Goal: Transaction & Acquisition: Book appointment/travel/reservation

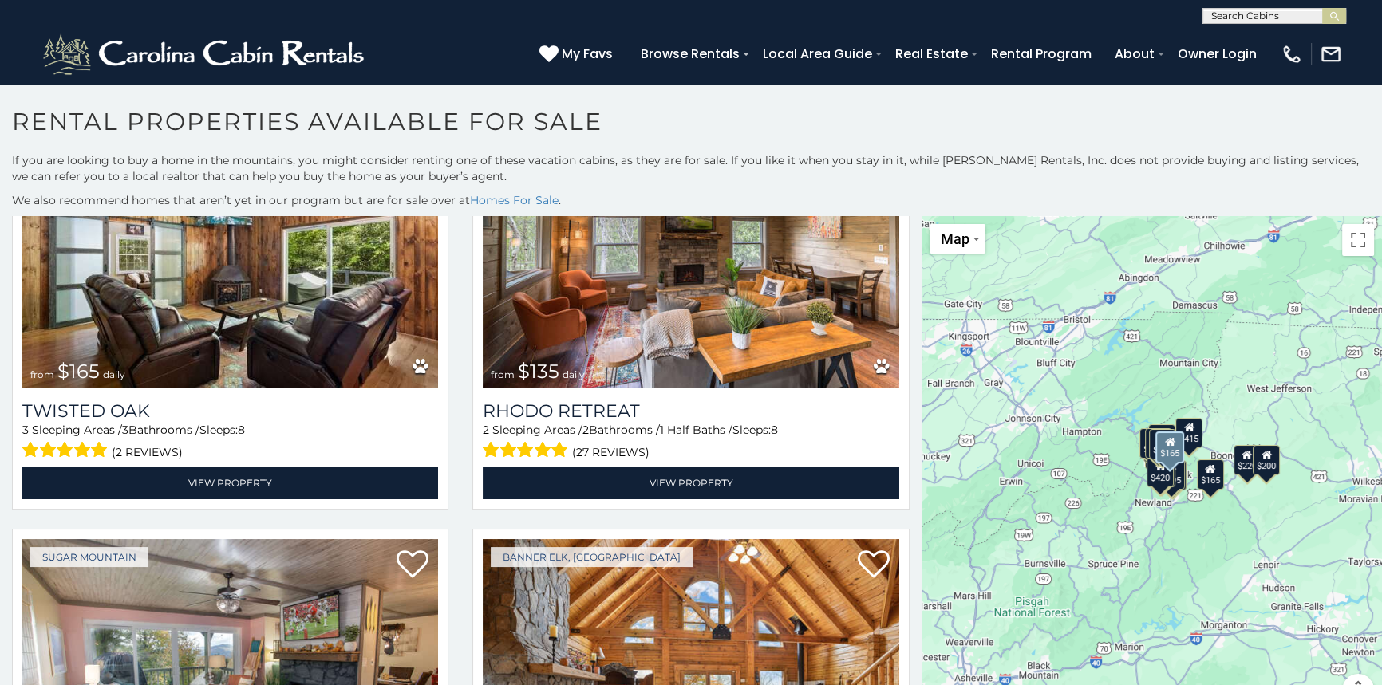
scroll to position [1451, 0]
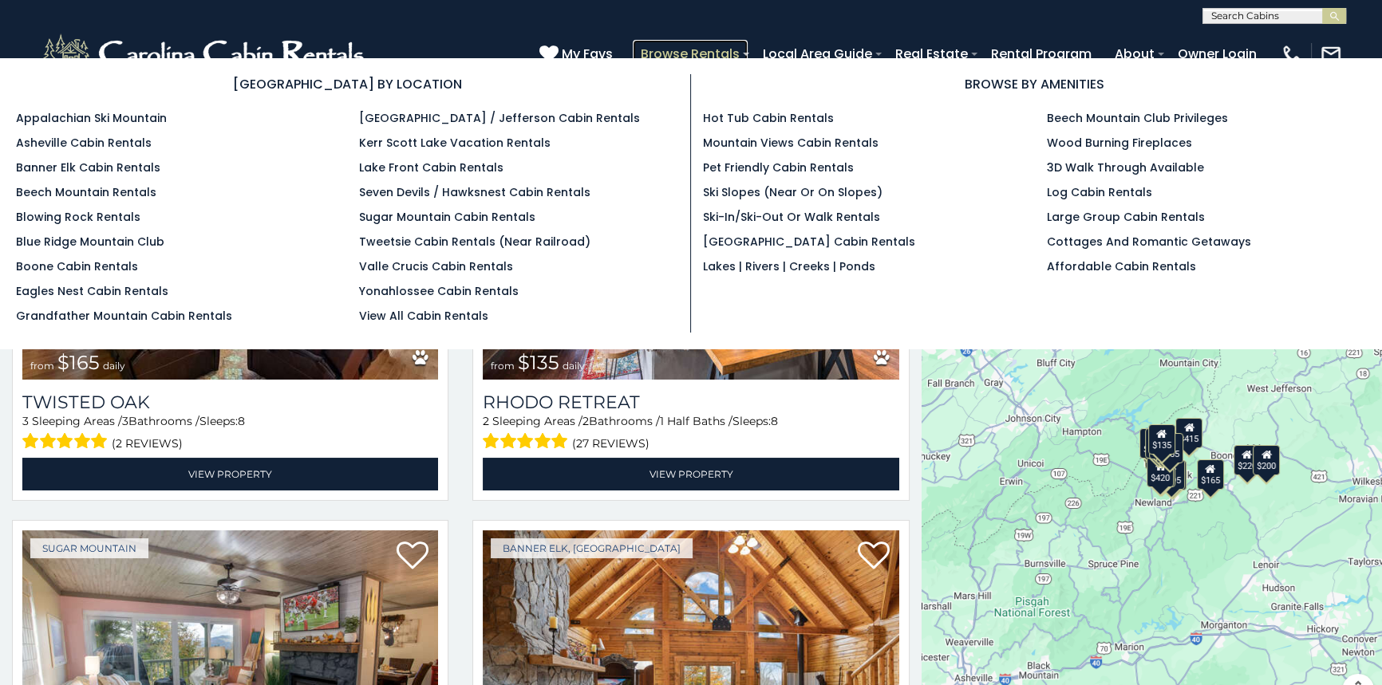
click at [723, 48] on link "Browse Rentals" at bounding box center [690, 54] width 115 height 28
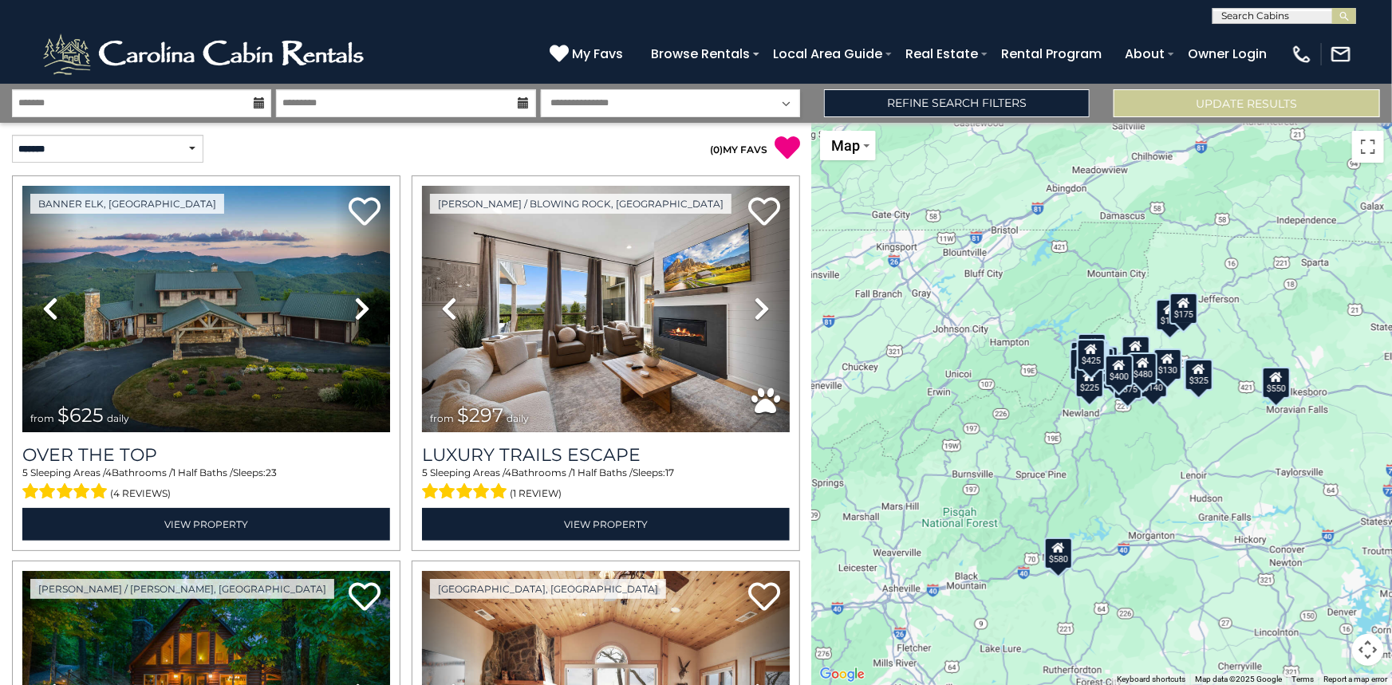
click at [256, 101] on icon at bounding box center [259, 102] width 11 height 11
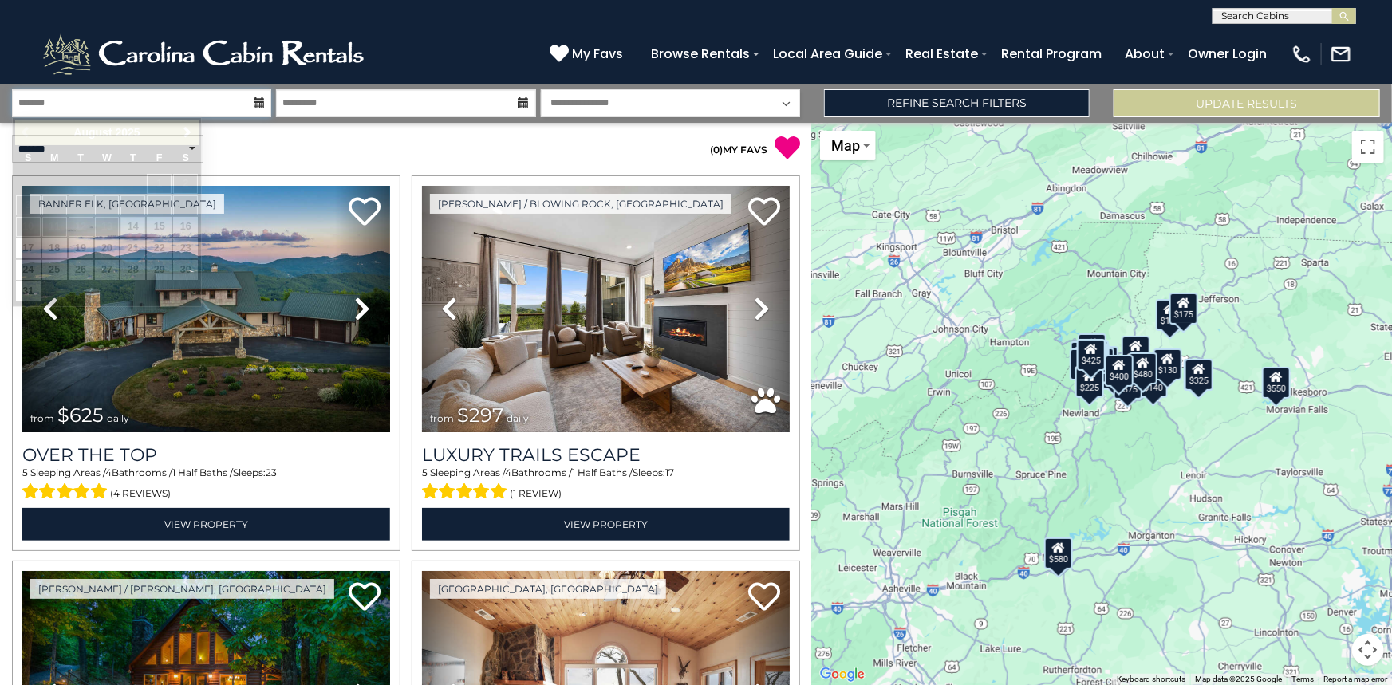
click at [206, 98] on input "text" at bounding box center [141, 103] width 259 height 28
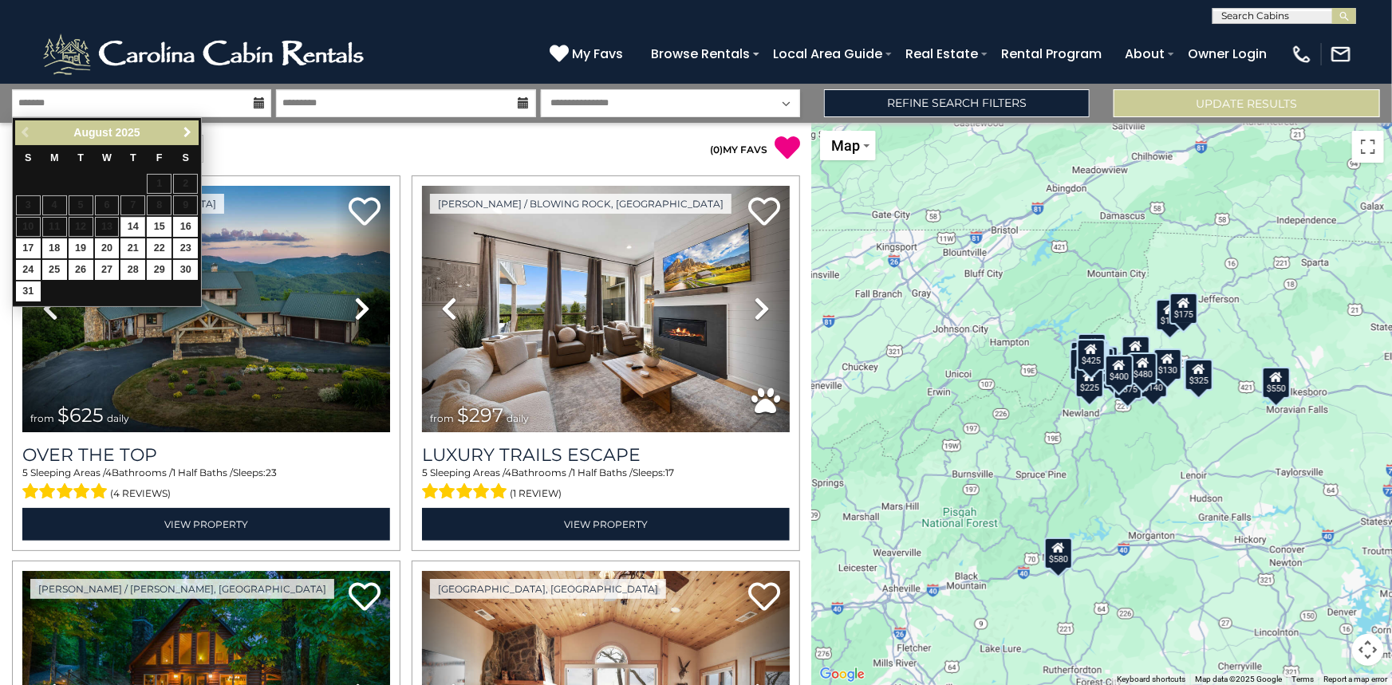
click at [184, 133] on span "Next" at bounding box center [187, 132] width 13 height 13
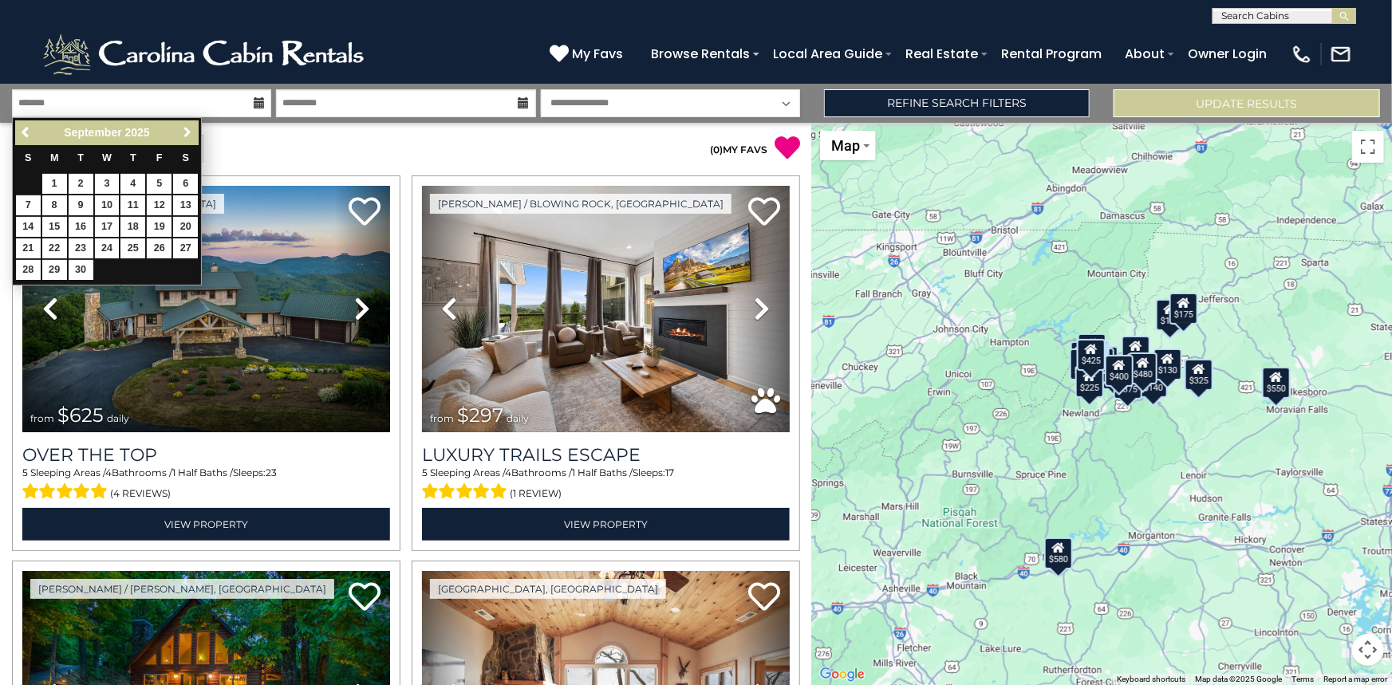
click at [184, 133] on span "Next" at bounding box center [187, 132] width 13 height 13
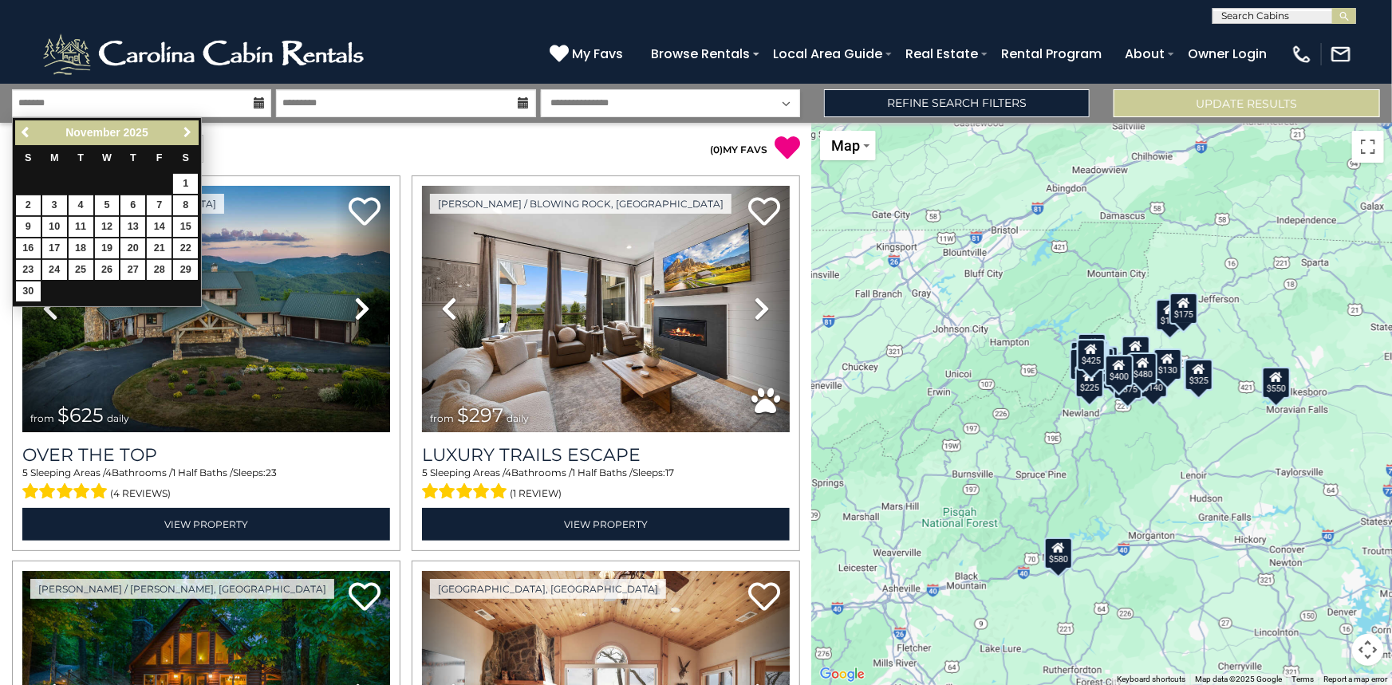
click at [184, 133] on span "Next" at bounding box center [187, 132] width 13 height 13
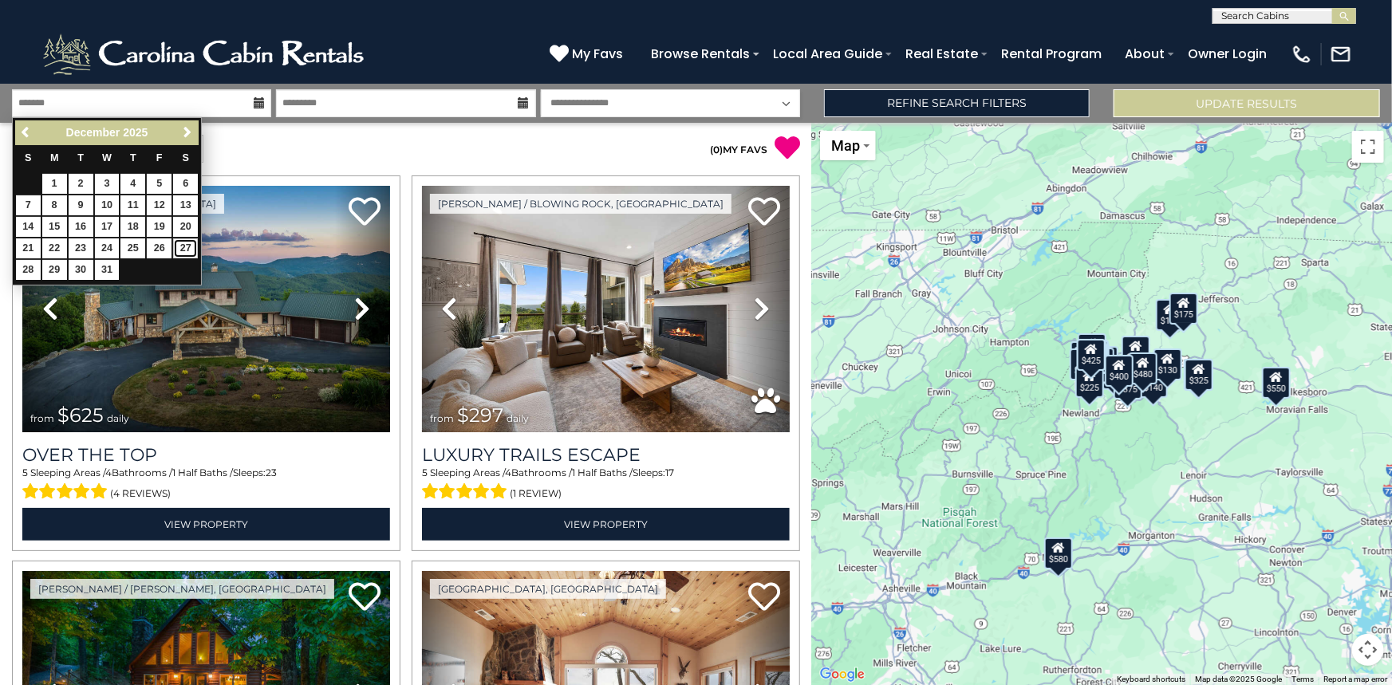
click at [184, 250] on link "27" at bounding box center [185, 249] width 25 height 20
type input "********"
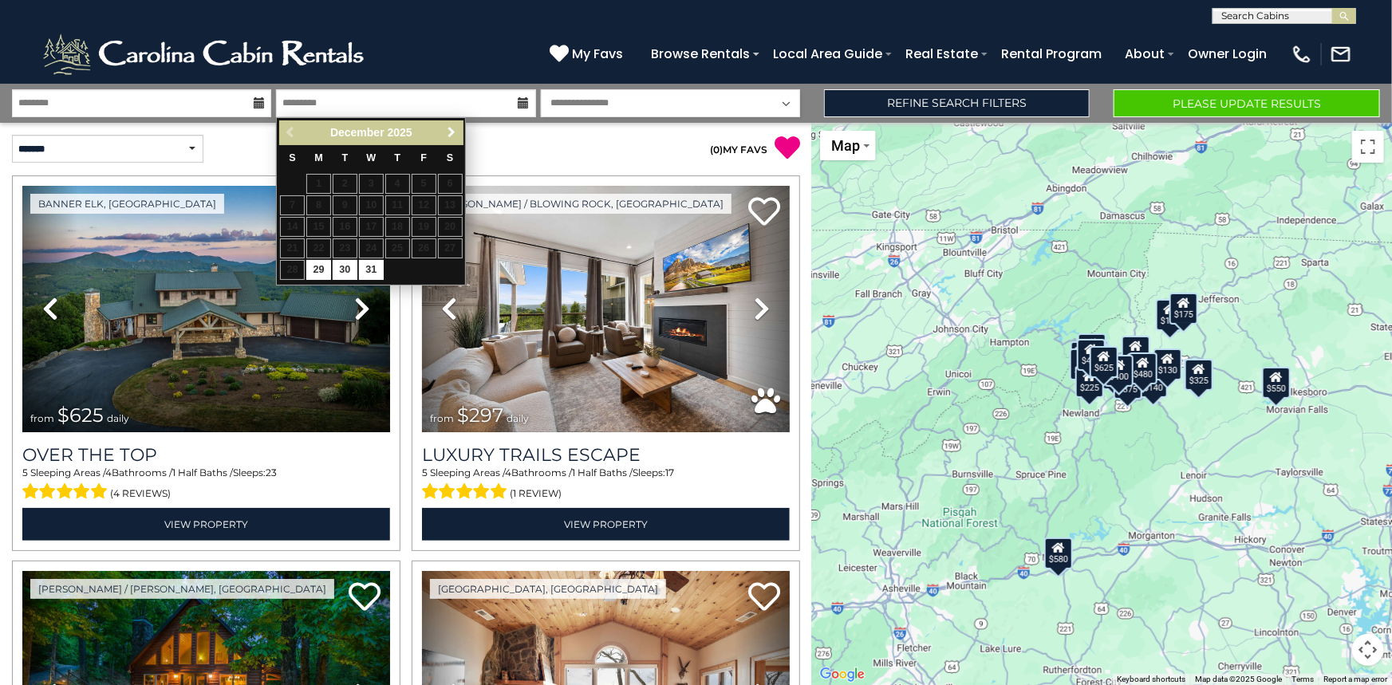
click at [452, 130] on span "Next" at bounding box center [451, 132] width 13 height 13
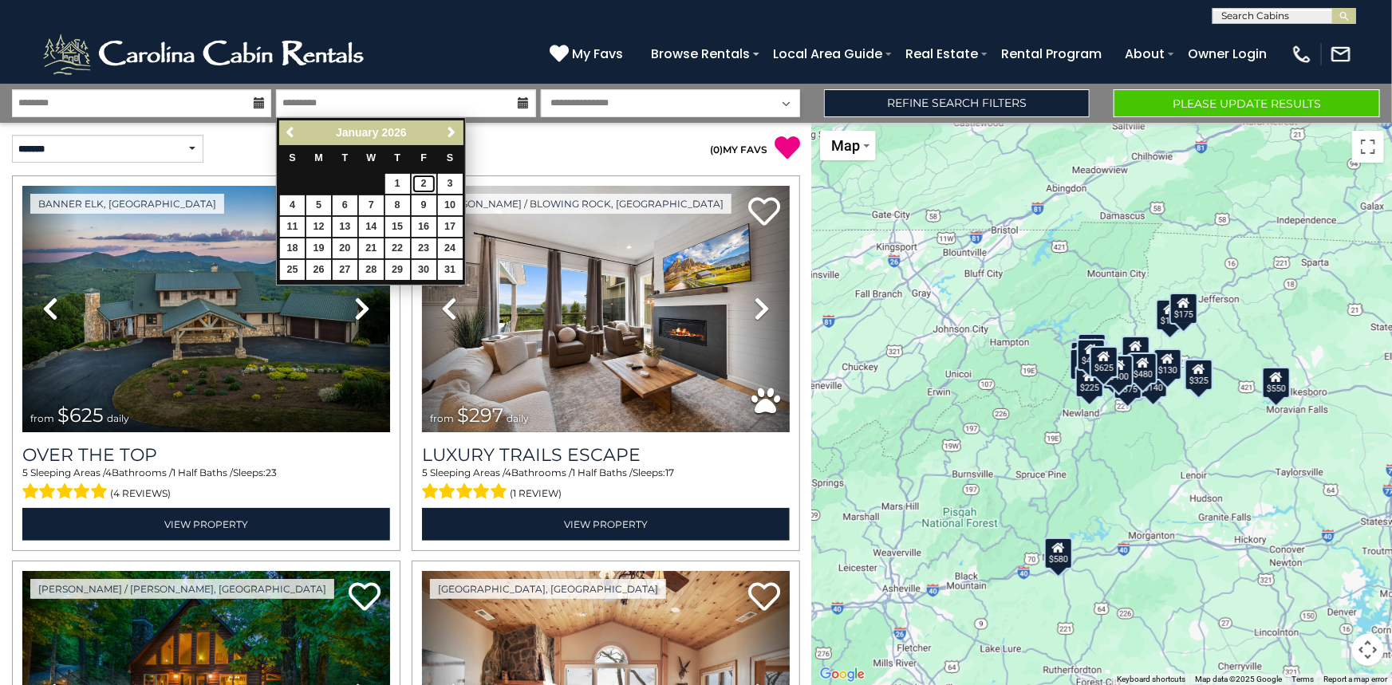
click at [422, 183] on link "2" at bounding box center [424, 184] width 25 height 20
type input "******"
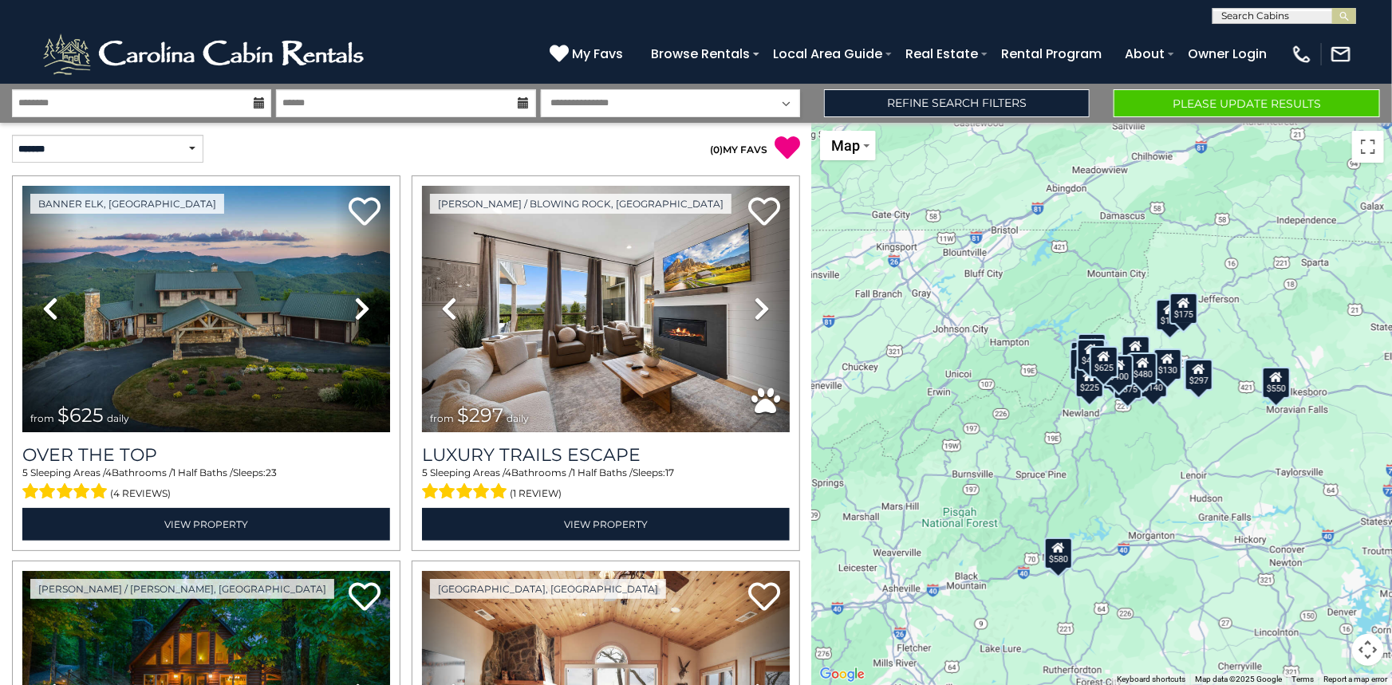
click at [786, 104] on select "**********" at bounding box center [670, 103] width 259 height 28
click at [650, 100] on select "**********" at bounding box center [670, 103] width 259 height 28
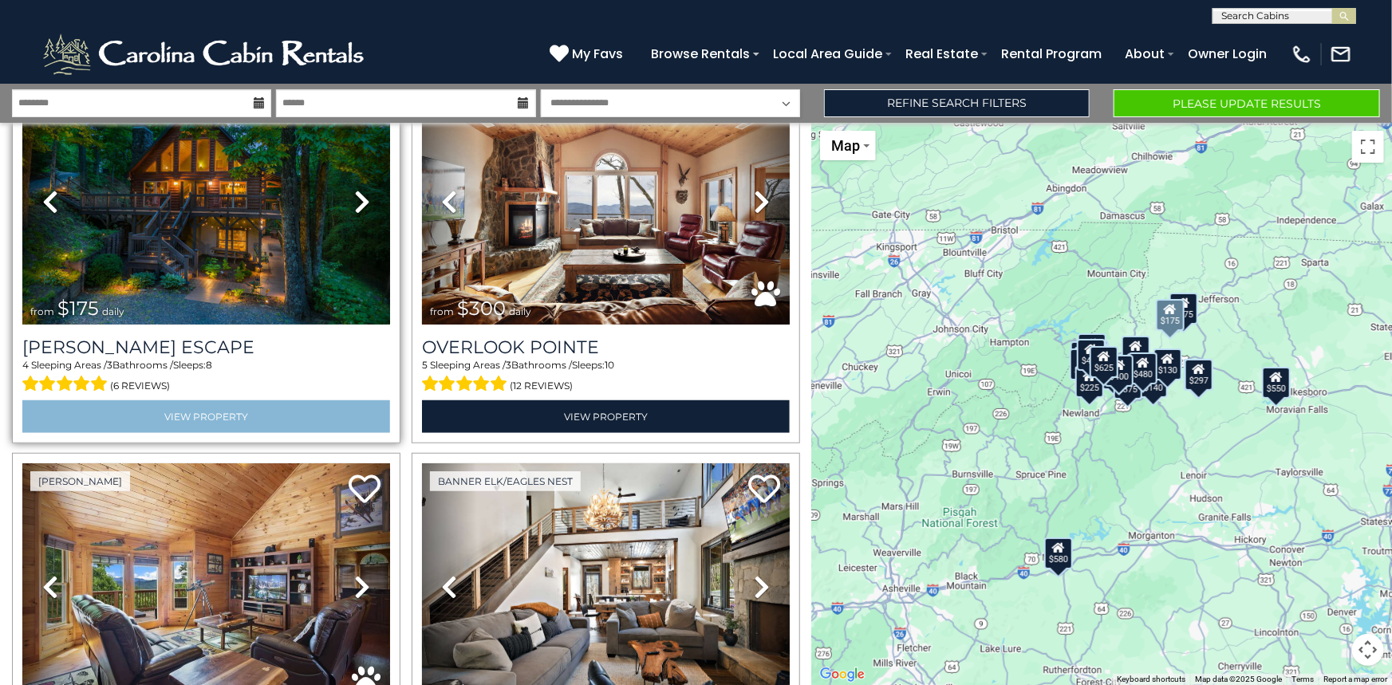
scroll to position [580, 0]
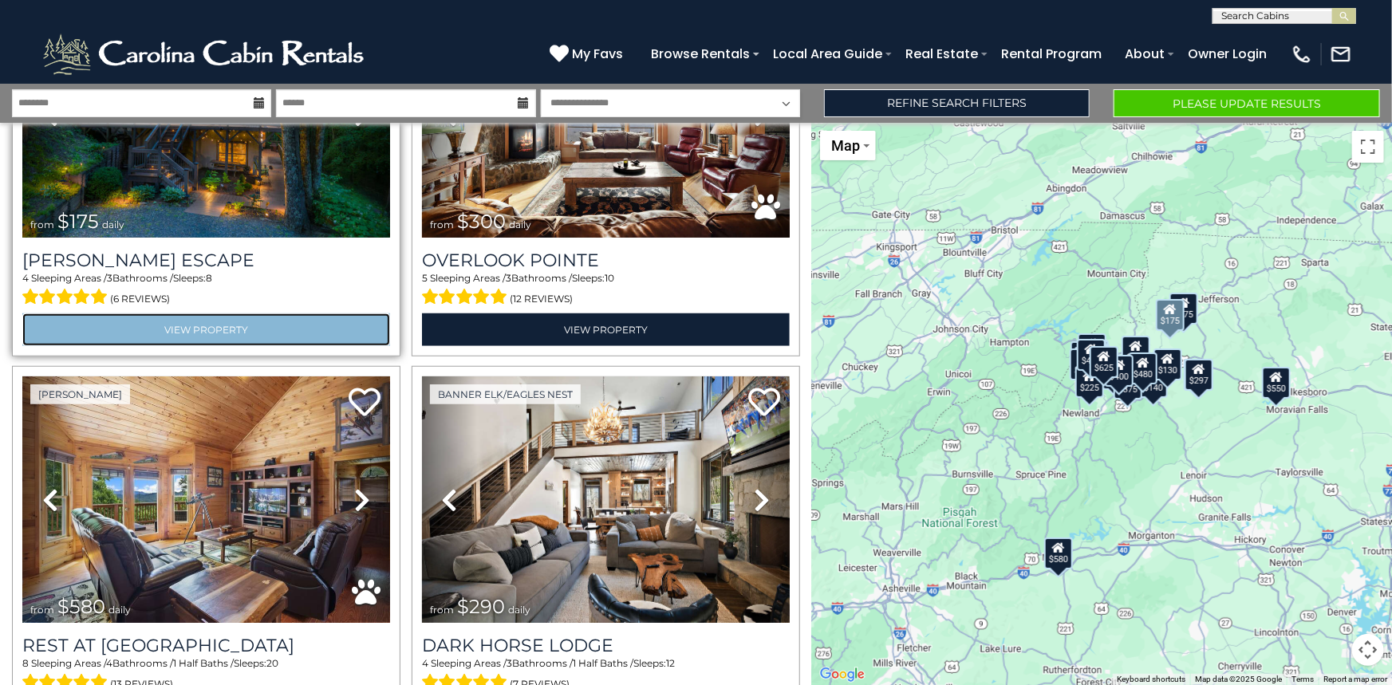
click at [225, 319] on link "View Property" at bounding box center [206, 330] width 368 height 33
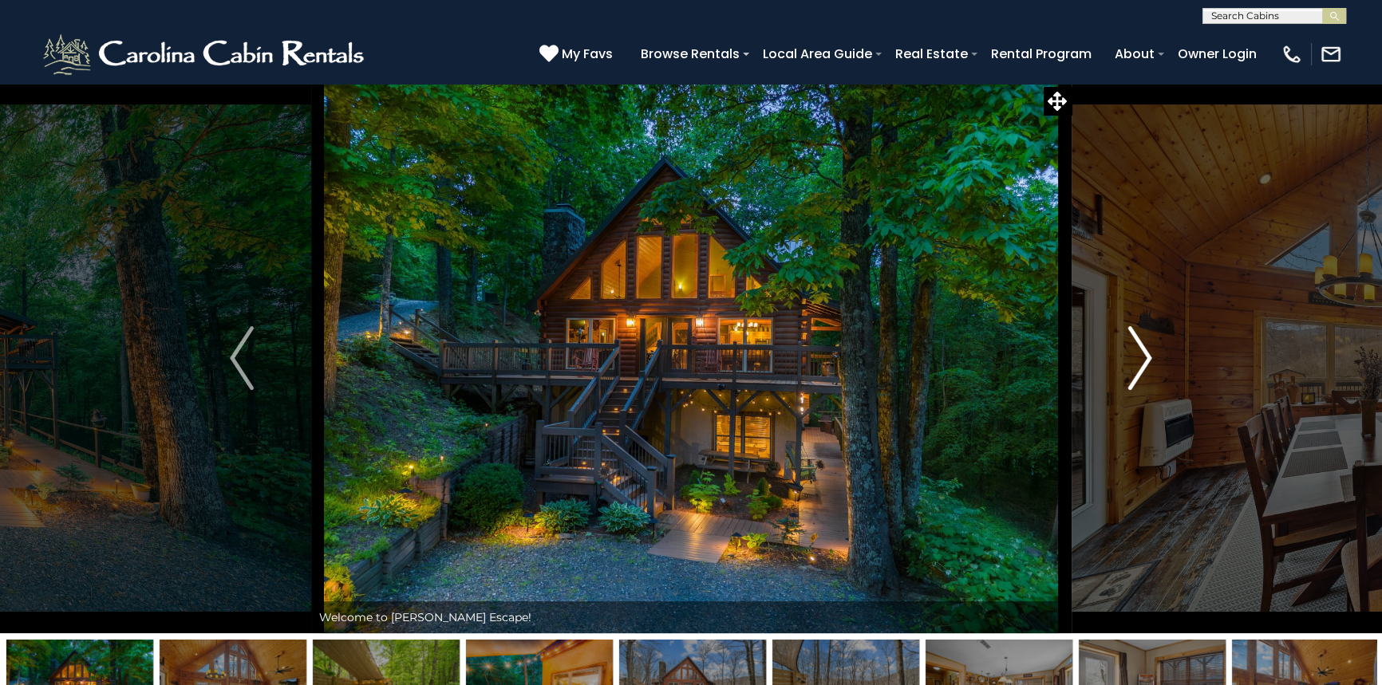
click at [1135, 352] on img "Next" at bounding box center [1140, 358] width 24 height 64
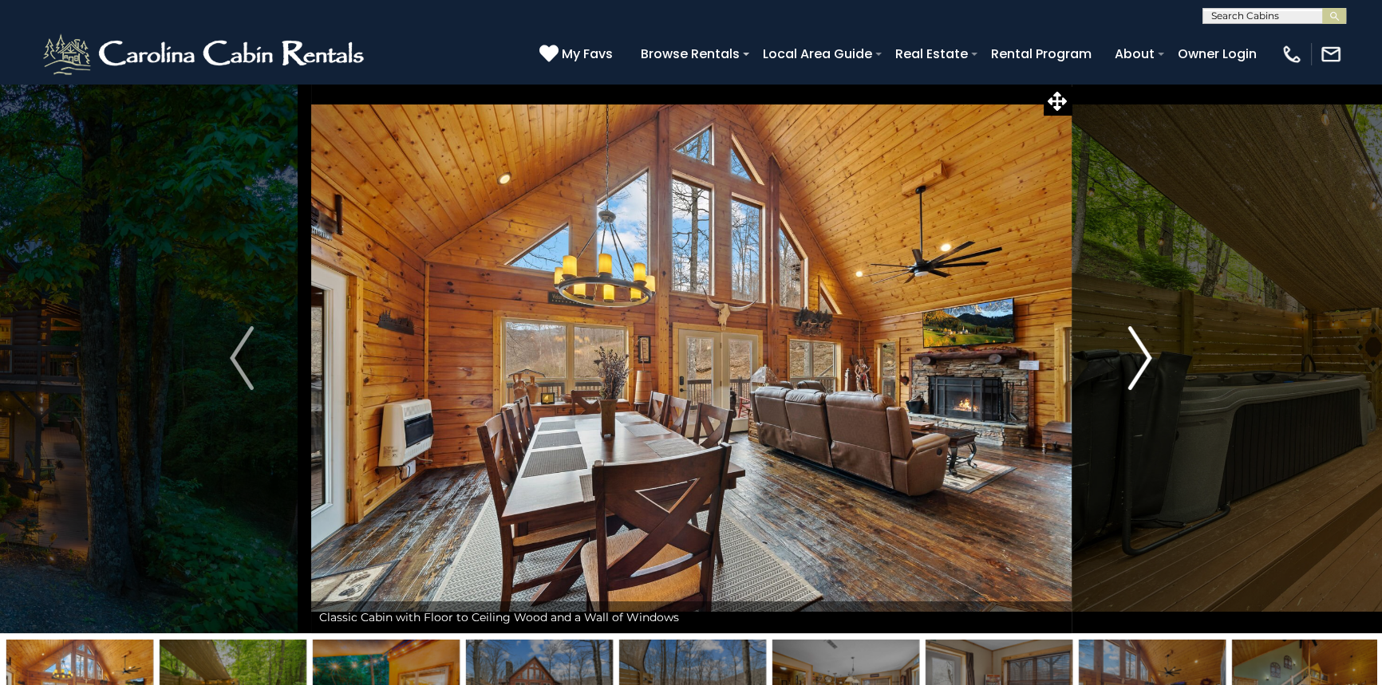
click at [1137, 352] on img "Next" at bounding box center [1140, 358] width 24 height 64
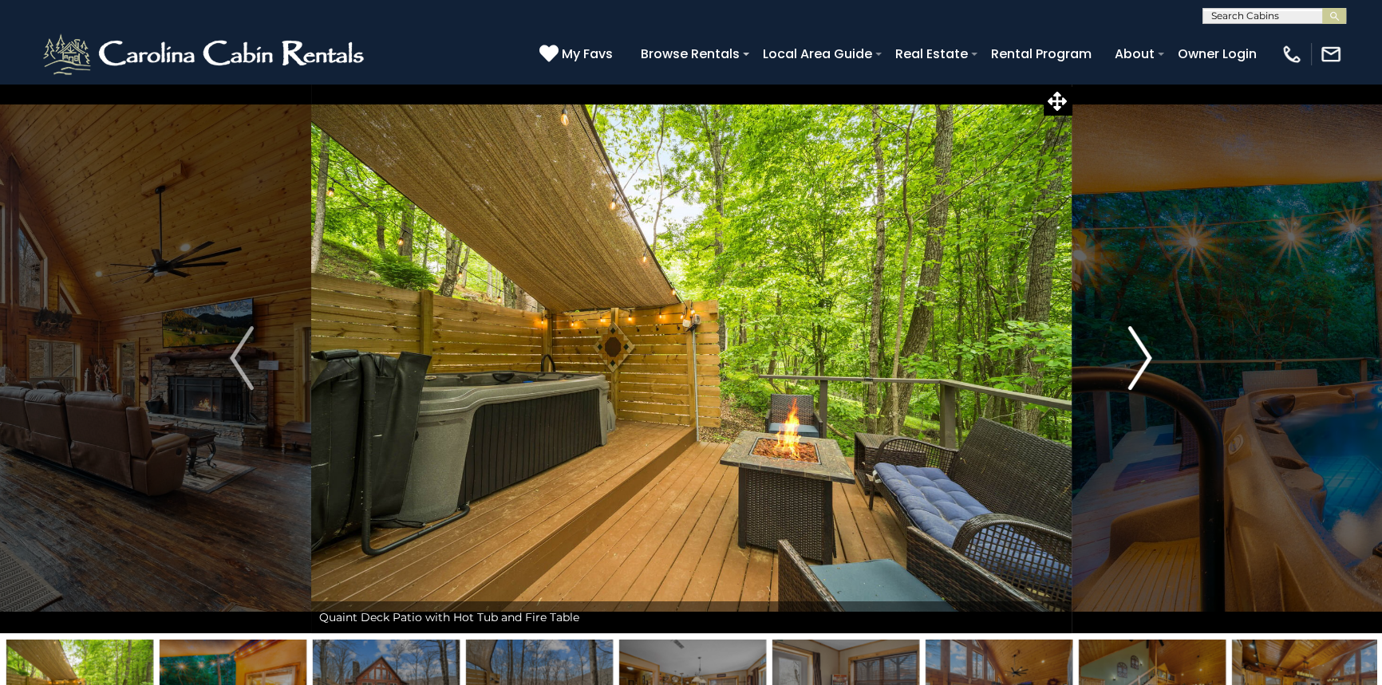
click at [1137, 352] on img "Next" at bounding box center [1140, 358] width 24 height 64
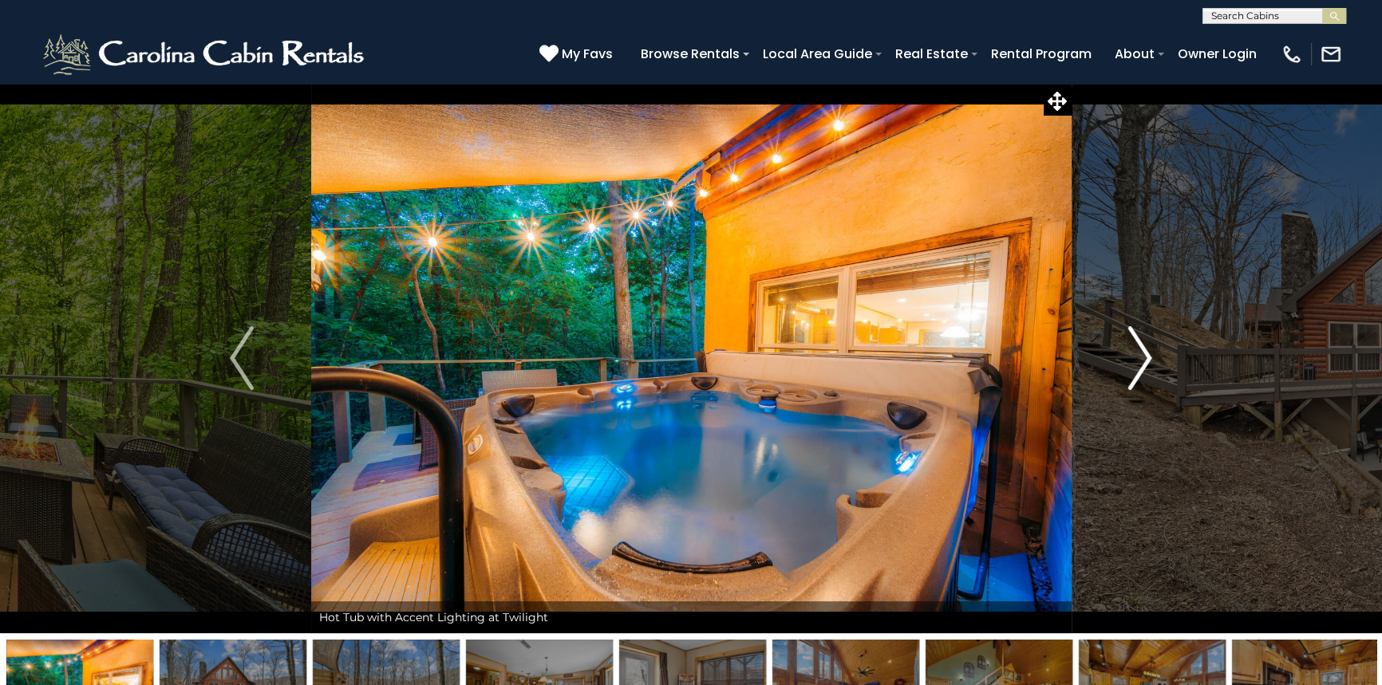
click at [1137, 352] on img "Next" at bounding box center [1140, 358] width 24 height 64
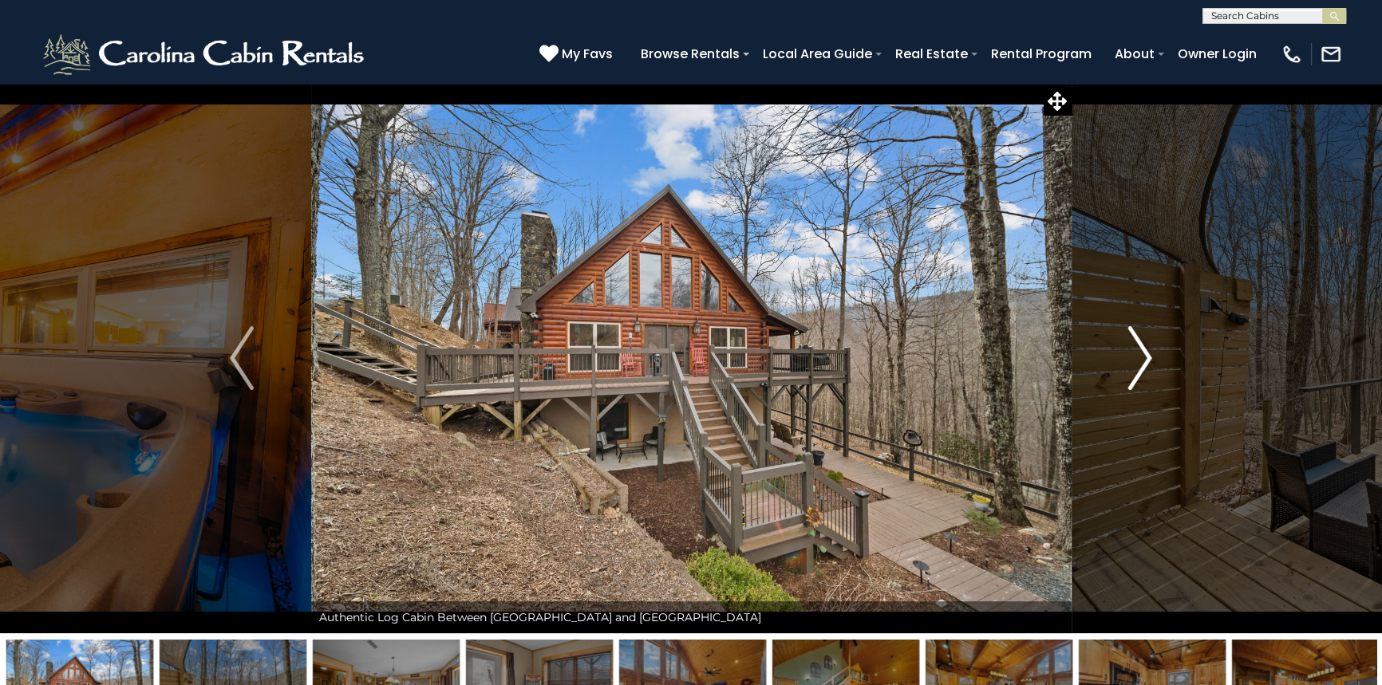
click at [1137, 352] on img "Next" at bounding box center [1140, 358] width 24 height 64
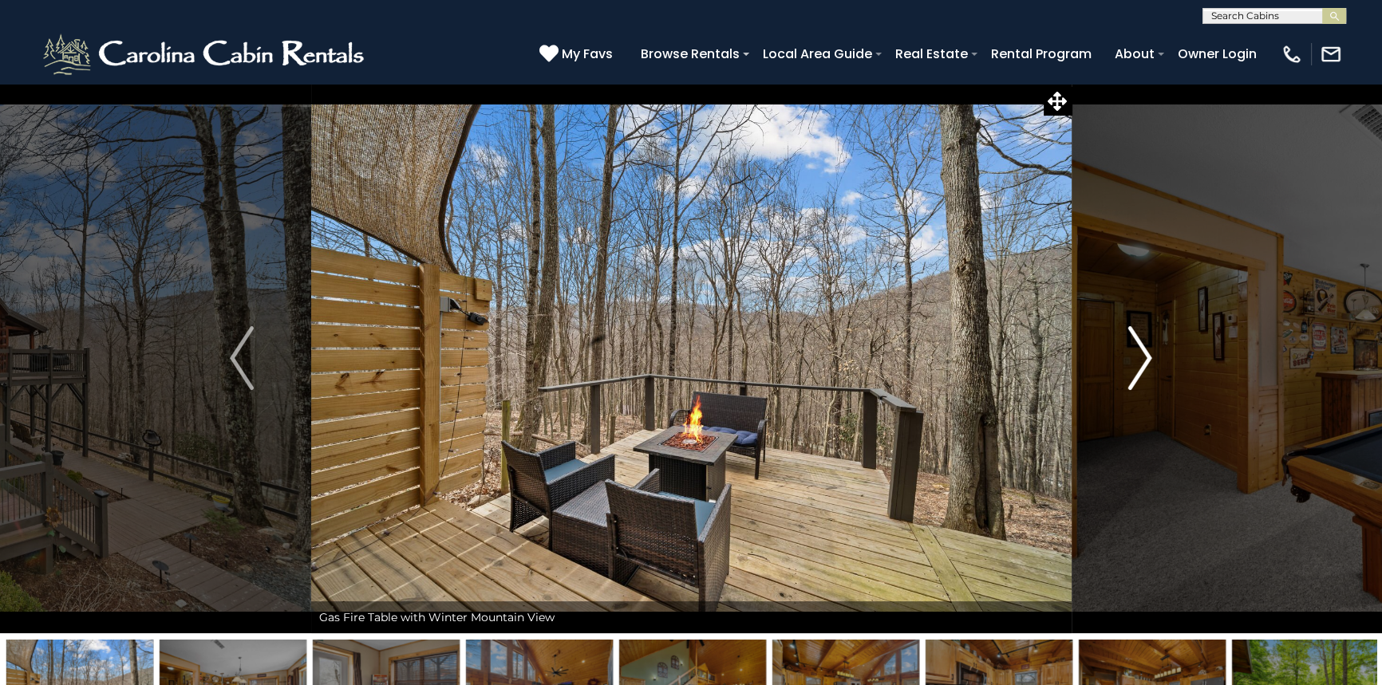
click at [1137, 352] on img "Next" at bounding box center [1140, 358] width 24 height 64
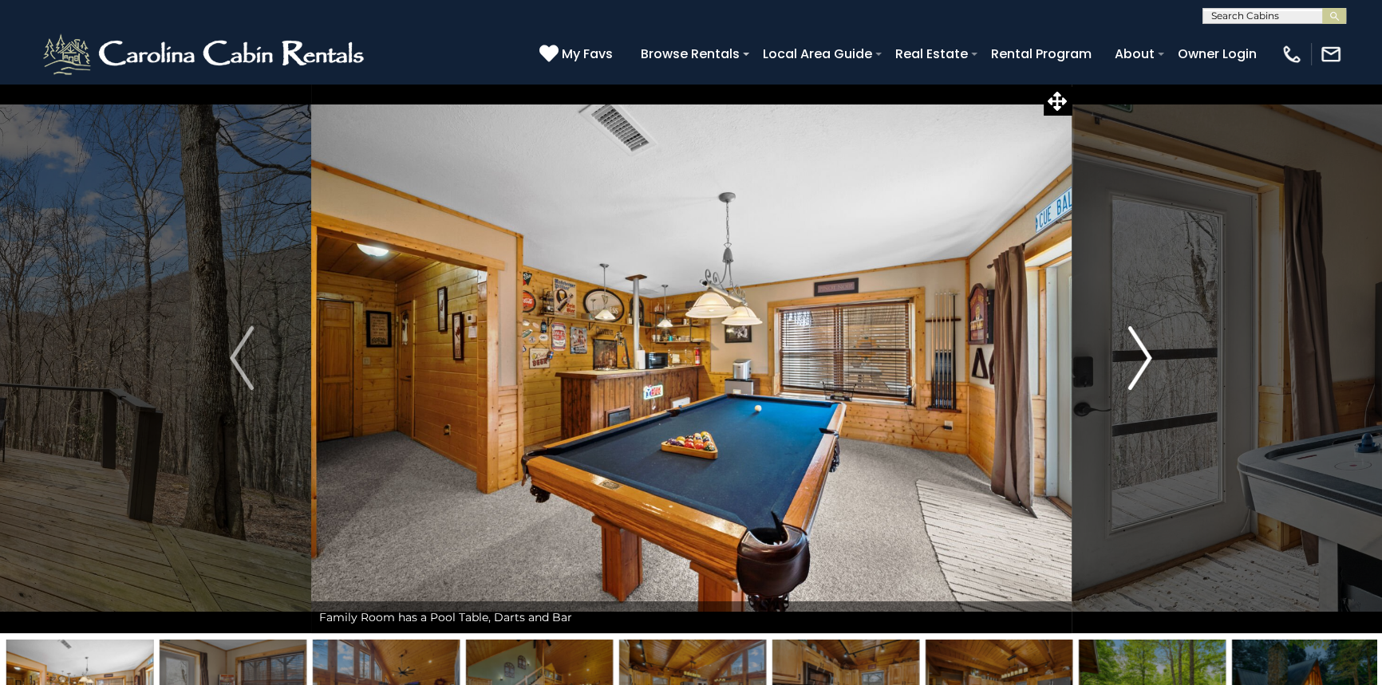
click at [1137, 352] on img "Next" at bounding box center [1140, 358] width 24 height 64
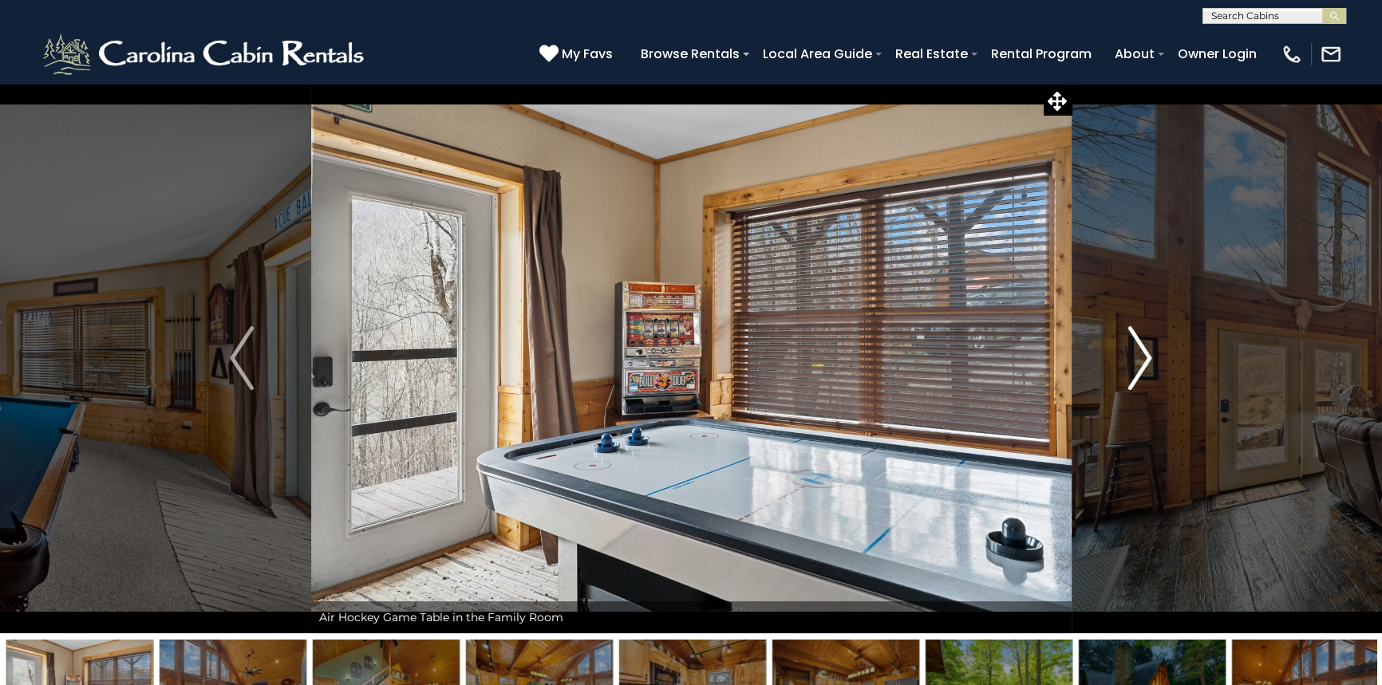
click at [1137, 352] on img "Next" at bounding box center [1140, 358] width 24 height 64
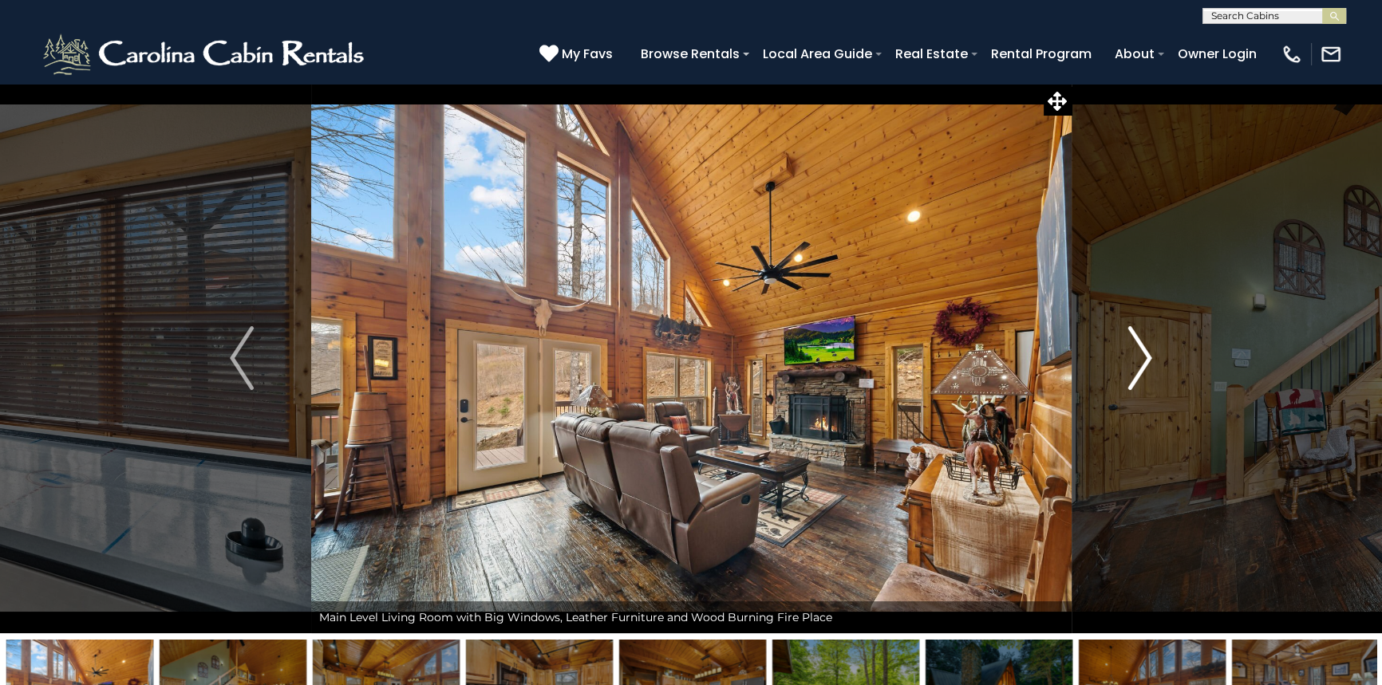
click at [1137, 352] on img "Next" at bounding box center [1140, 358] width 24 height 64
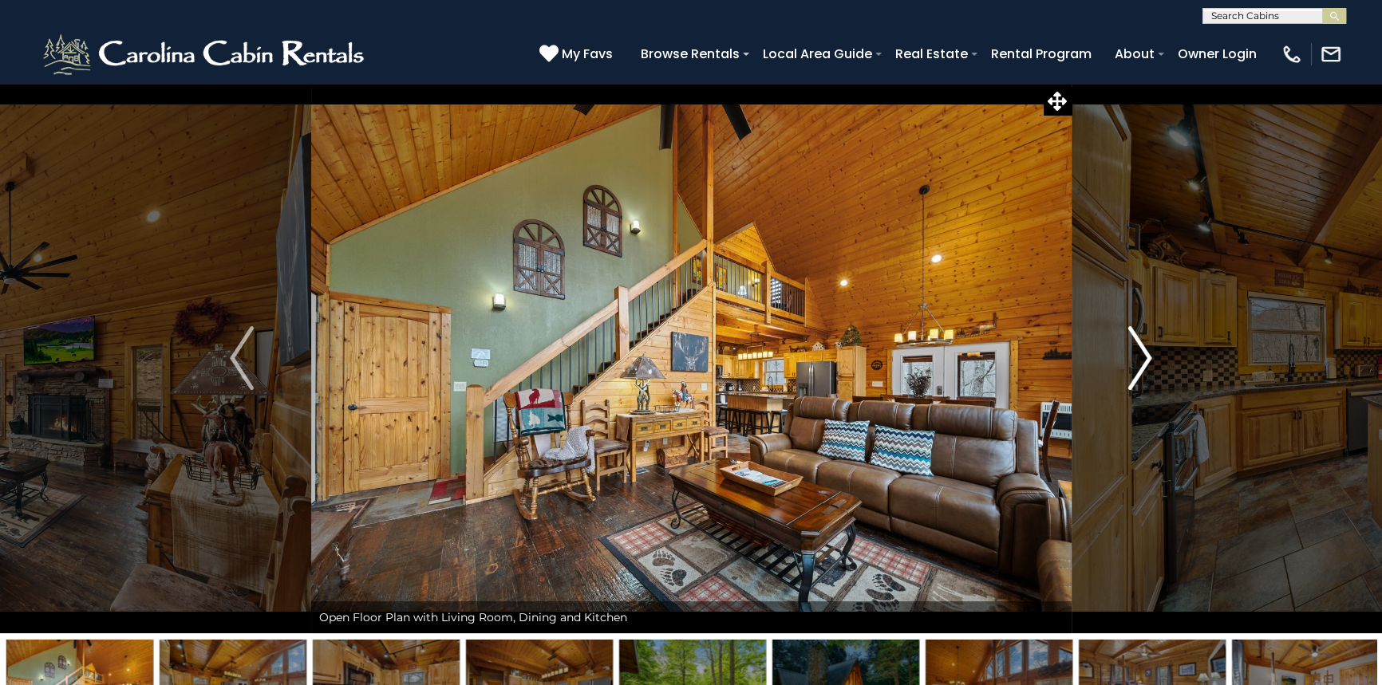
click at [1137, 352] on img "Next" at bounding box center [1140, 358] width 24 height 64
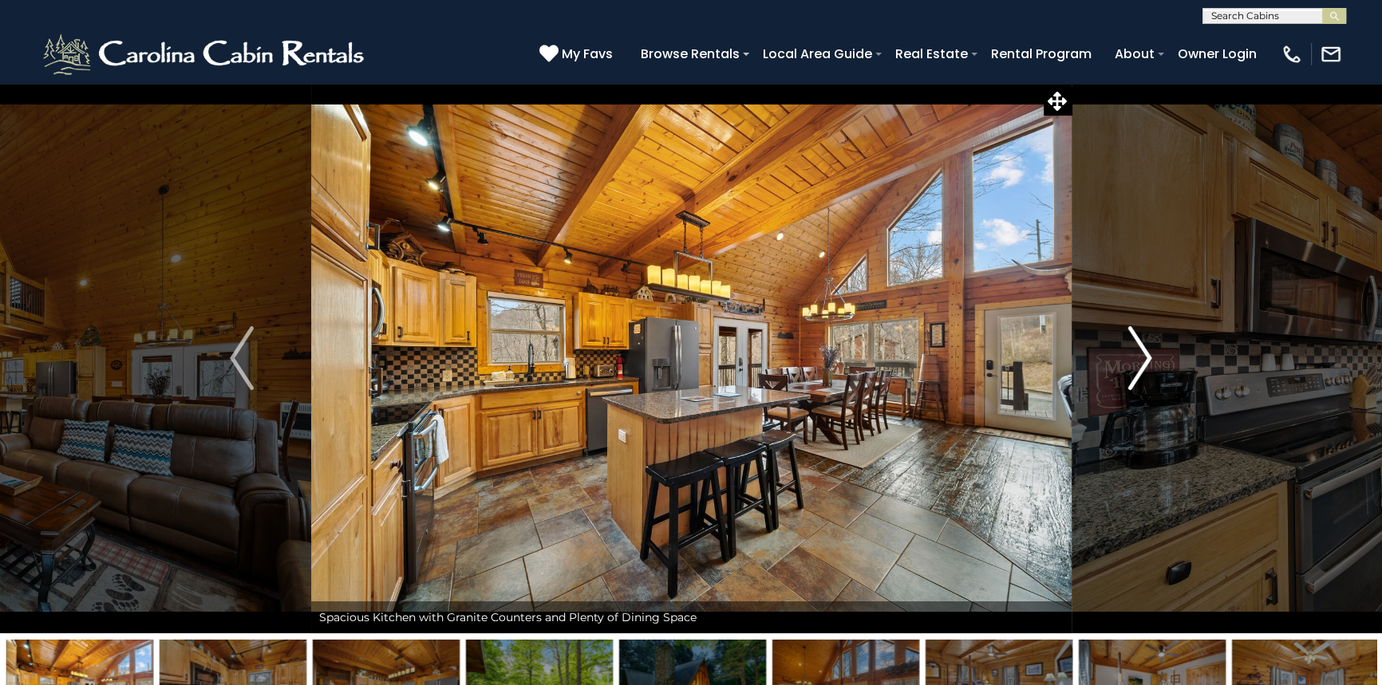
click at [1135, 351] on img "Next" at bounding box center [1140, 358] width 24 height 64
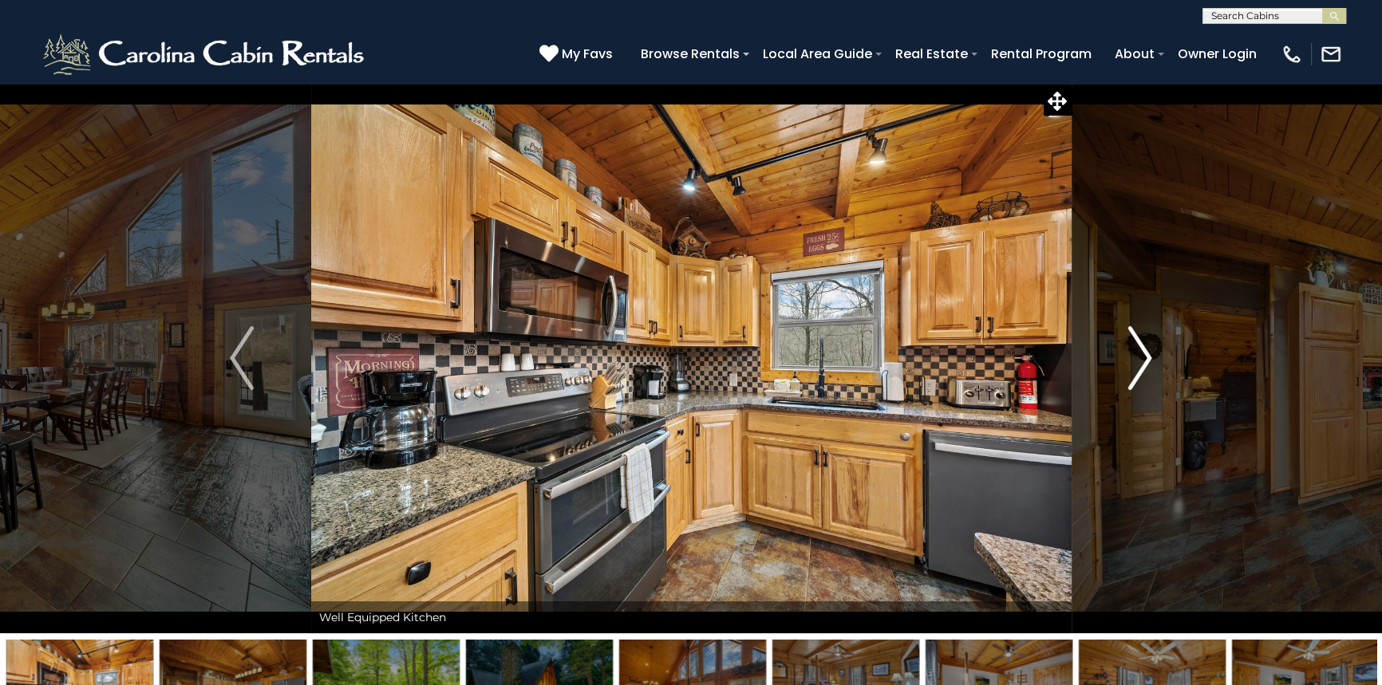
click at [1135, 351] on img "Next" at bounding box center [1140, 358] width 24 height 64
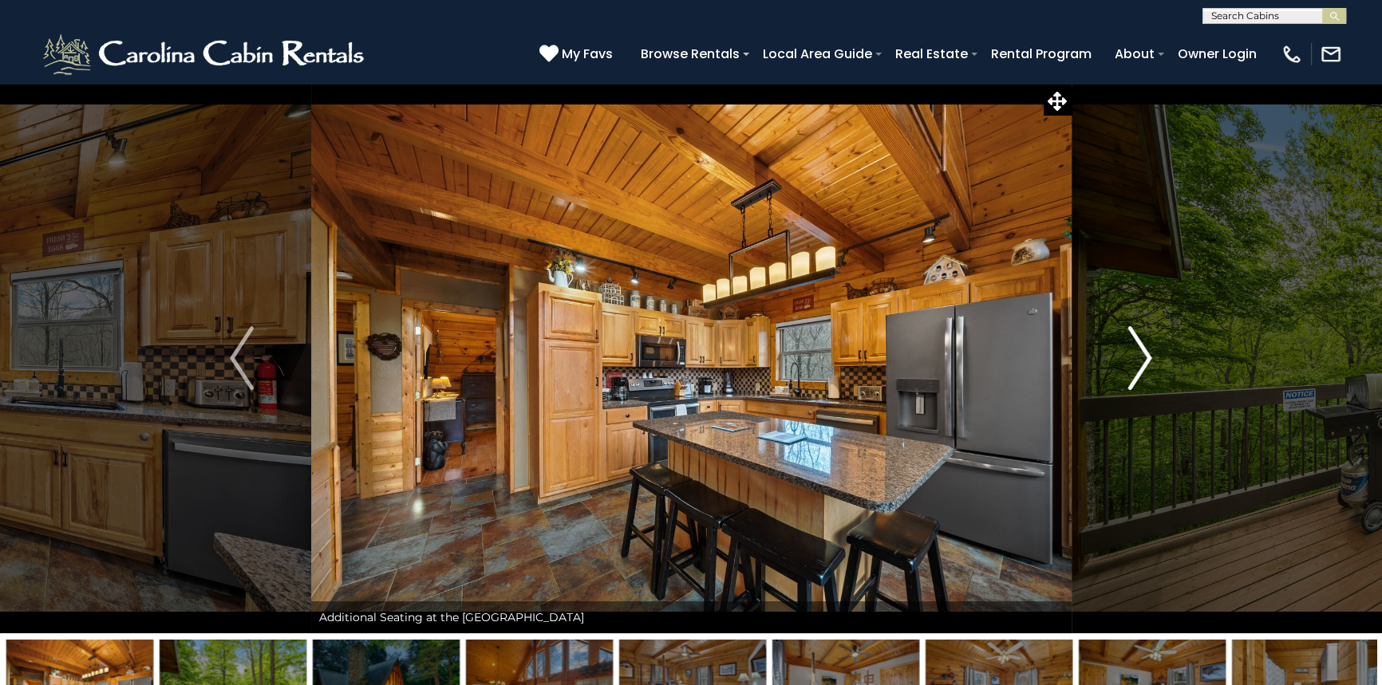
click at [1135, 351] on img "Next" at bounding box center [1140, 358] width 24 height 64
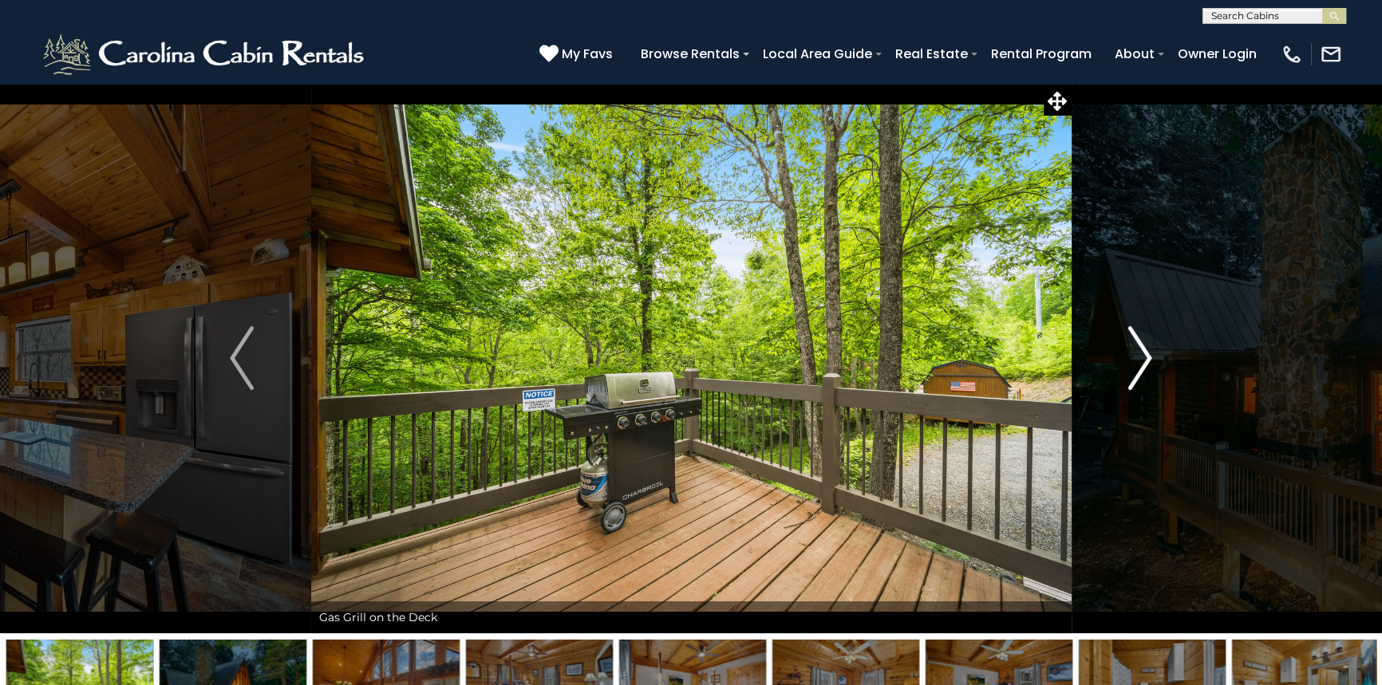
click at [1135, 351] on img "Next" at bounding box center [1140, 358] width 24 height 64
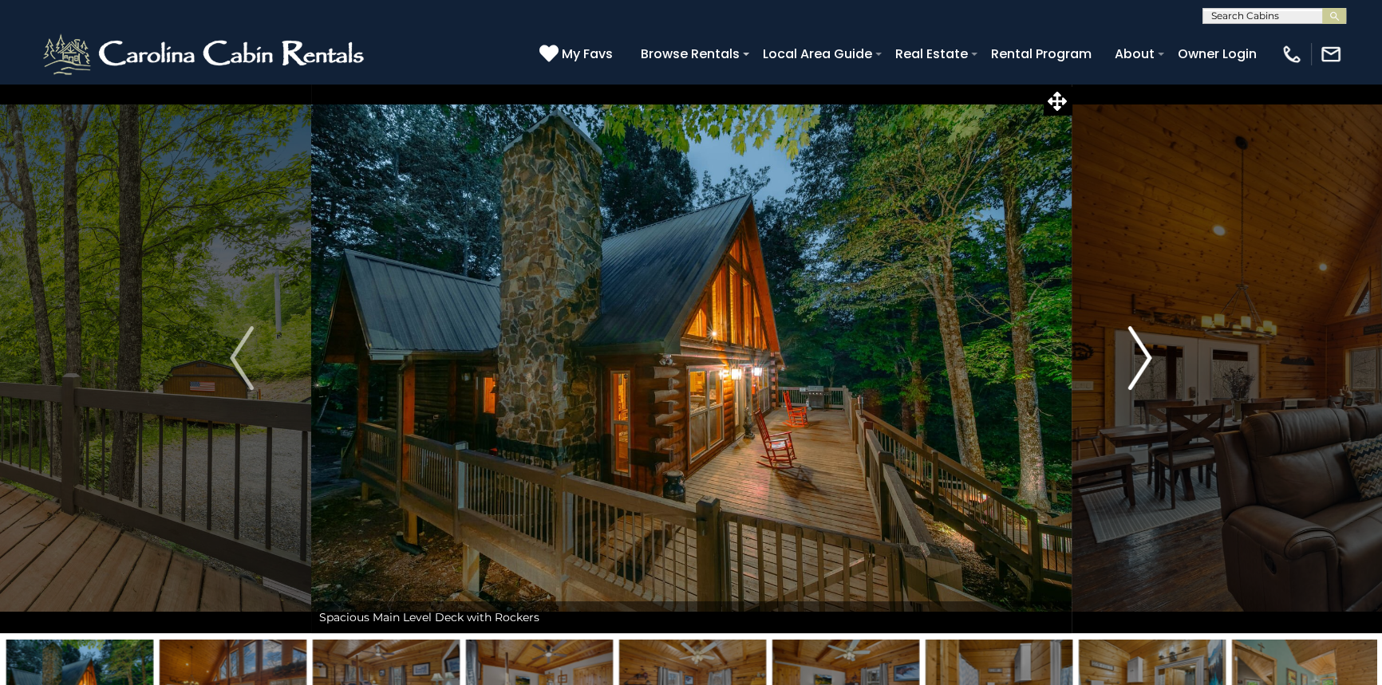
click at [1135, 351] on img "Next" at bounding box center [1140, 358] width 24 height 64
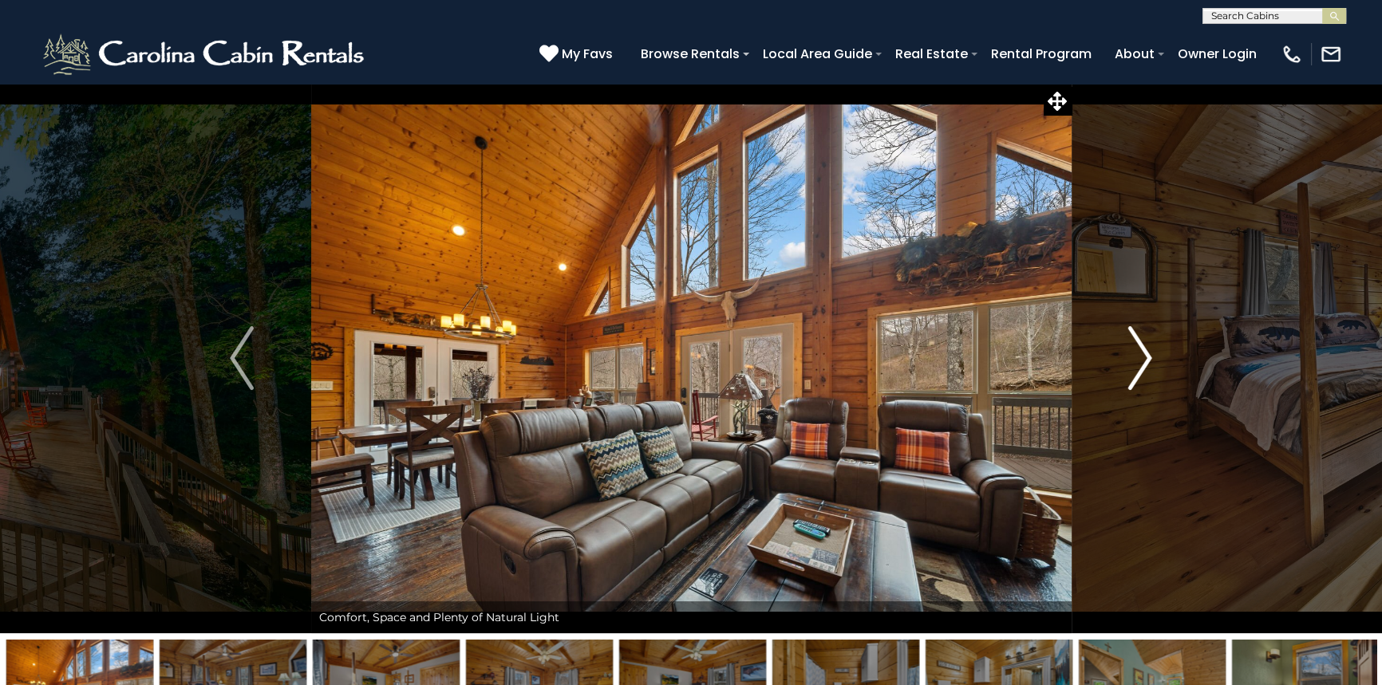
click at [1135, 351] on img "Next" at bounding box center [1140, 358] width 24 height 64
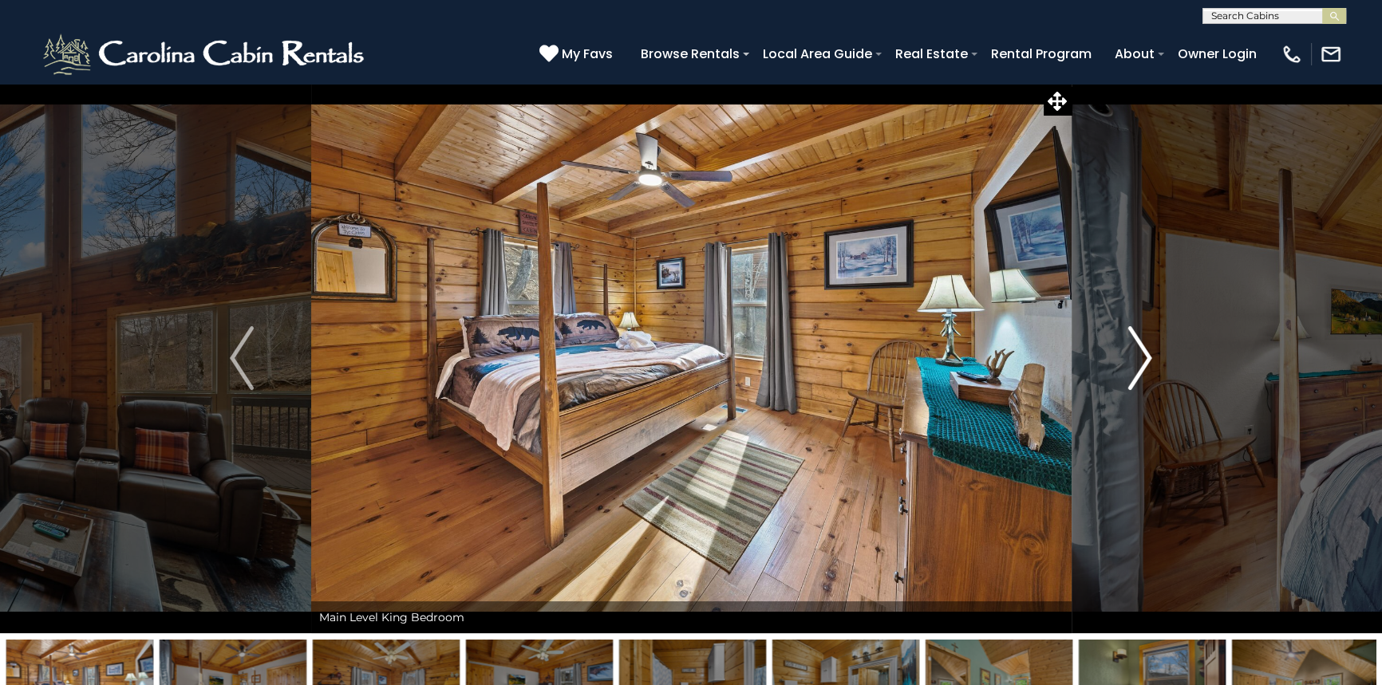
click at [1135, 351] on img "Next" at bounding box center [1140, 358] width 24 height 64
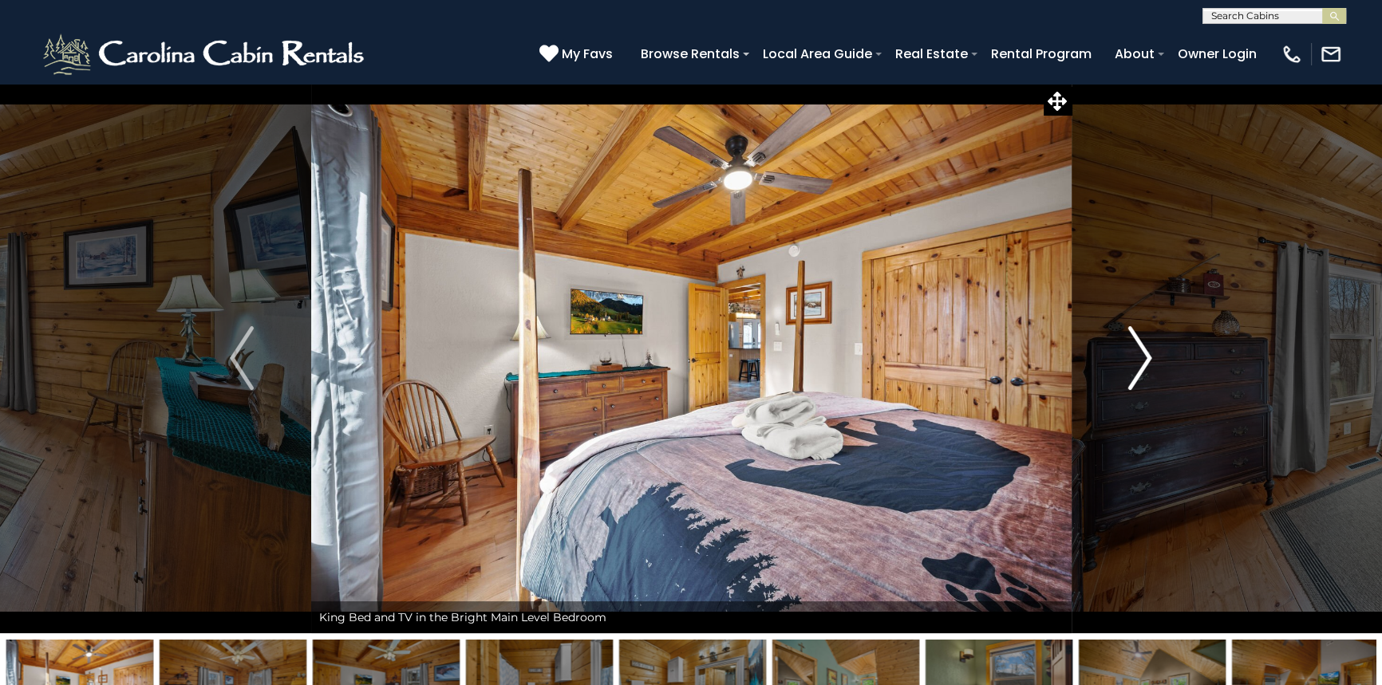
click at [1135, 351] on img "Next" at bounding box center [1140, 358] width 24 height 64
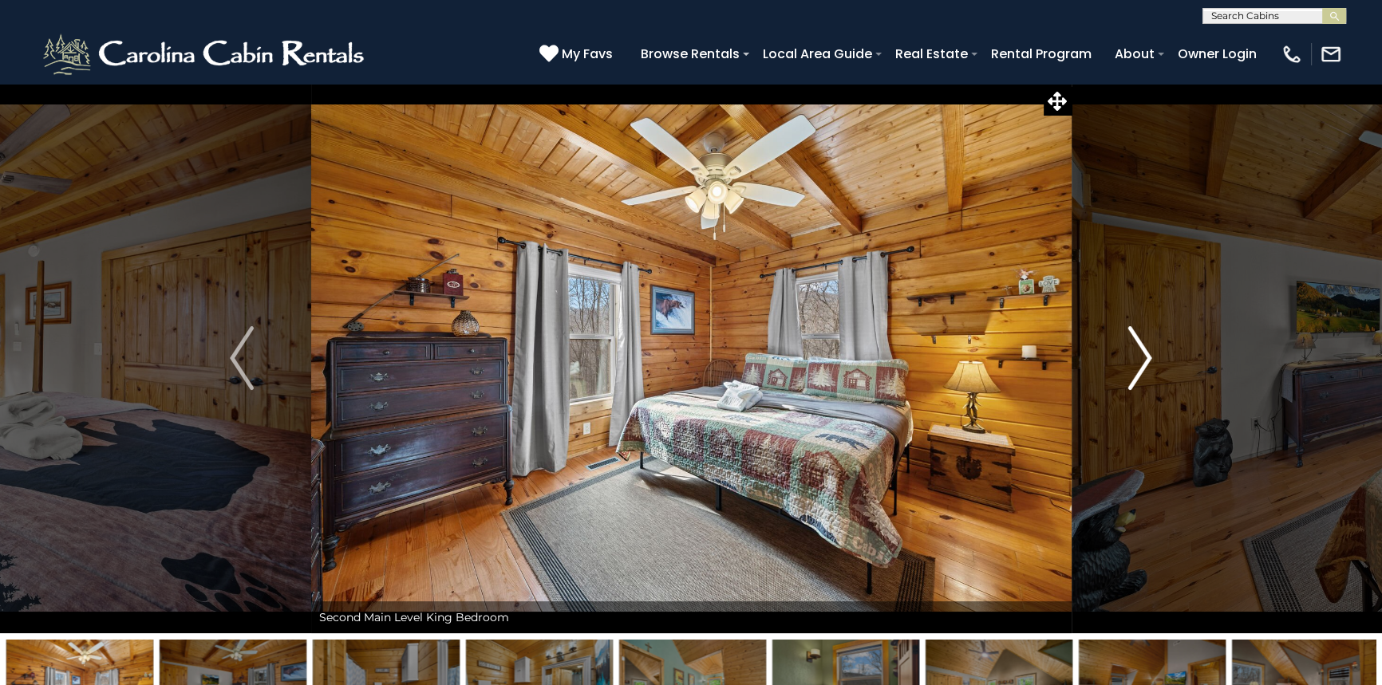
click at [1135, 351] on img "Next" at bounding box center [1140, 358] width 24 height 64
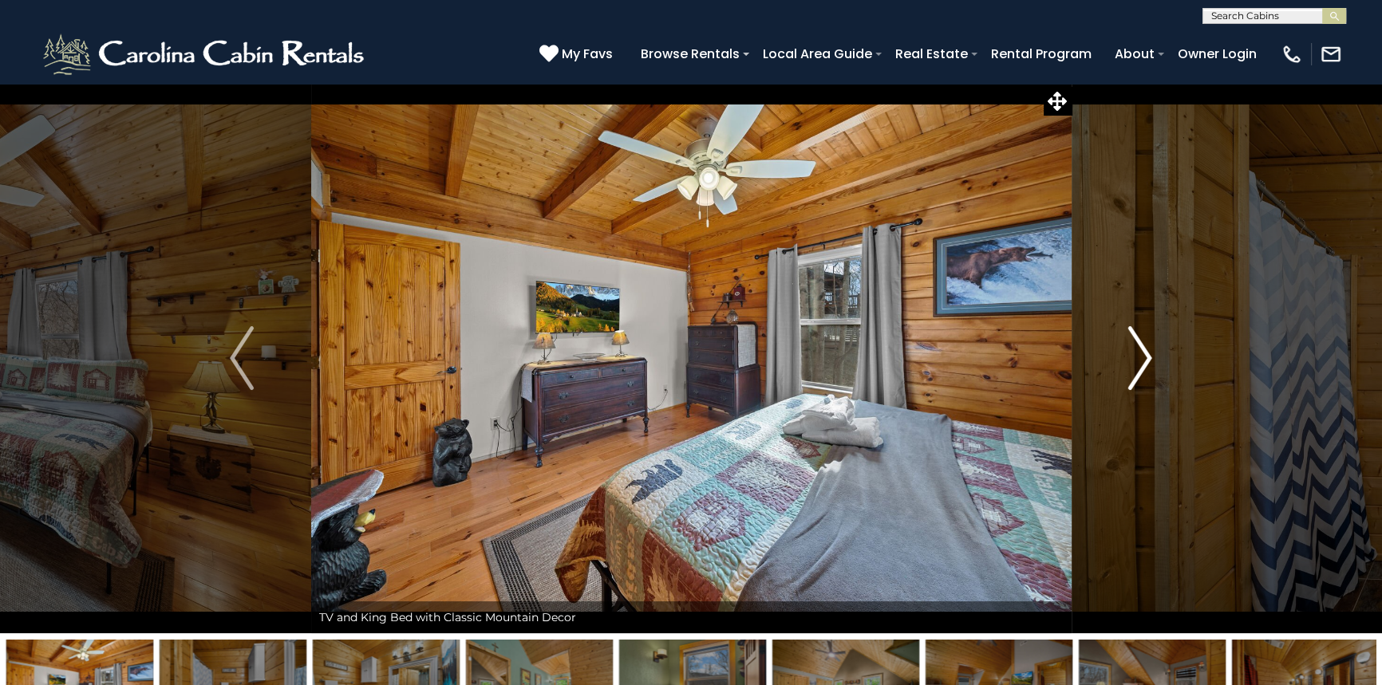
click at [1135, 351] on img "Next" at bounding box center [1140, 358] width 24 height 64
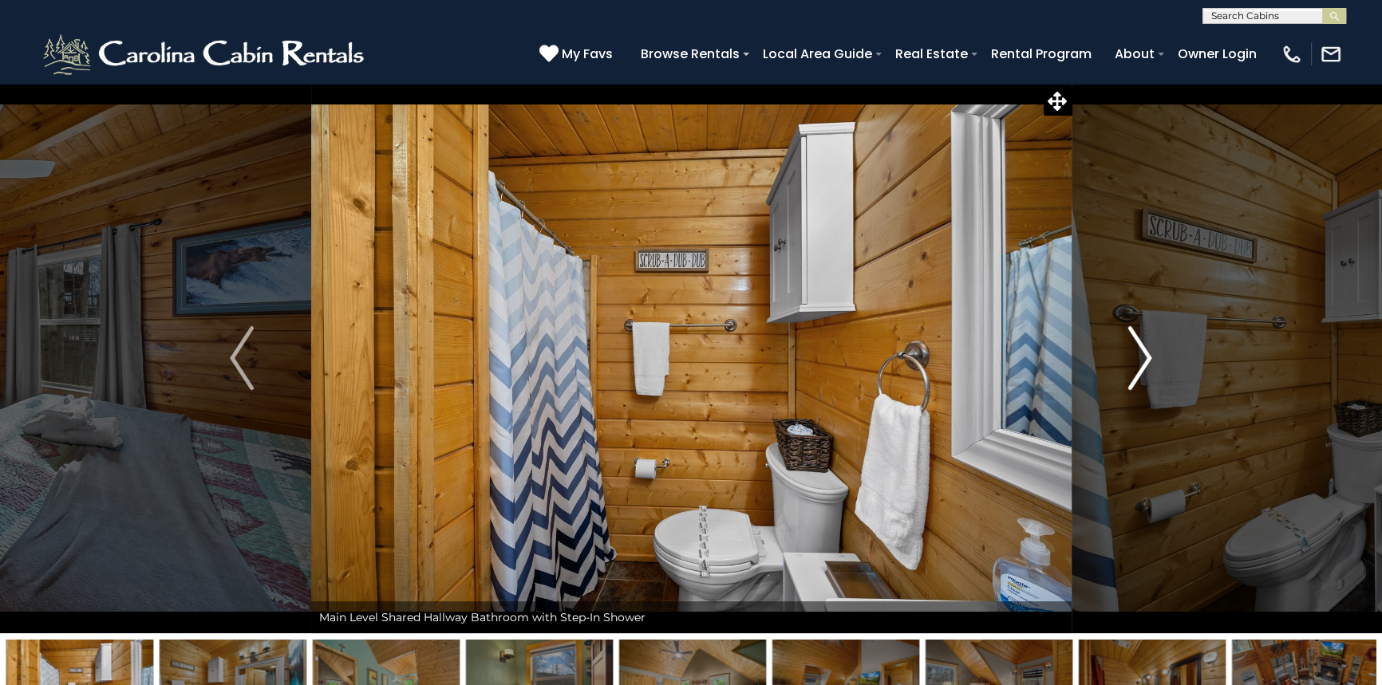
click at [1135, 351] on img "Next" at bounding box center [1140, 358] width 24 height 64
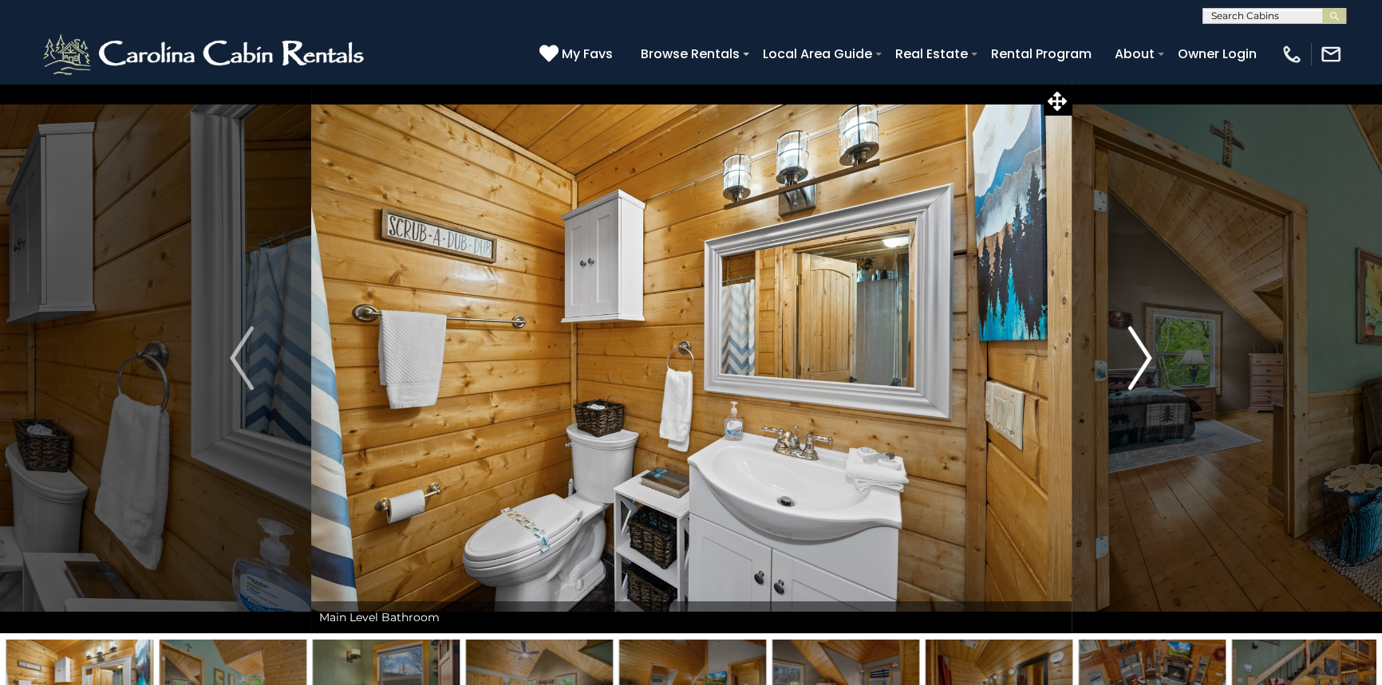
click at [1135, 351] on img "Next" at bounding box center [1140, 358] width 24 height 64
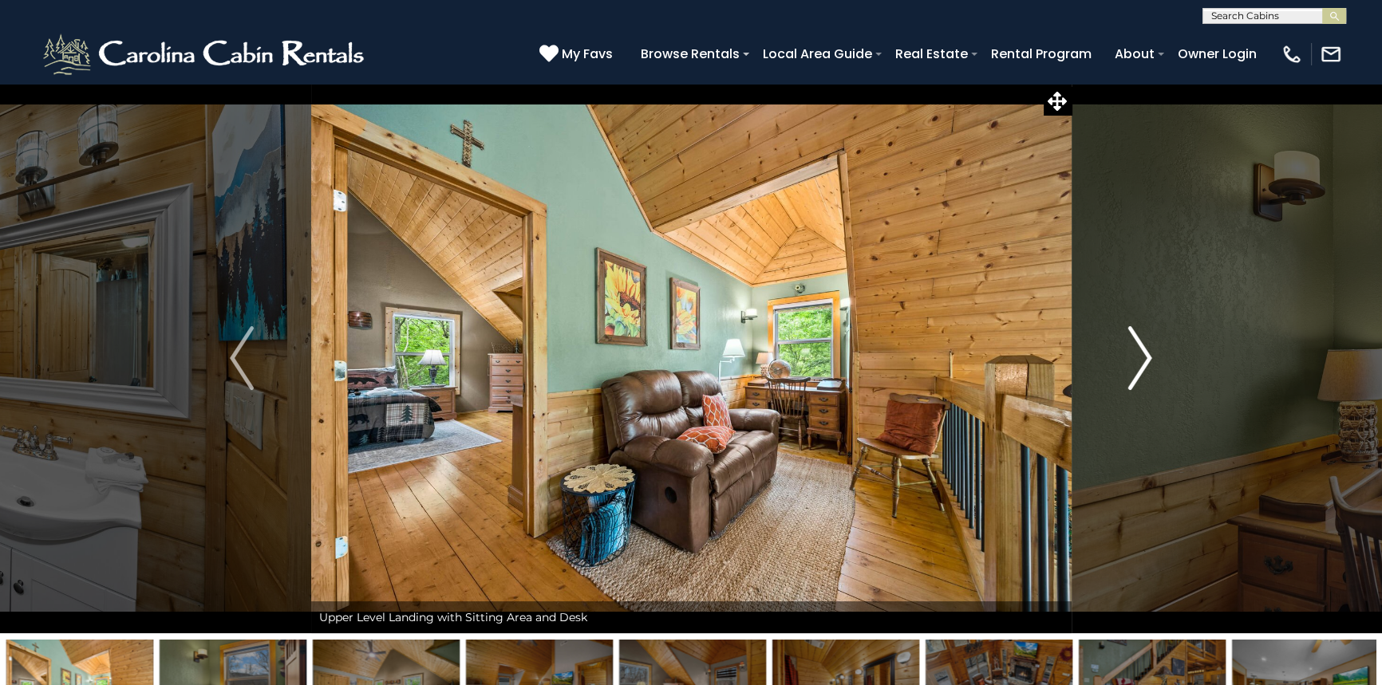
click at [1134, 350] on img "Next" at bounding box center [1140, 358] width 24 height 64
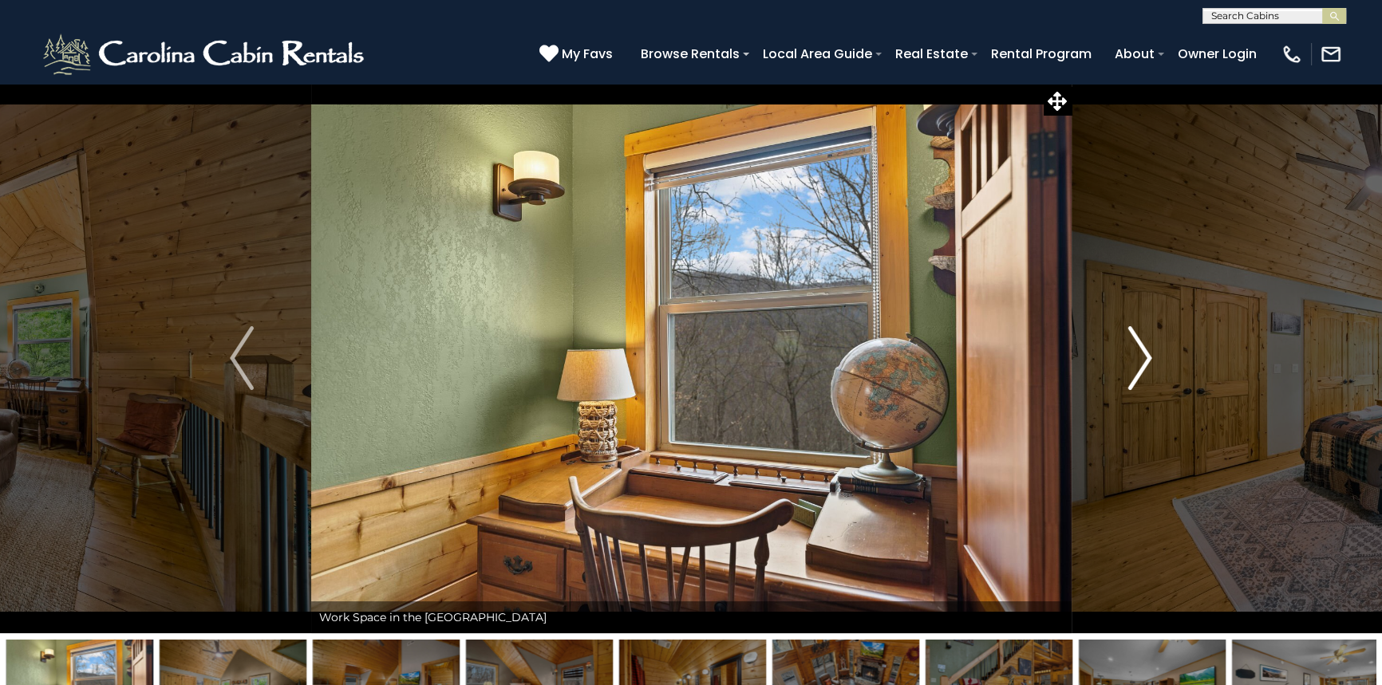
click at [1134, 350] on img "Next" at bounding box center [1140, 358] width 24 height 64
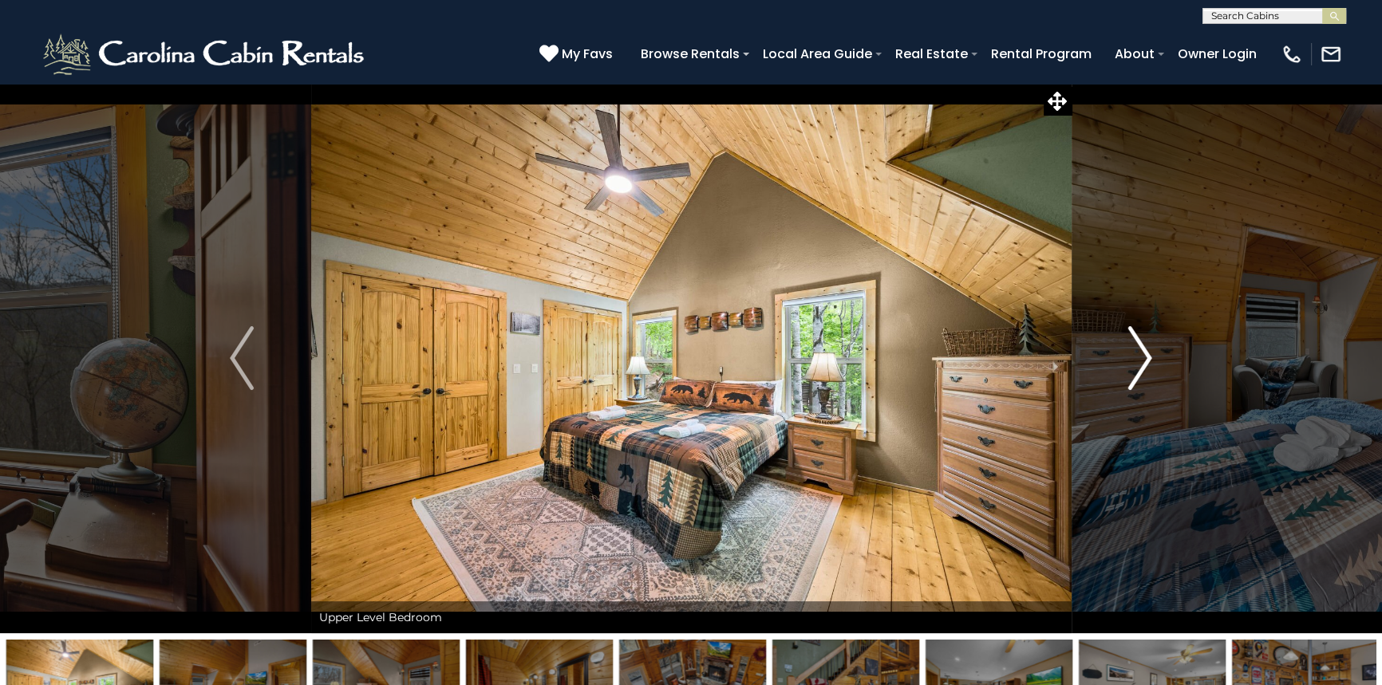
click at [1134, 350] on img "Next" at bounding box center [1140, 358] width 24 height 64
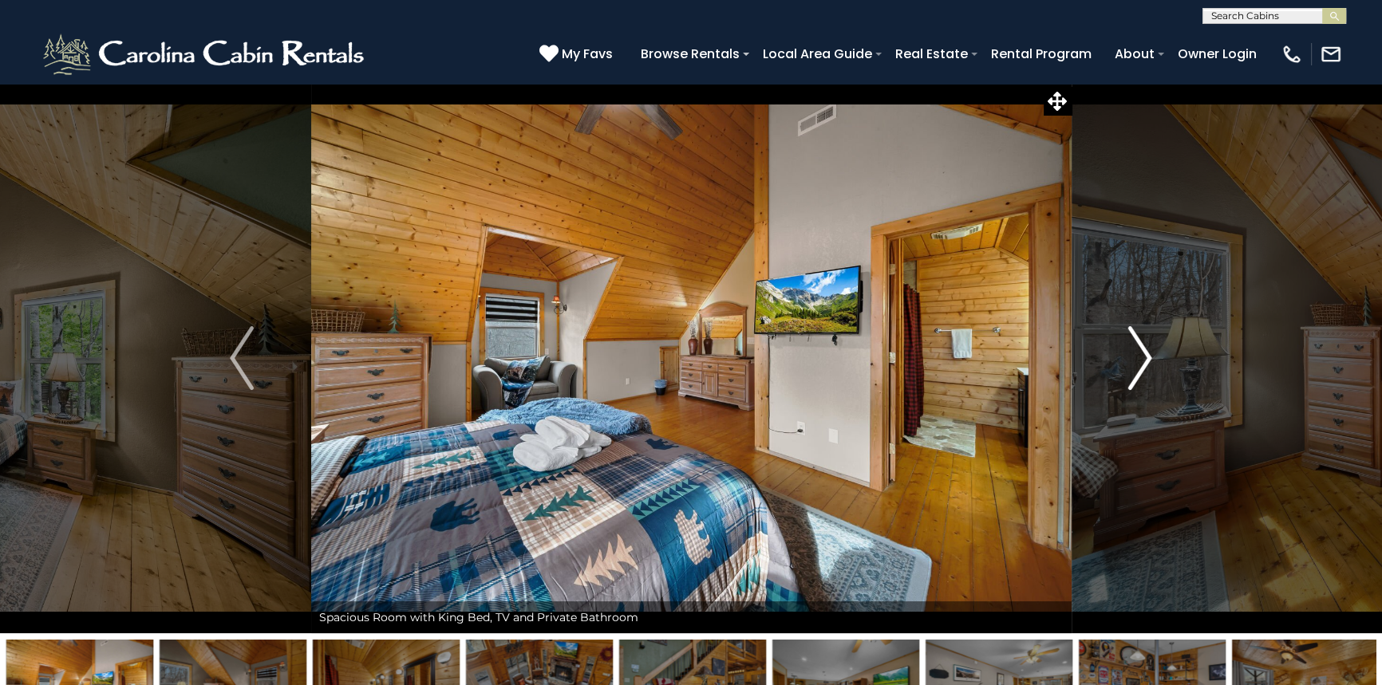
click at [1134, 350] on img "Next" at bounding box center [1140, 358] width 24 height 64
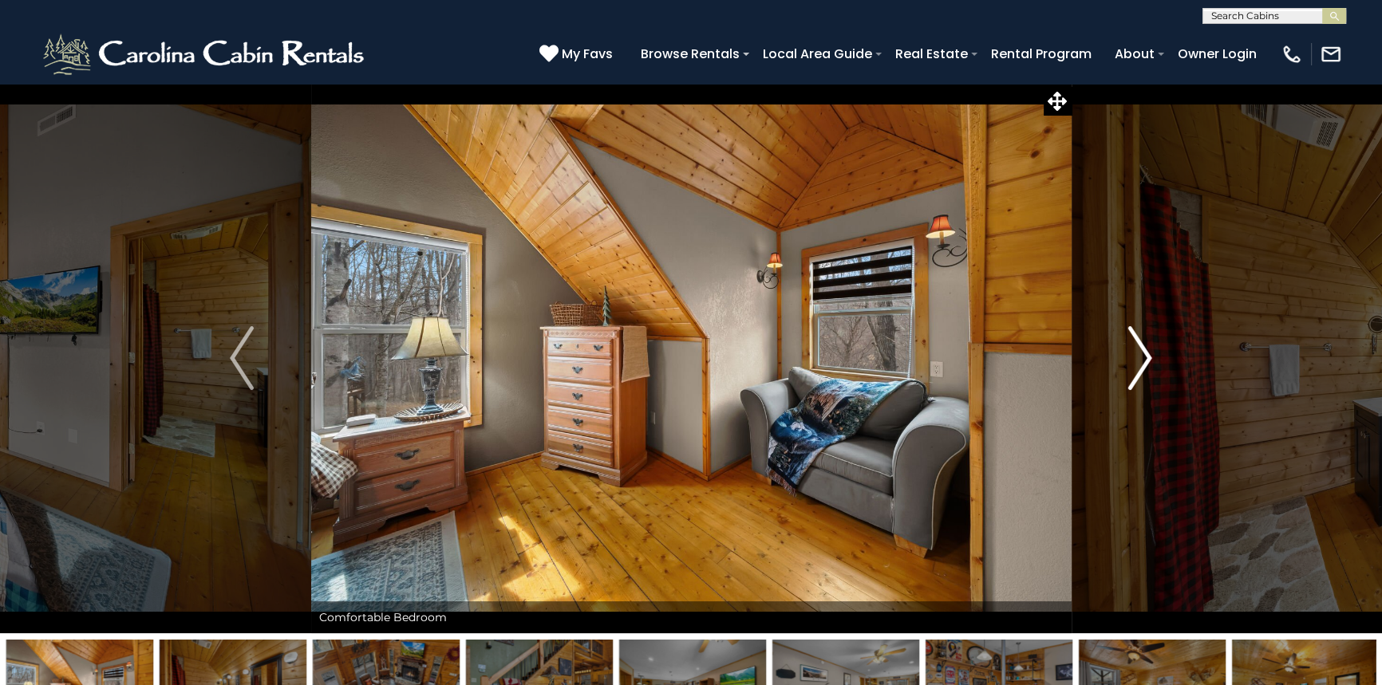
click at [1134, 350] on img "Next" at bounding box center [1140, 358] width 24 height 64
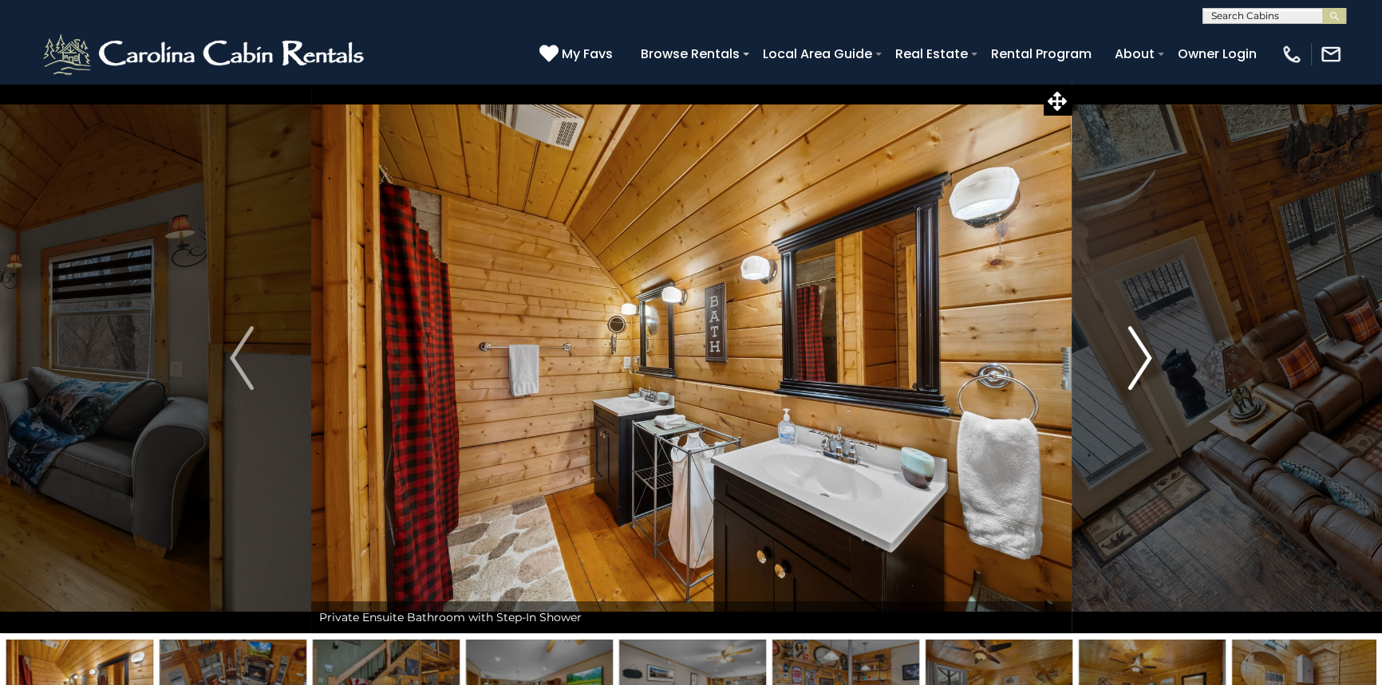
click at [1134, 350] on img "Next" at bounding box center [1140, 358] width 24 height 64
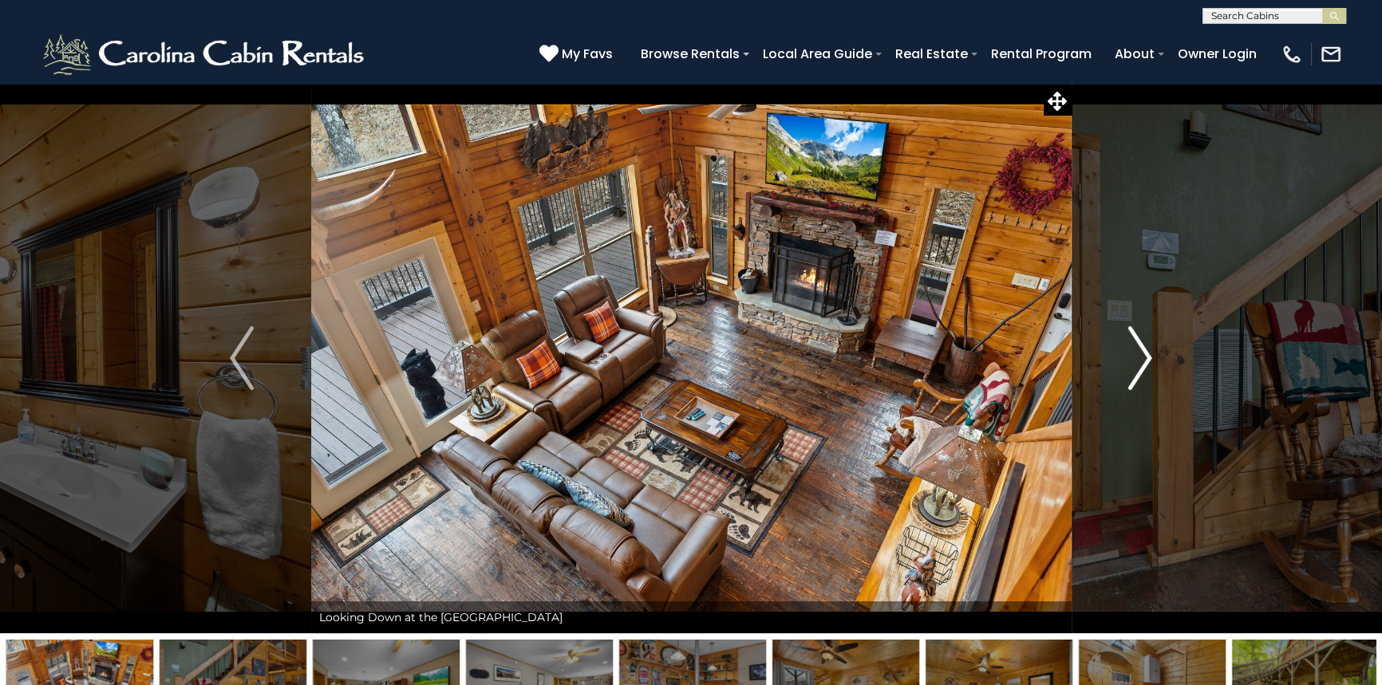
click at [1134, 350] on img "Next" at bounding box center [1140, 358] width 24 height 64
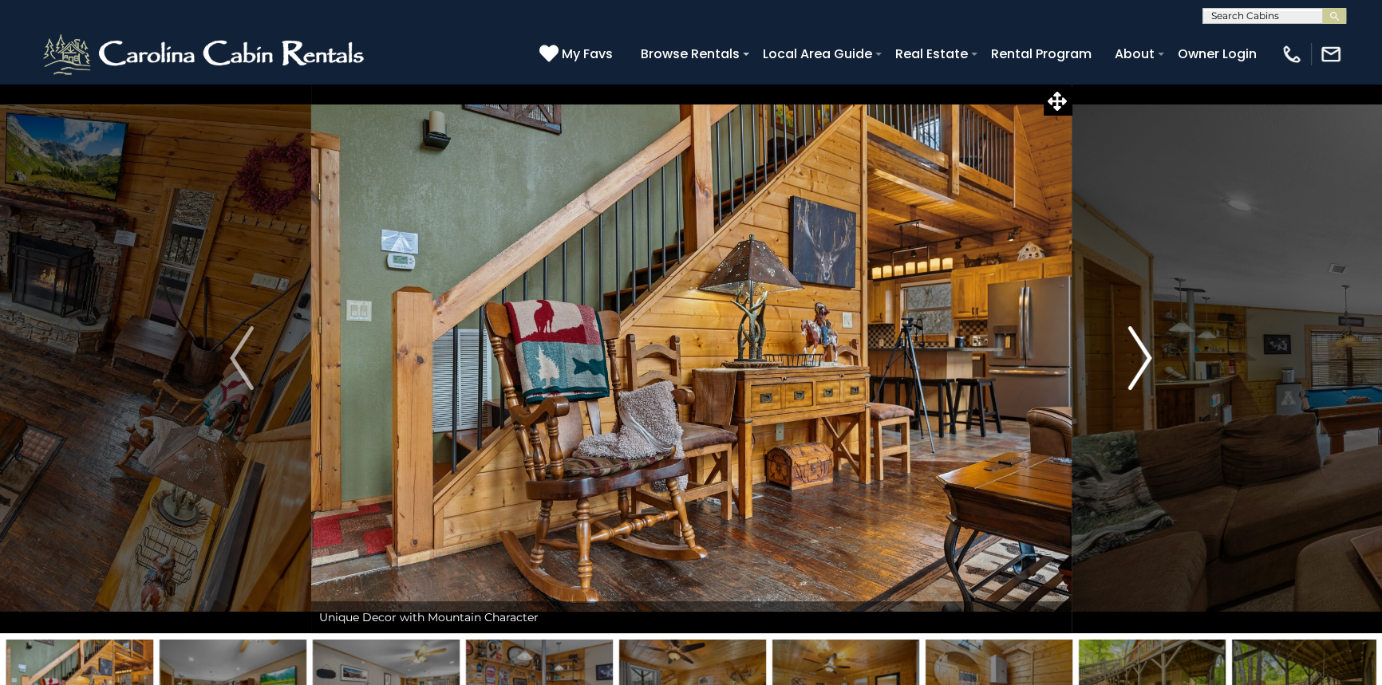
click at [1134, 350] on img "Next" at bounding box center [1140, 358] width 24 height 64
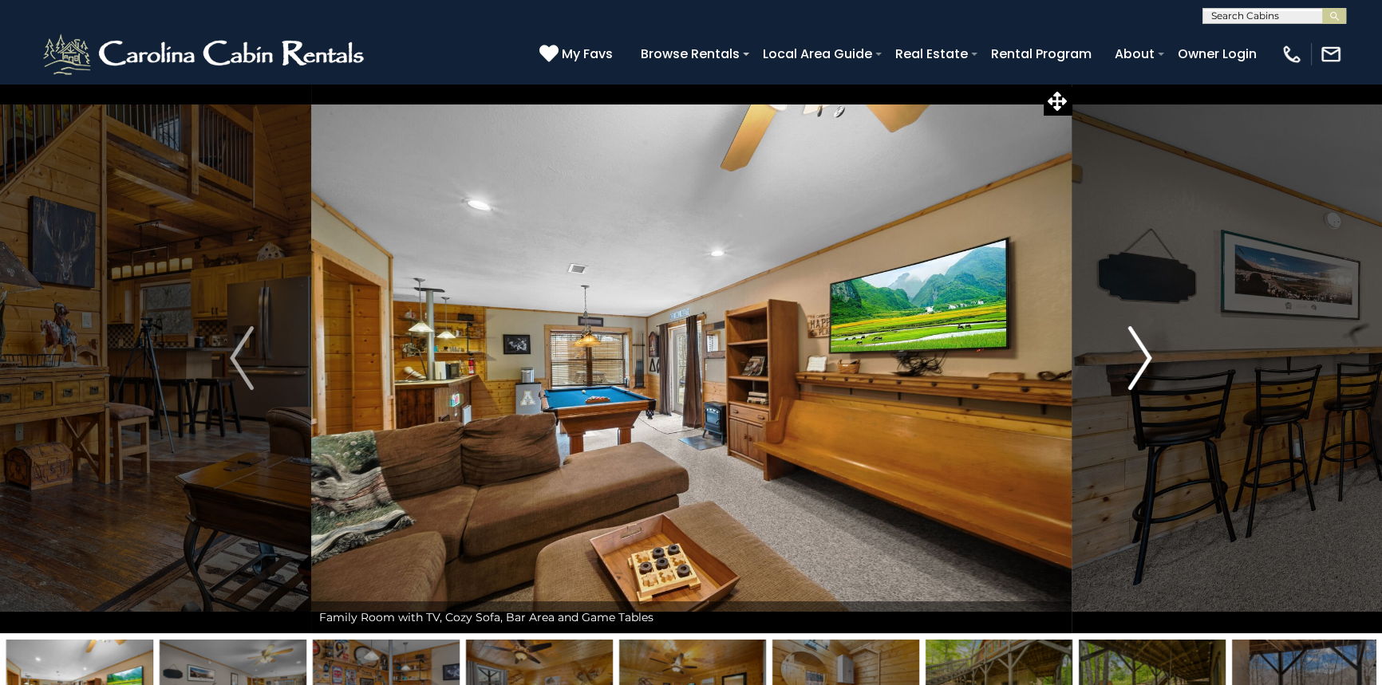
click at [1147, 355] on img "Next" at bounding box center [1140, 358] width 24 height 64
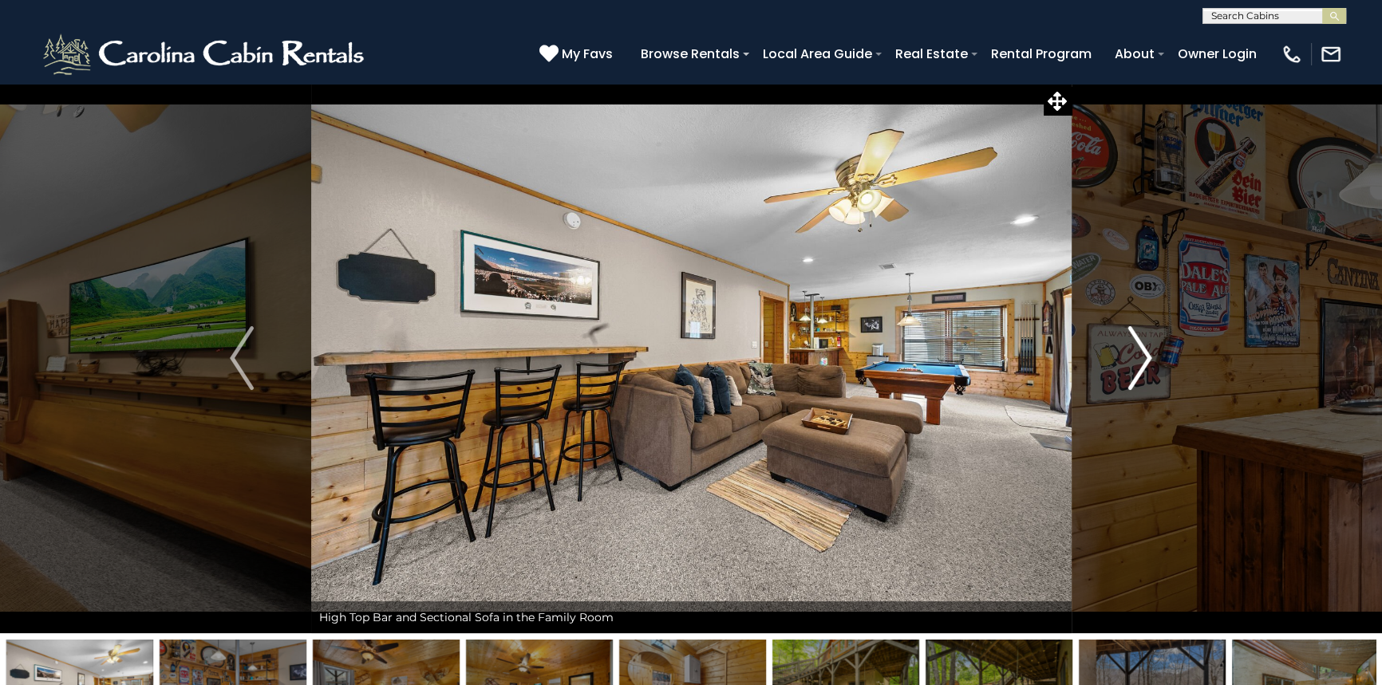
click at [1147, 358] on img "Next" at bounding box center [1140, 358] width 24 height 64
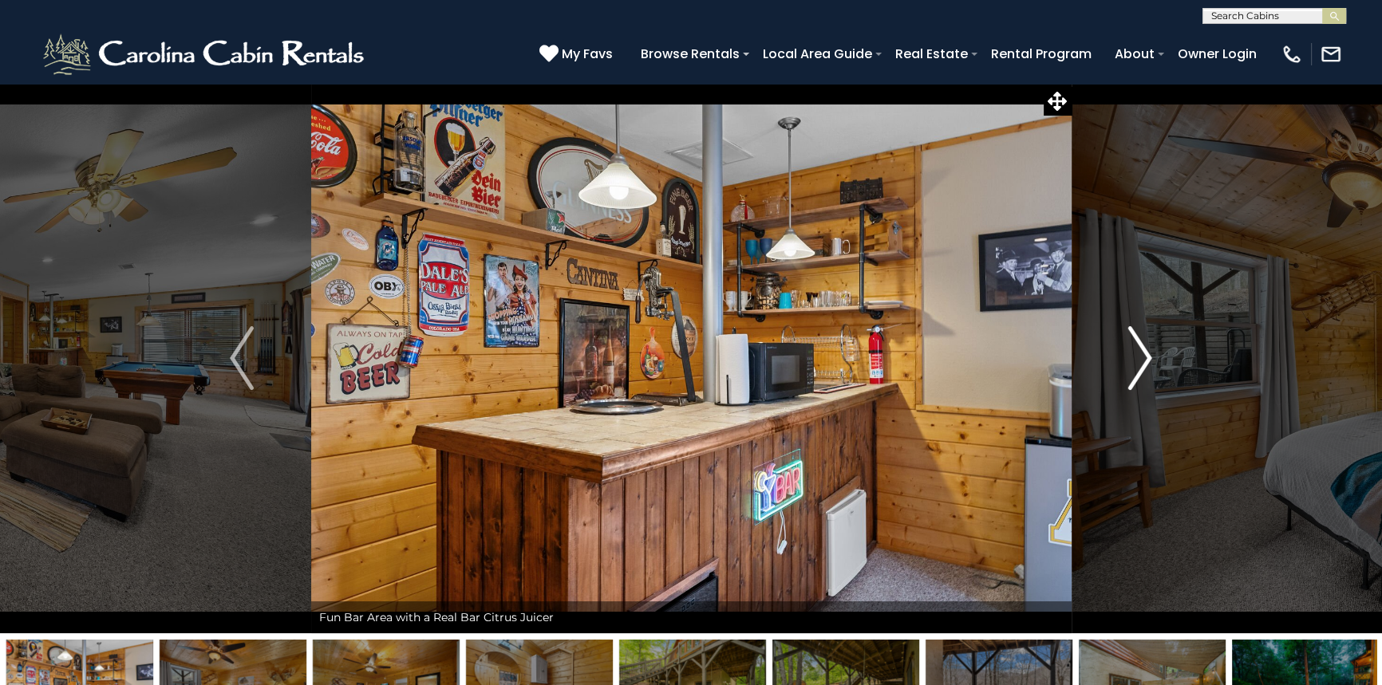
click at [1147, 358] on img "Next" at bounding box center [1140, 358] width 24 height 64
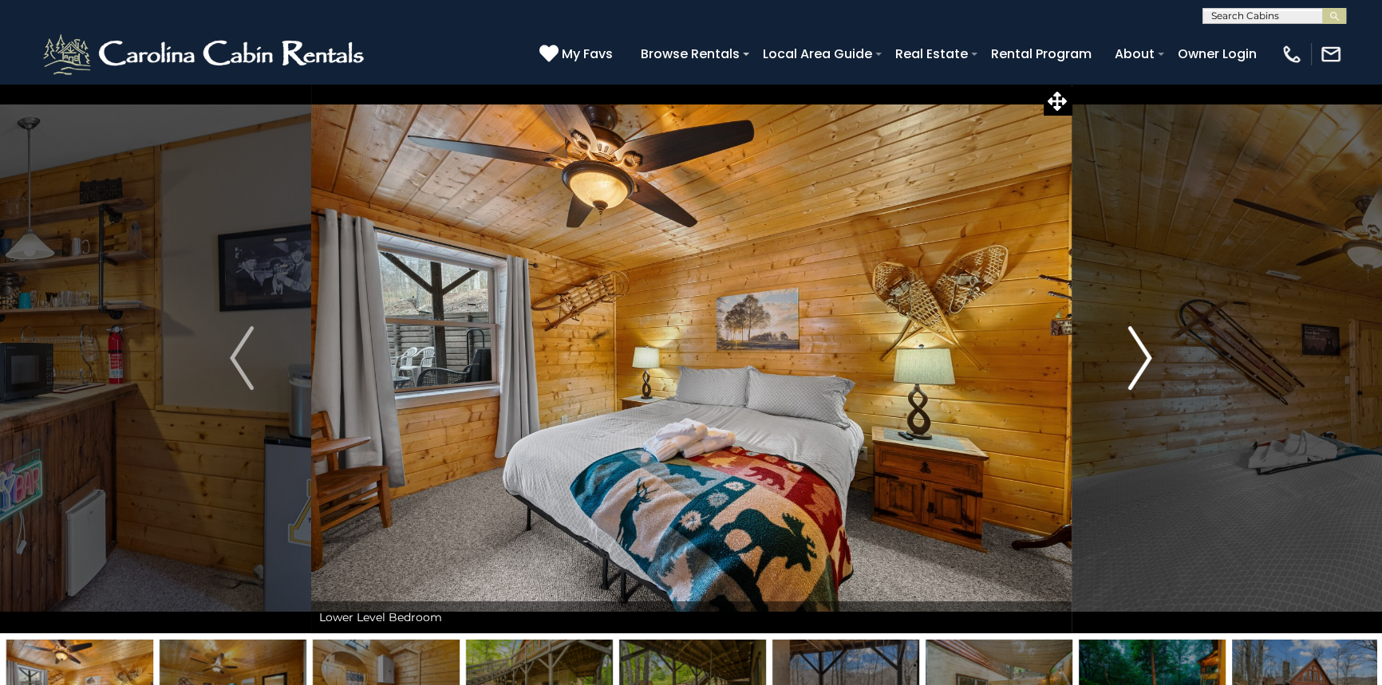
click at [1147, 358] on img "Next" at bounding box center [1140, 358] width 24 height 64
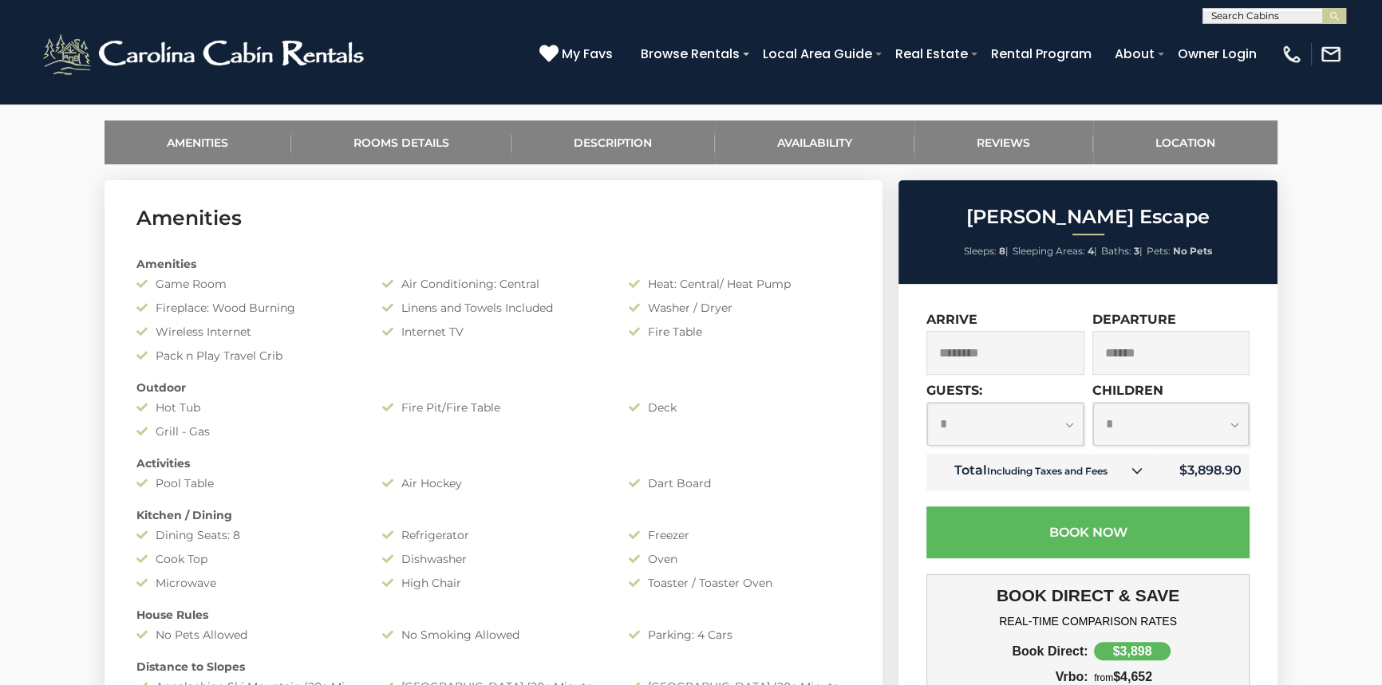
scroll to position [725, 0]
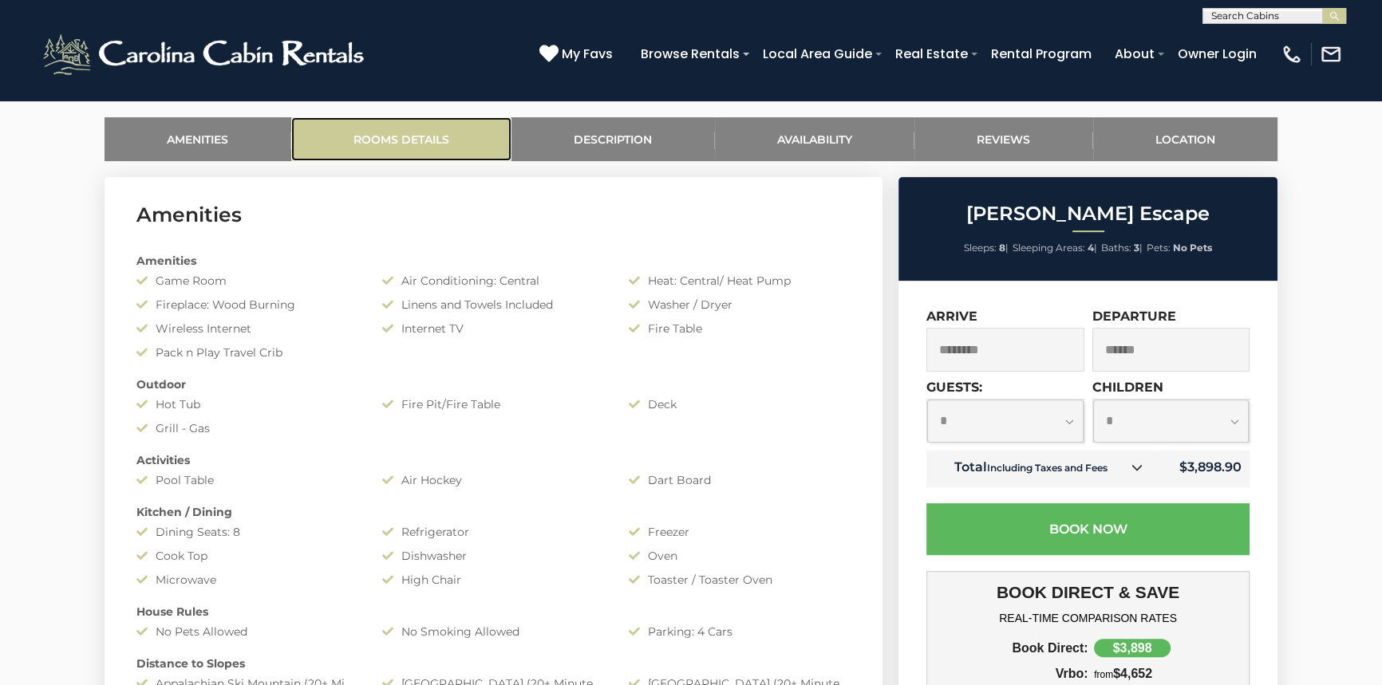
click at [410, 145] on link "Rooms Details" at bounding box center [401, 139] width 221 height 44
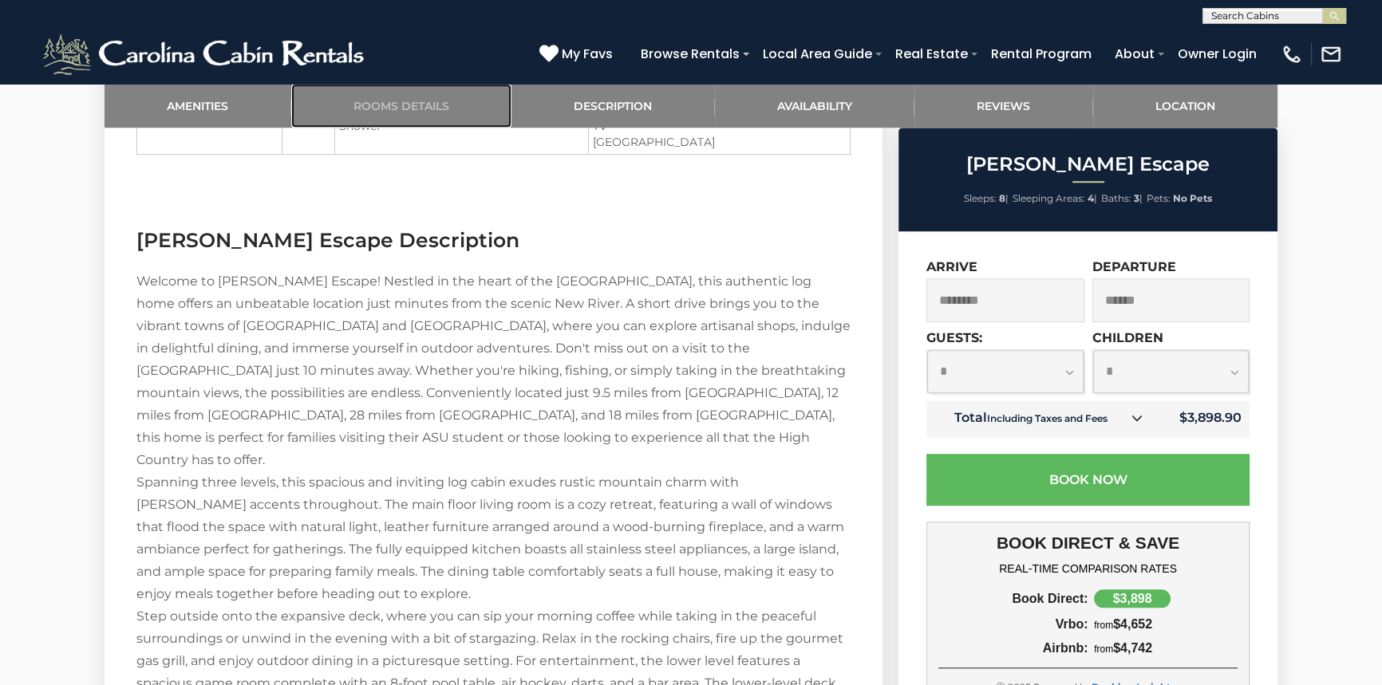
scroll to position [1627, 0]
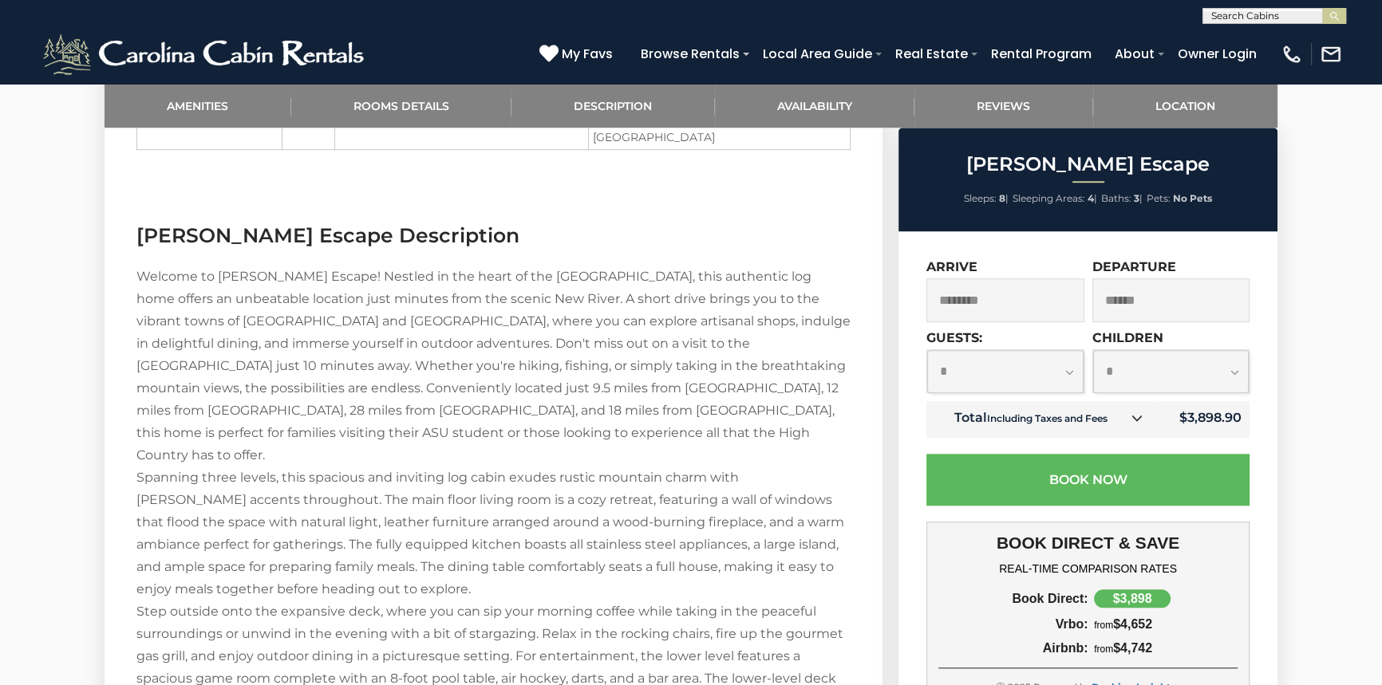
click at [991, 372] on select "**********" at bounding box center [1005, 371] width 156 height 42
select select "*"
click at [927, 350] on select "**********" at bounding box center [1005, 371] width 156 height 42
click at [1191, 375] on select "**********" at bounding box center [1171, 371] width 156 height 42
select select "*"
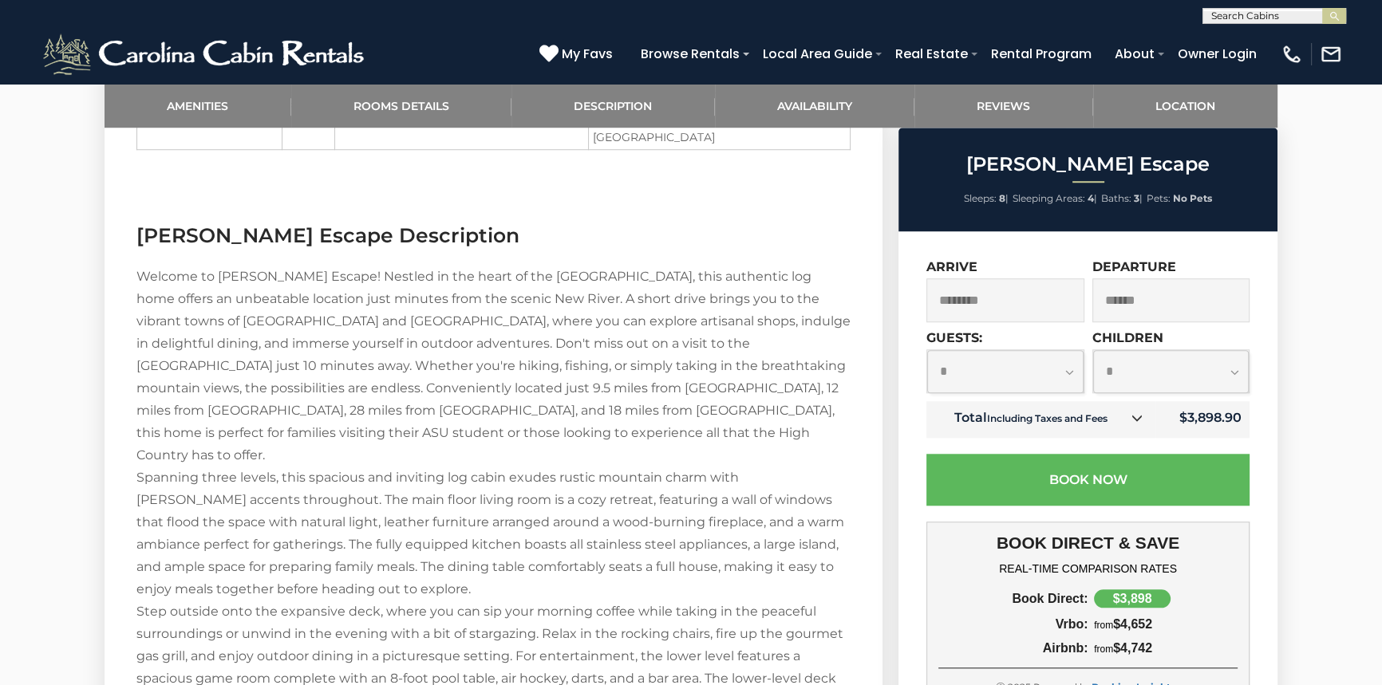
click at [1093, 350] on select "**********" at bounding box center [1171, 371] width 156 height 42
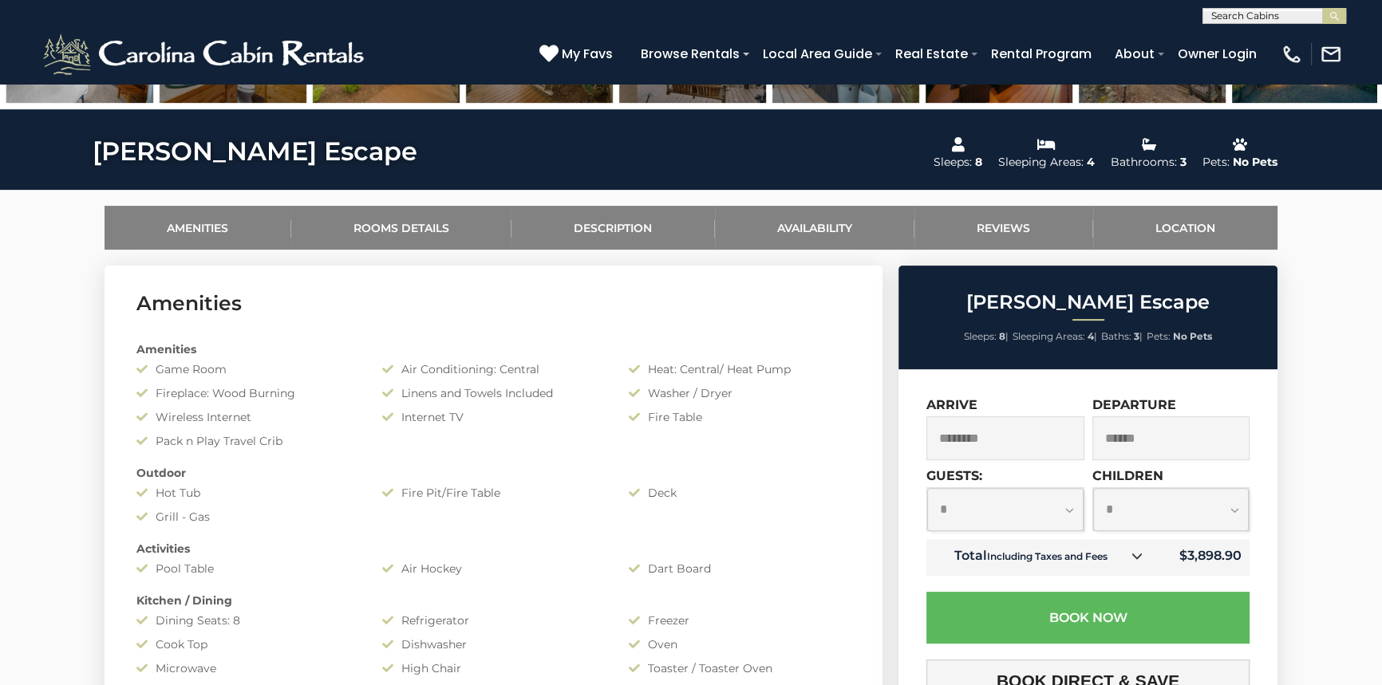
scroll to position [653, 0]
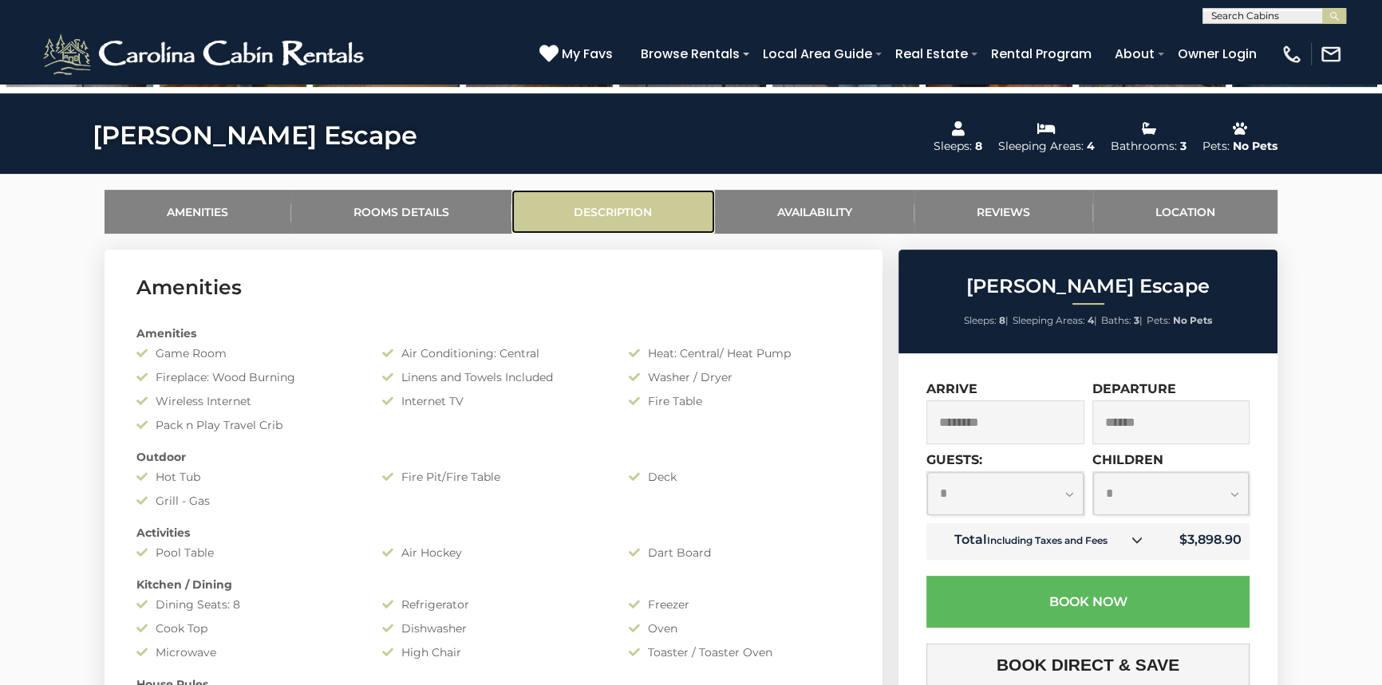
click at [616, 215] on link "Description" at bounding box center [612, 212] width 203 height 44
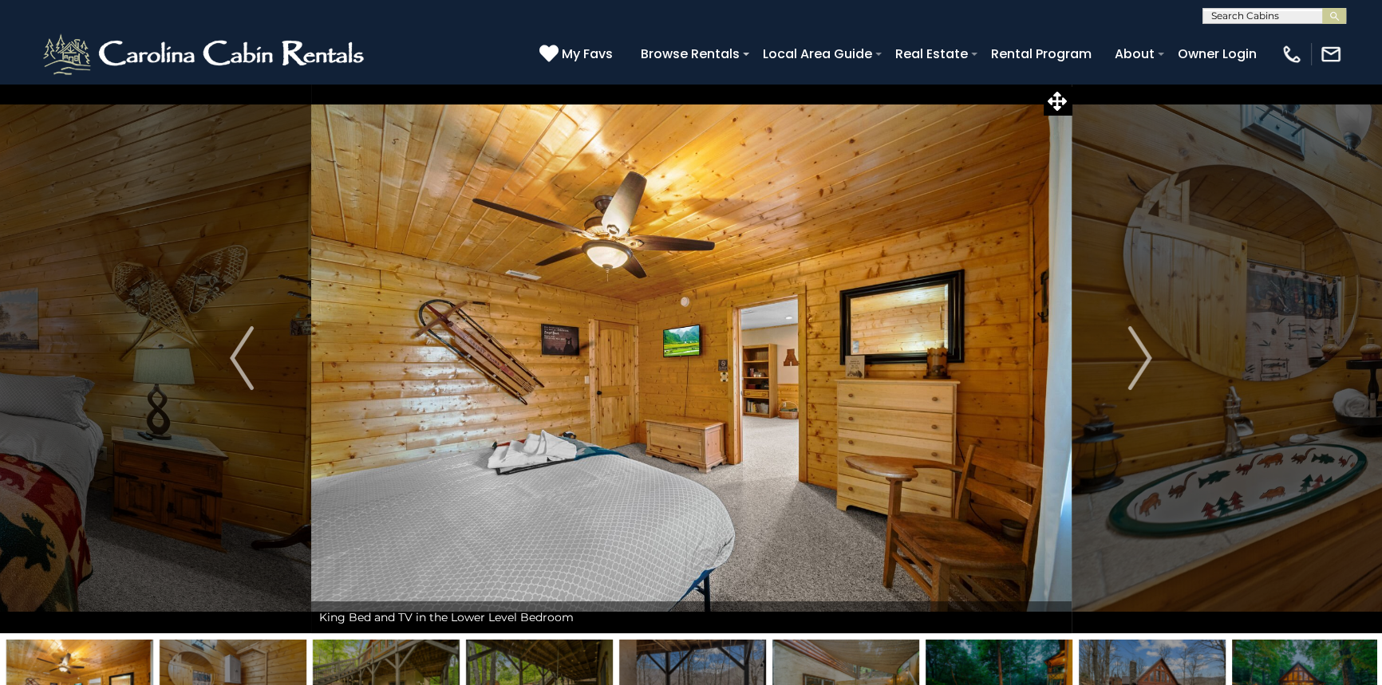
scroll to position [362, 0]
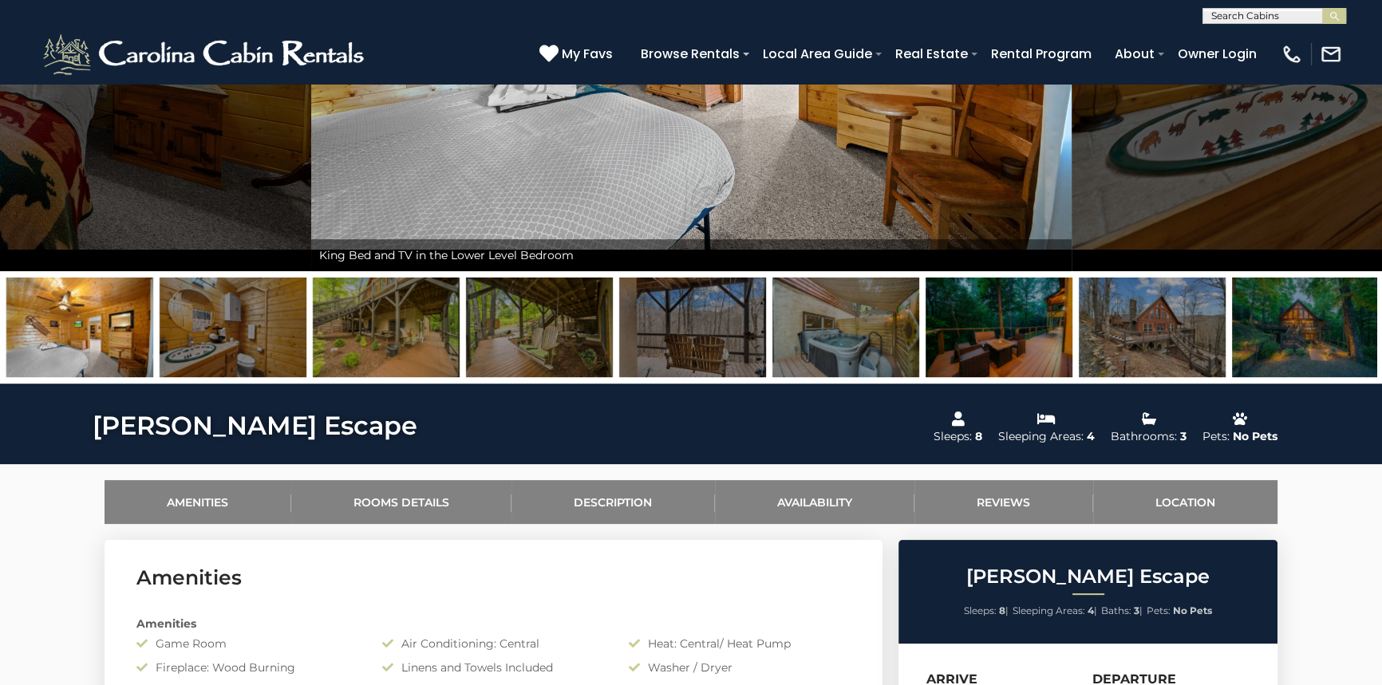
click at [395, 334] on img at bounding box center [386, 328] width 147 height 100
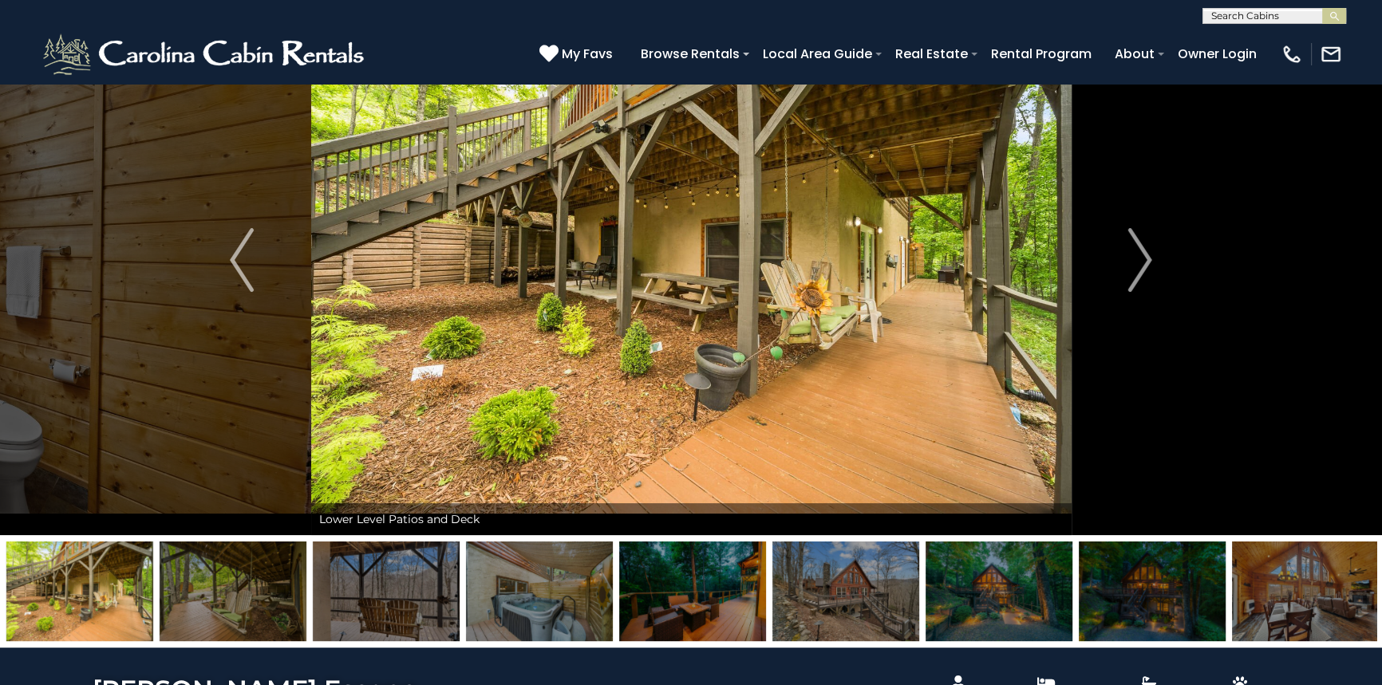
scroll to position [72, 0]
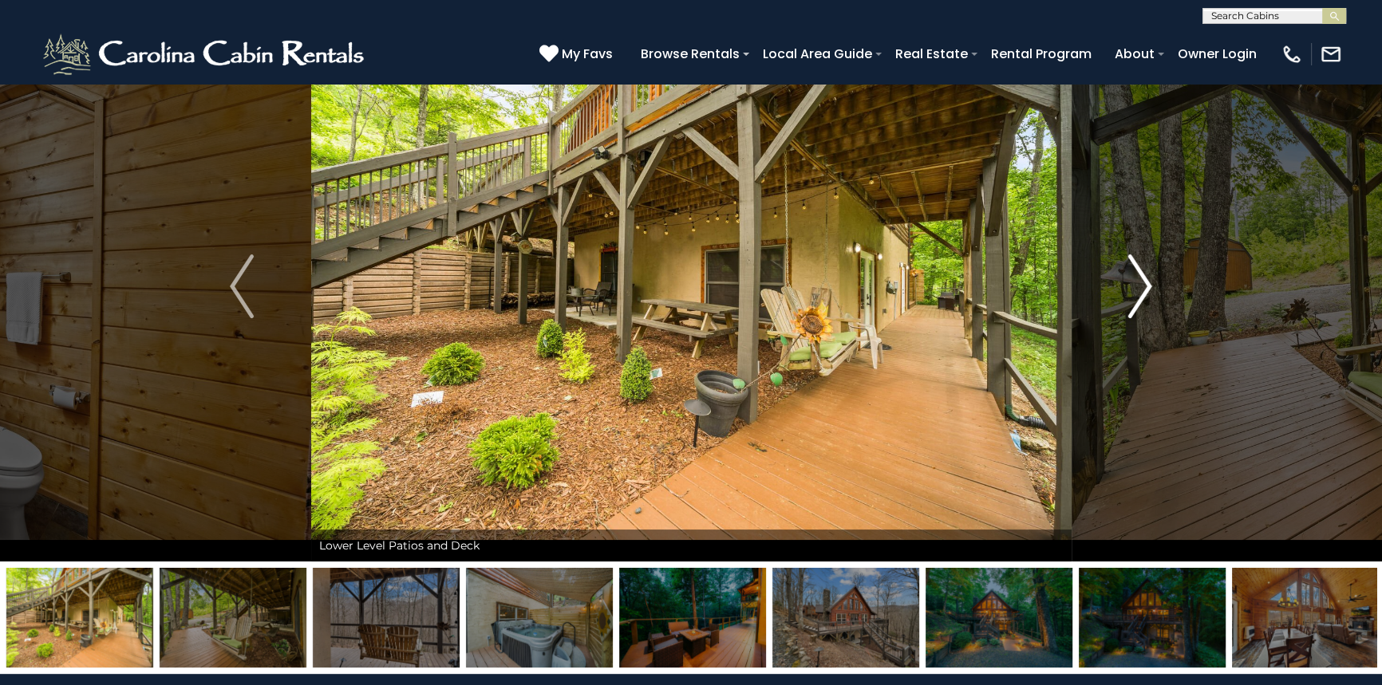
click at [1142, 282] on img "Next" at bounding box center [1140, 287] width 24 height 64
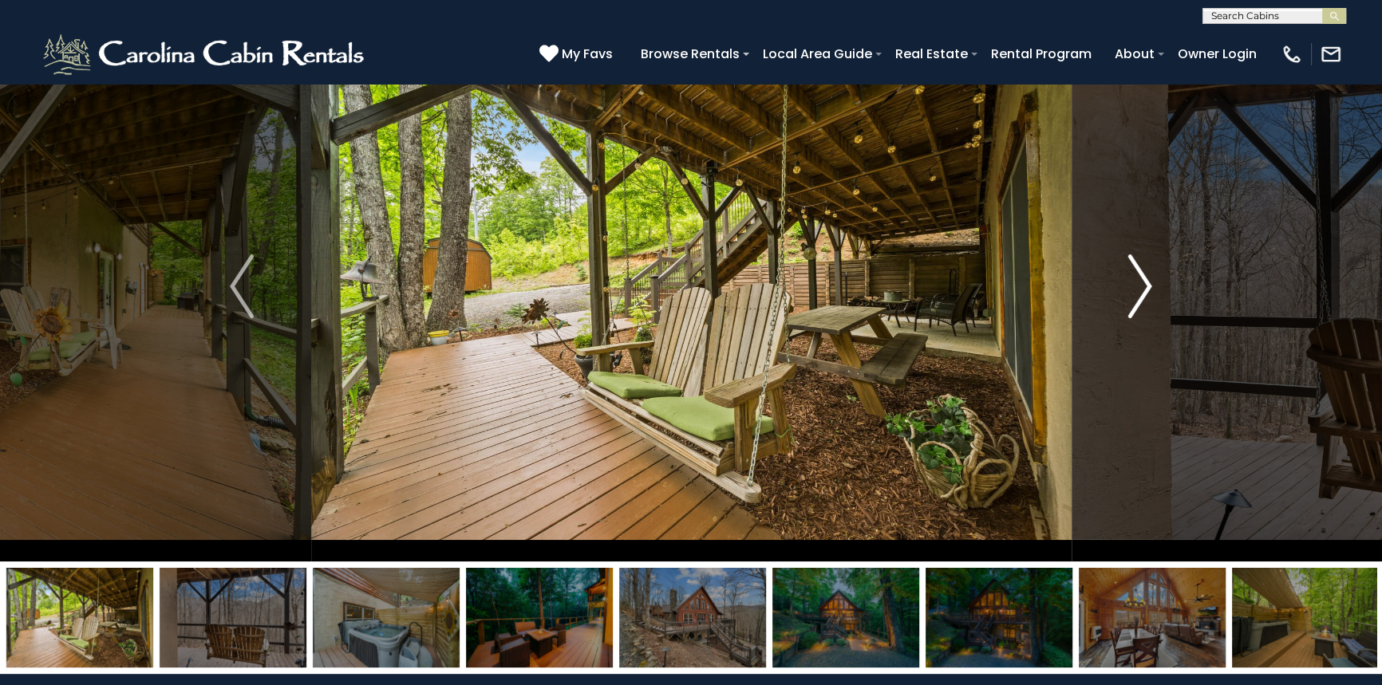
click at [1142, 282] on img "Next" at bounding box center [1140, 287] width 24 height 64
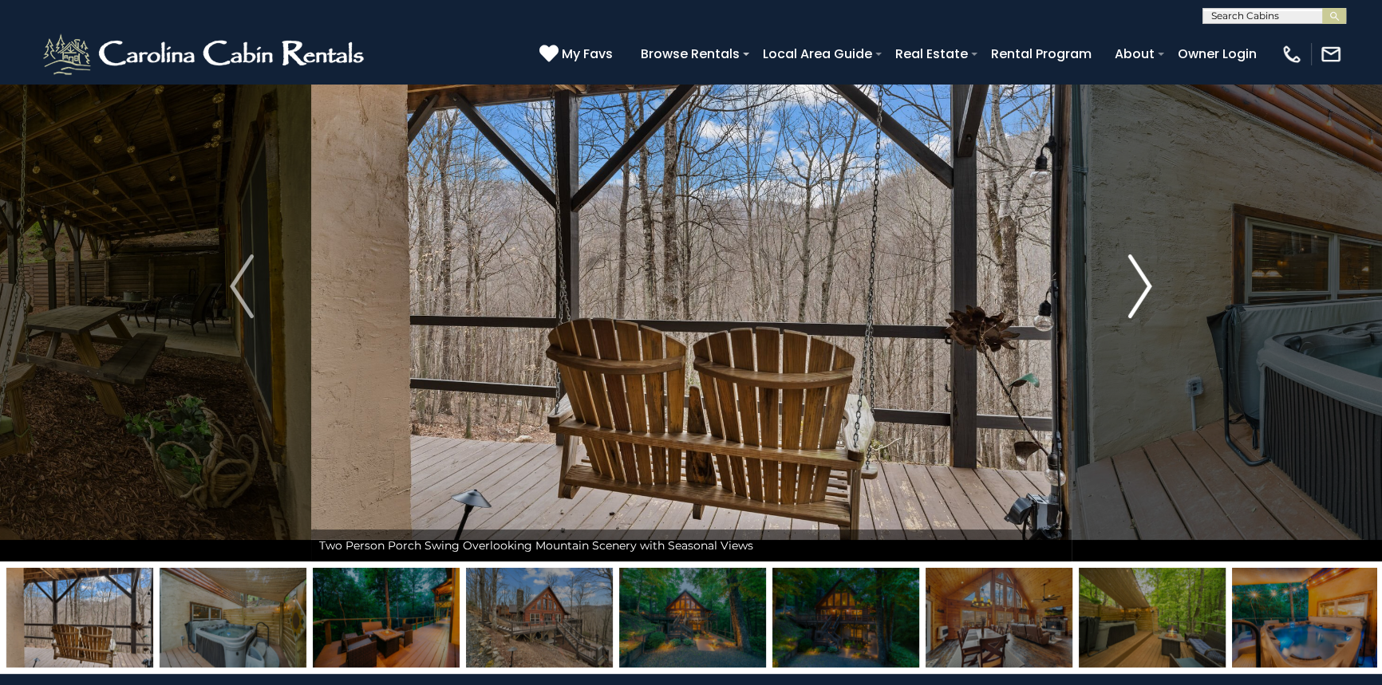
click at [1141, 287] on img "Next" at bounding box center [1140, 287] width 24 height 64
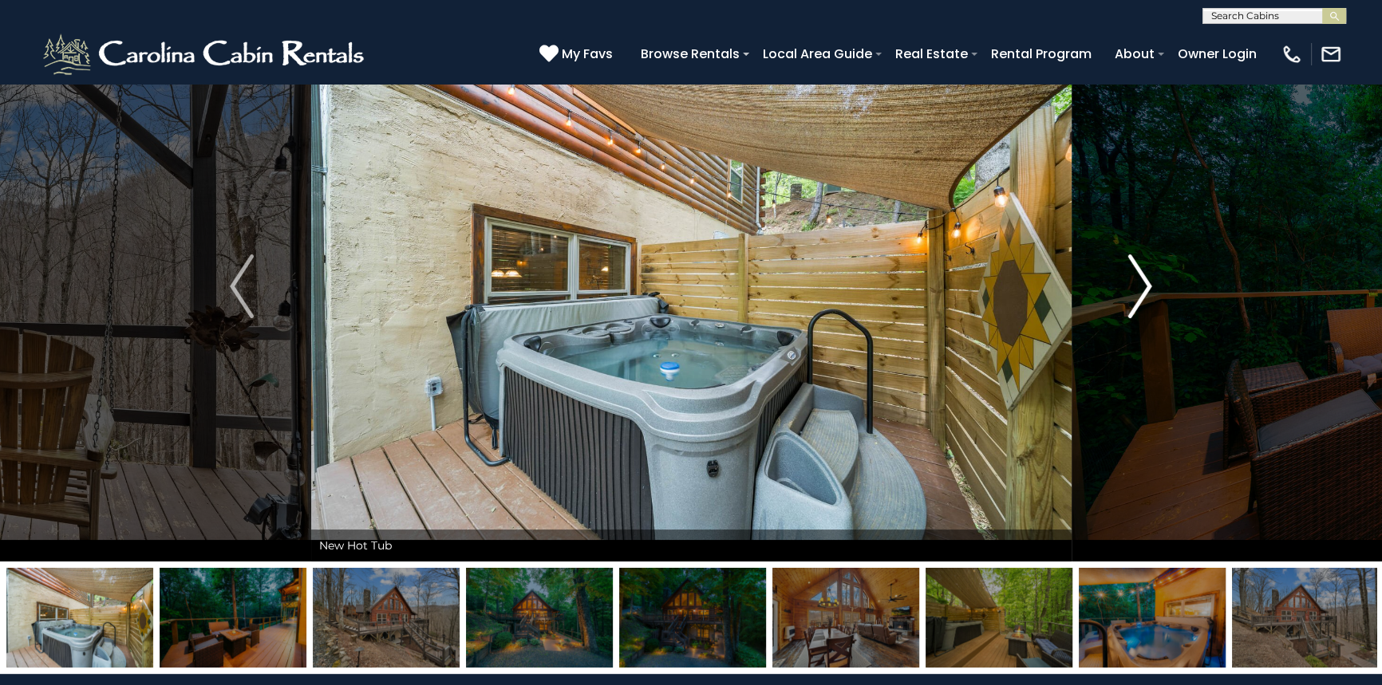
click at [1146, 287] on img "Next" at bounding box center [1140, 287] width 24 height 64
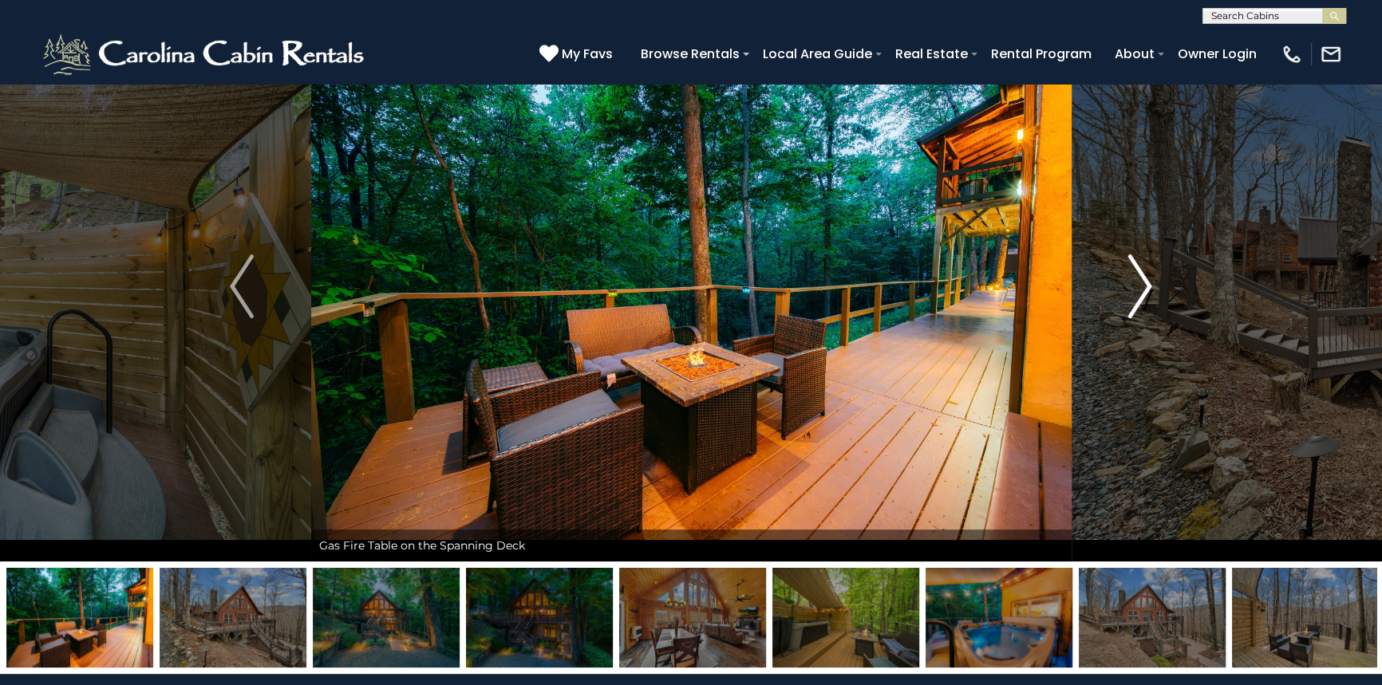
click at [1146, 287] on img "Next" at bounding box center [1140, 287] width 24 height 64
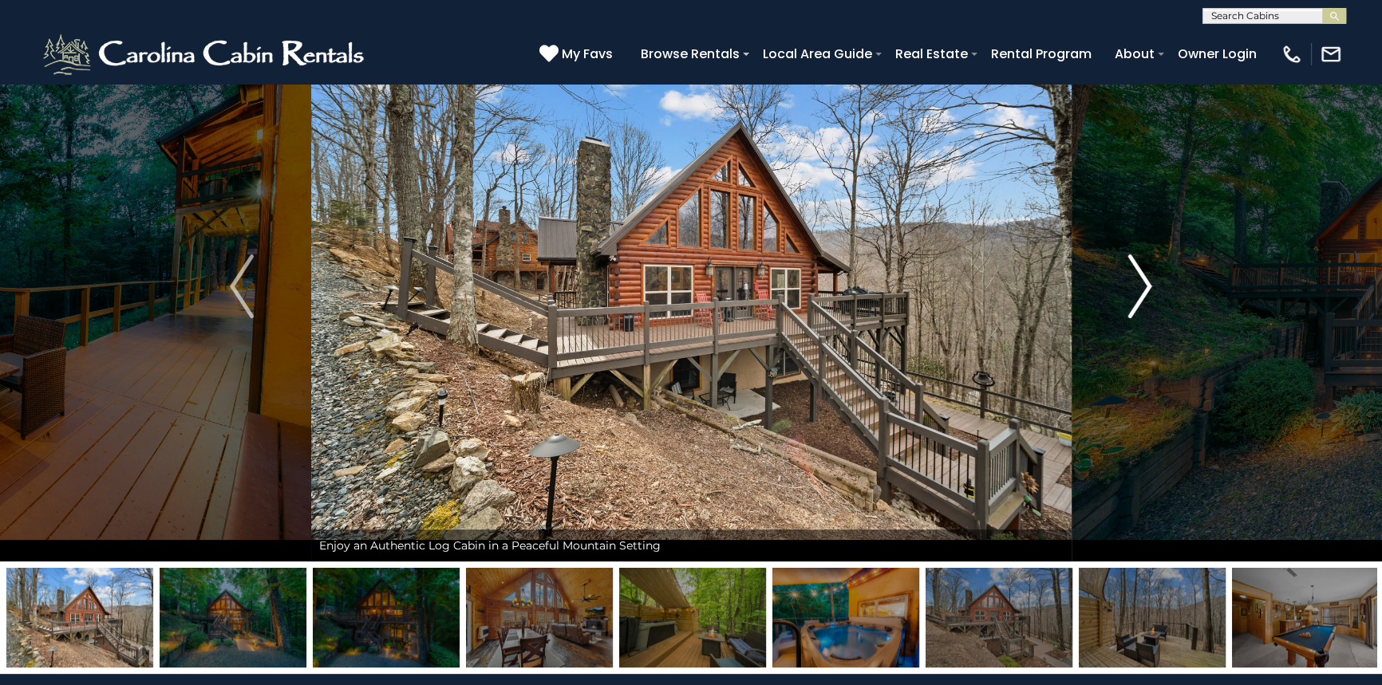
click at [1128, 298] on img "Next" at bounding box center [1140, 287] width 24 height 64
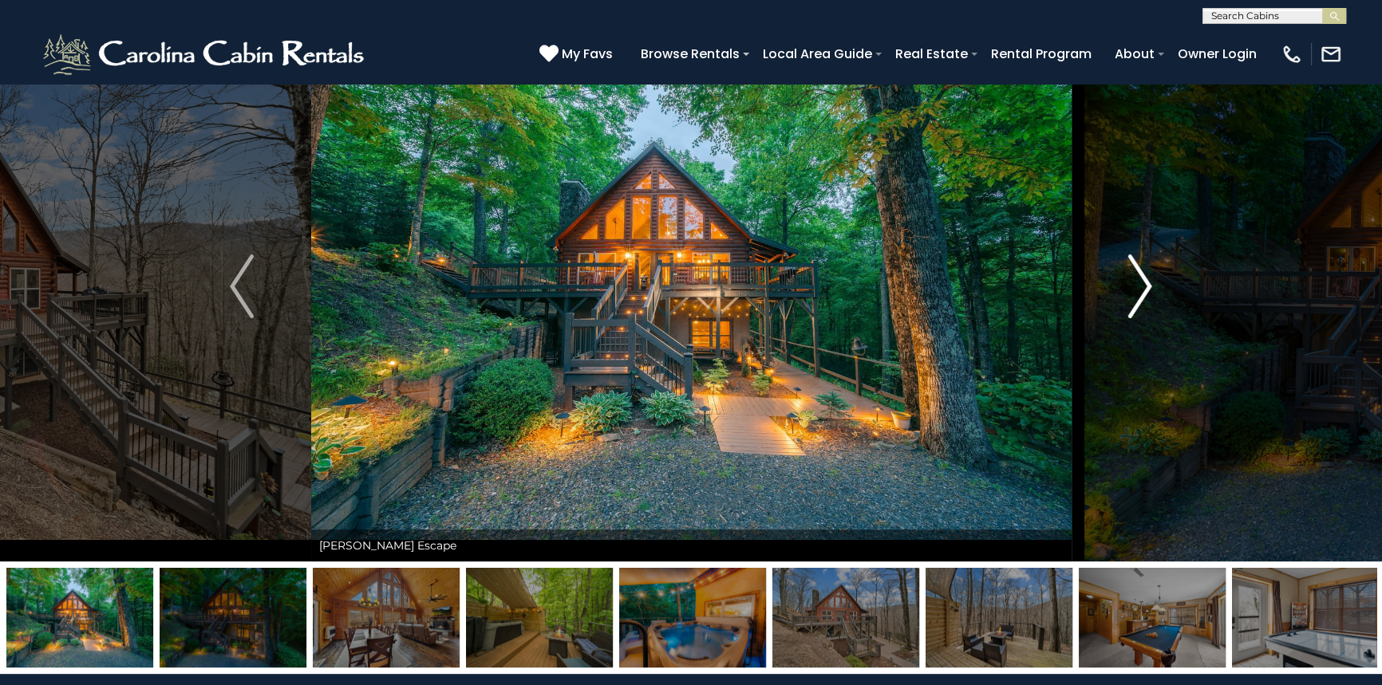
click at [1128, 298] on img "Next" at bounding box center [1140, 287] width 24 height 64
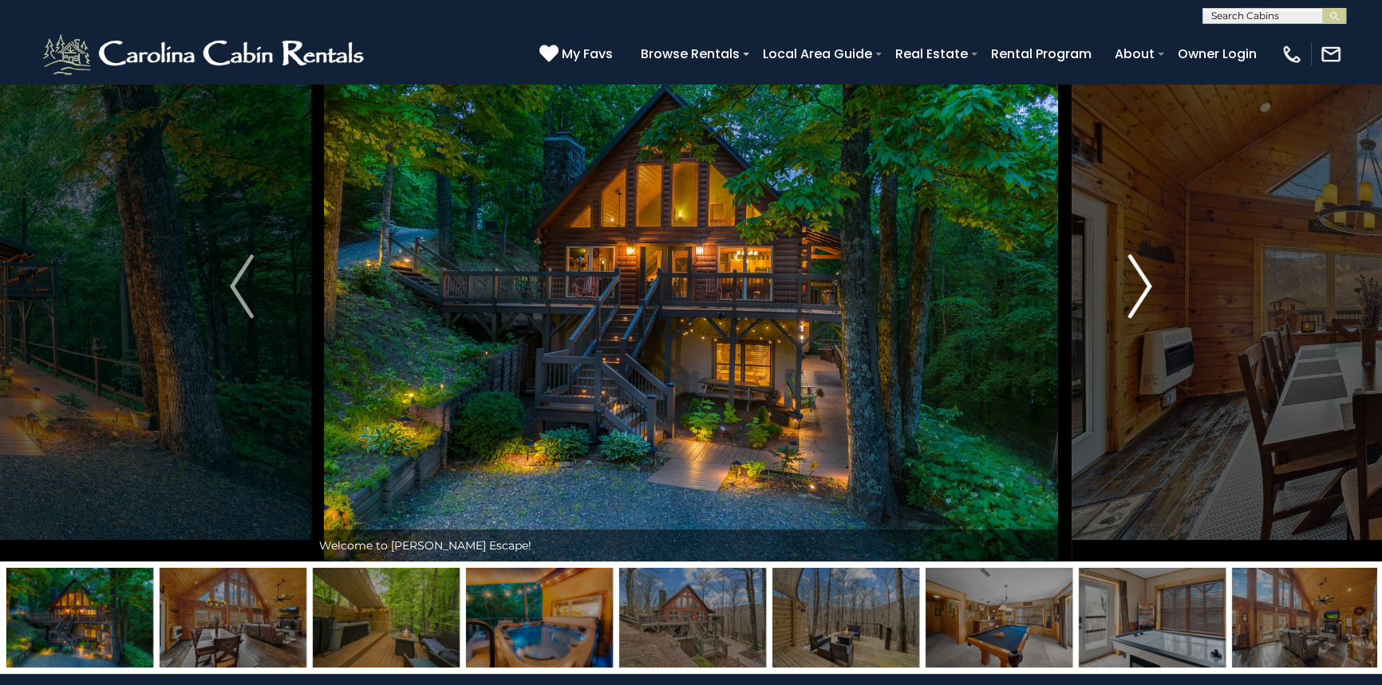
click at [1128, 298] on img "Next" at bounding box center [1140, 287] width 24 height 64
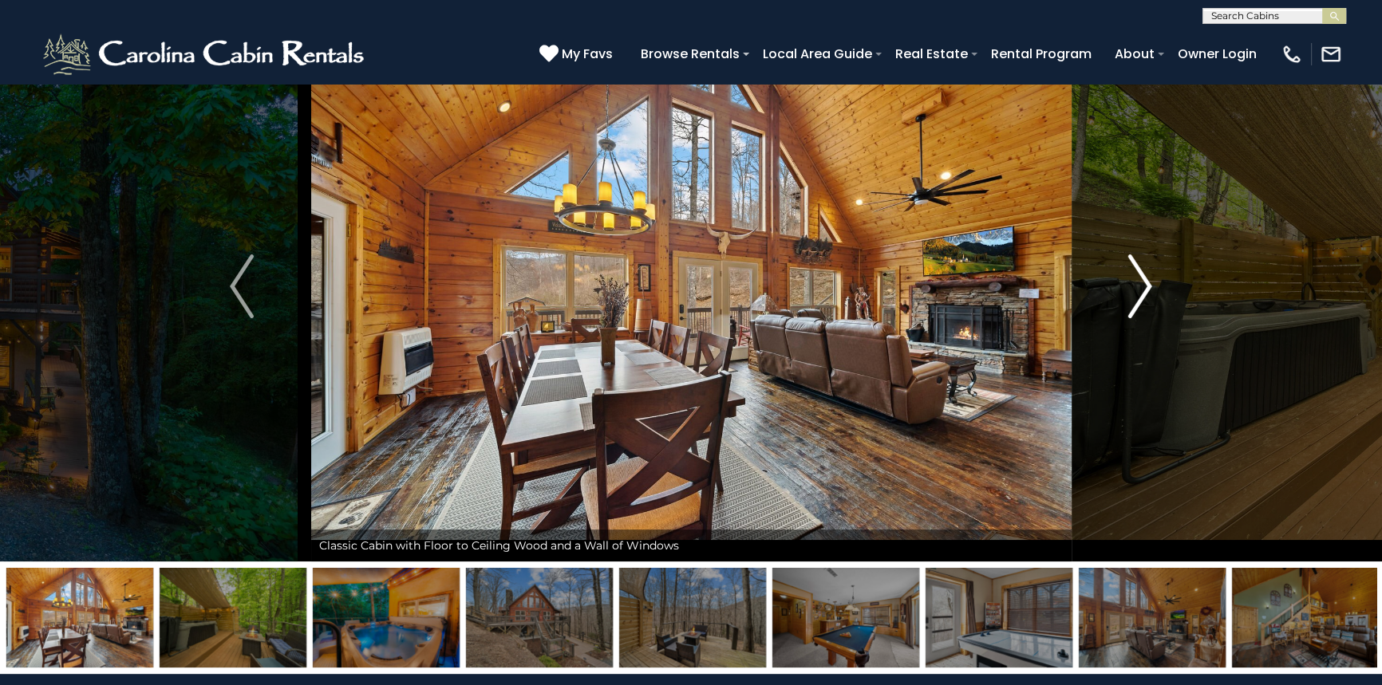
click at [1128, 298] on img "Next" at bounding box center [1140, 287] width 24 height 64
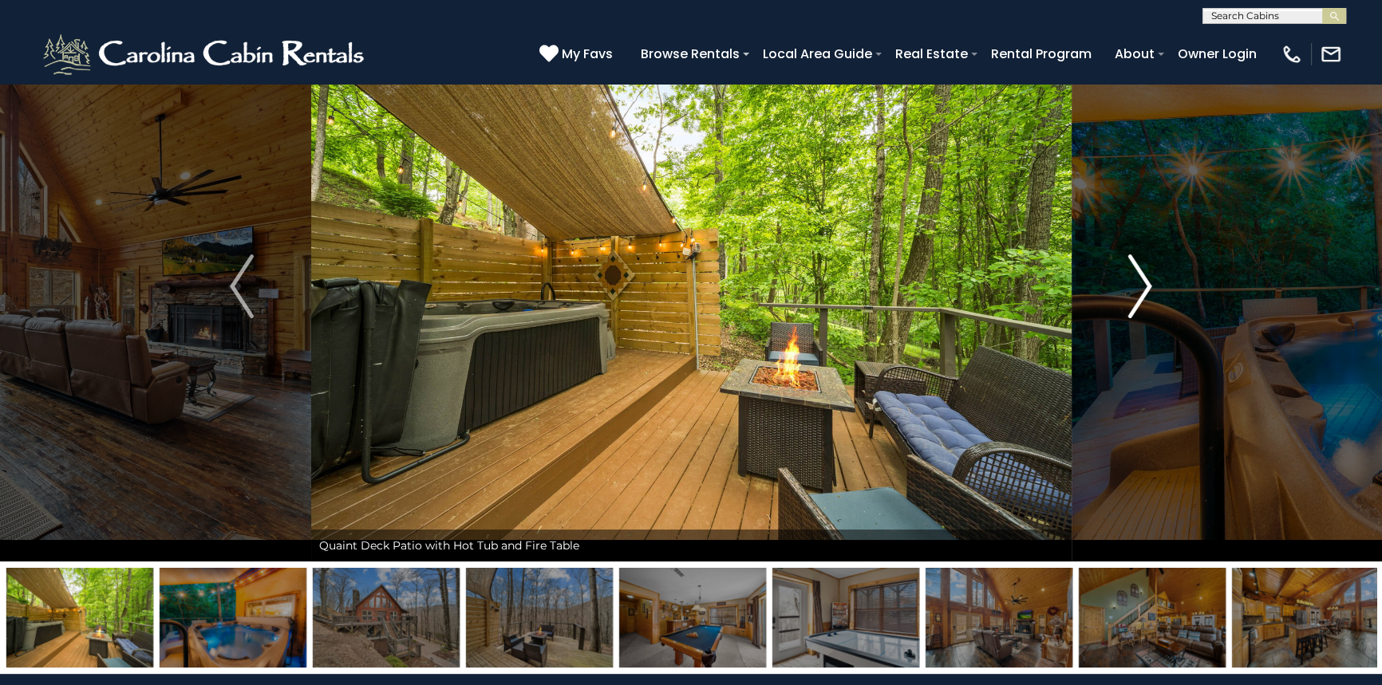
click at [1128, 298] on img "Next" at bounding box center [1140, 287] width 24 height 64
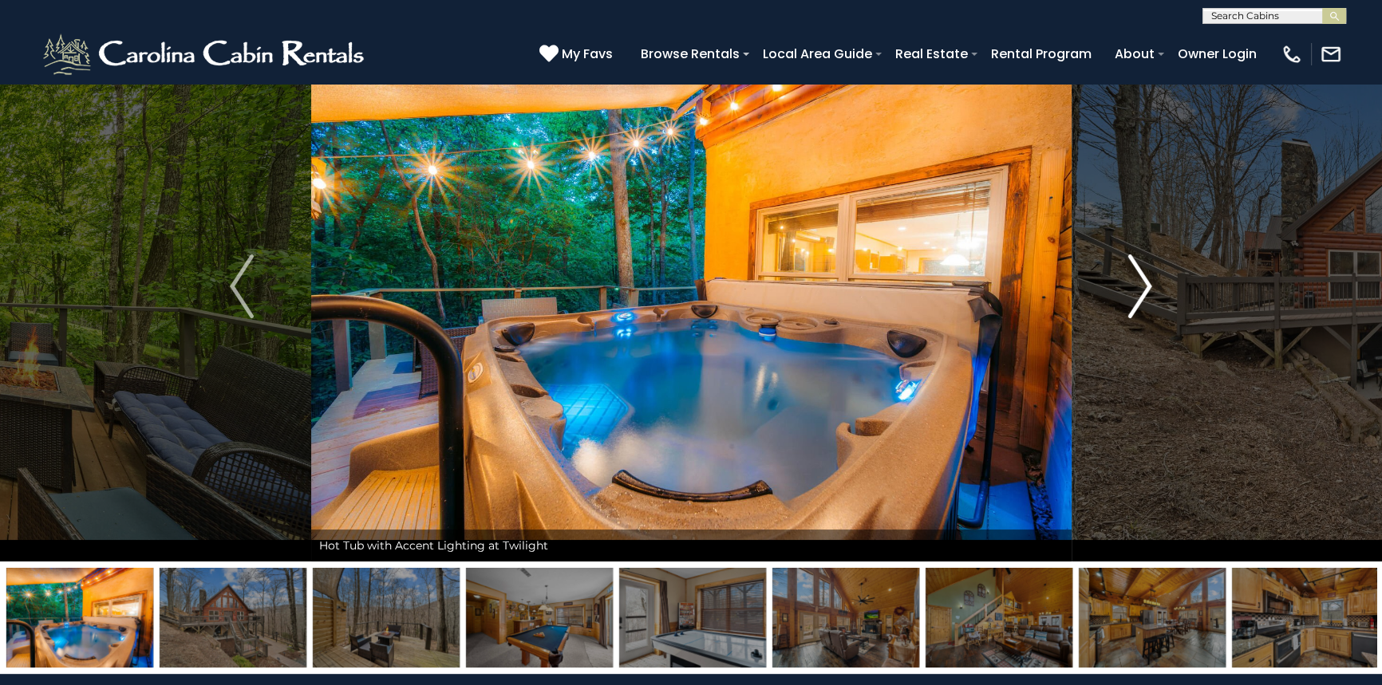
click at [1128, 298] on img "Next" at bounding box center [1140, 287] width 24 height 64
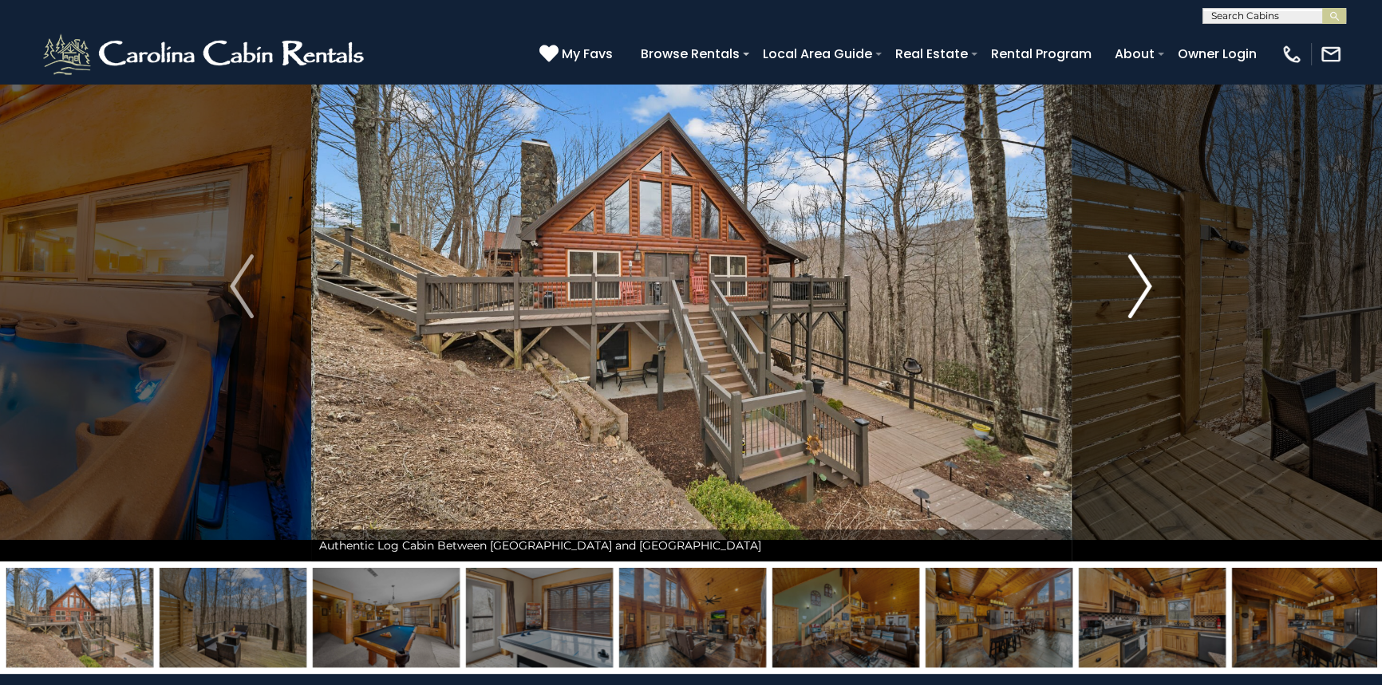
click at [1128, 298] on img "Next" at bounding box center [1140, 287] width 24 height 64
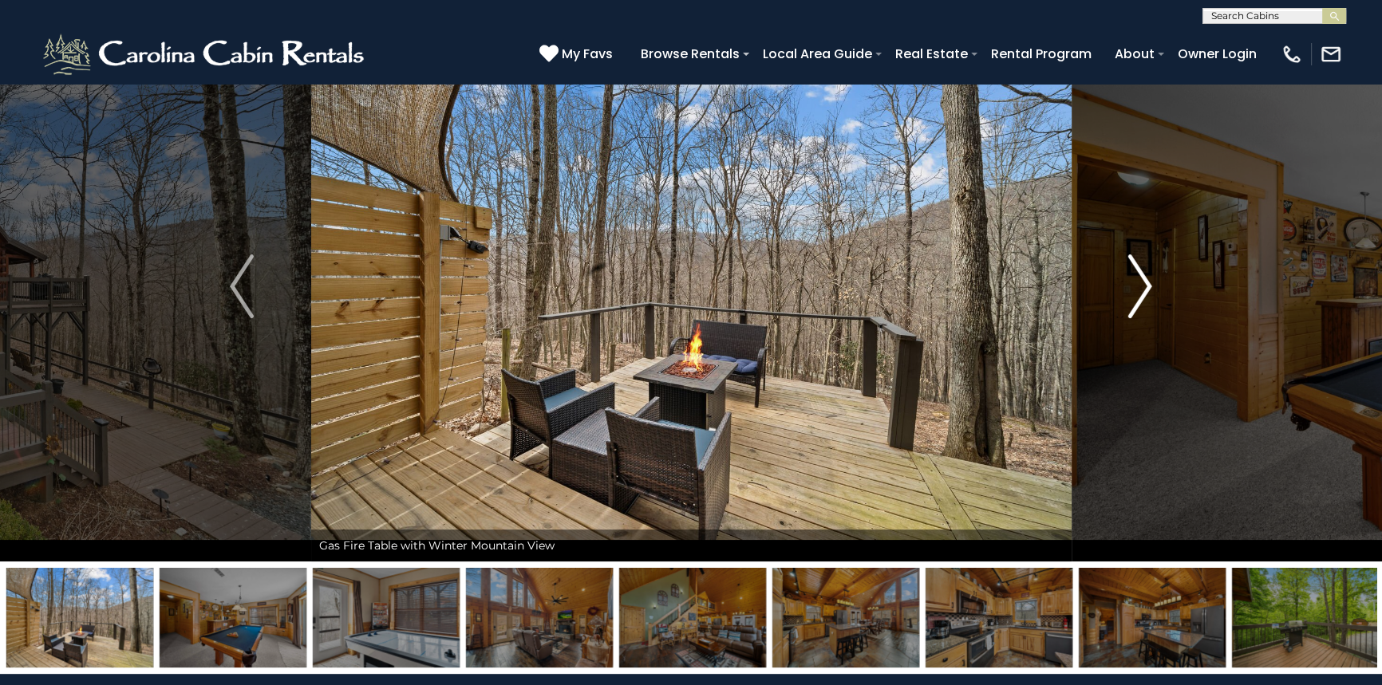
click at [1128, 298] on img "Next" at bounding box center [1140, 287] width 24 height 64
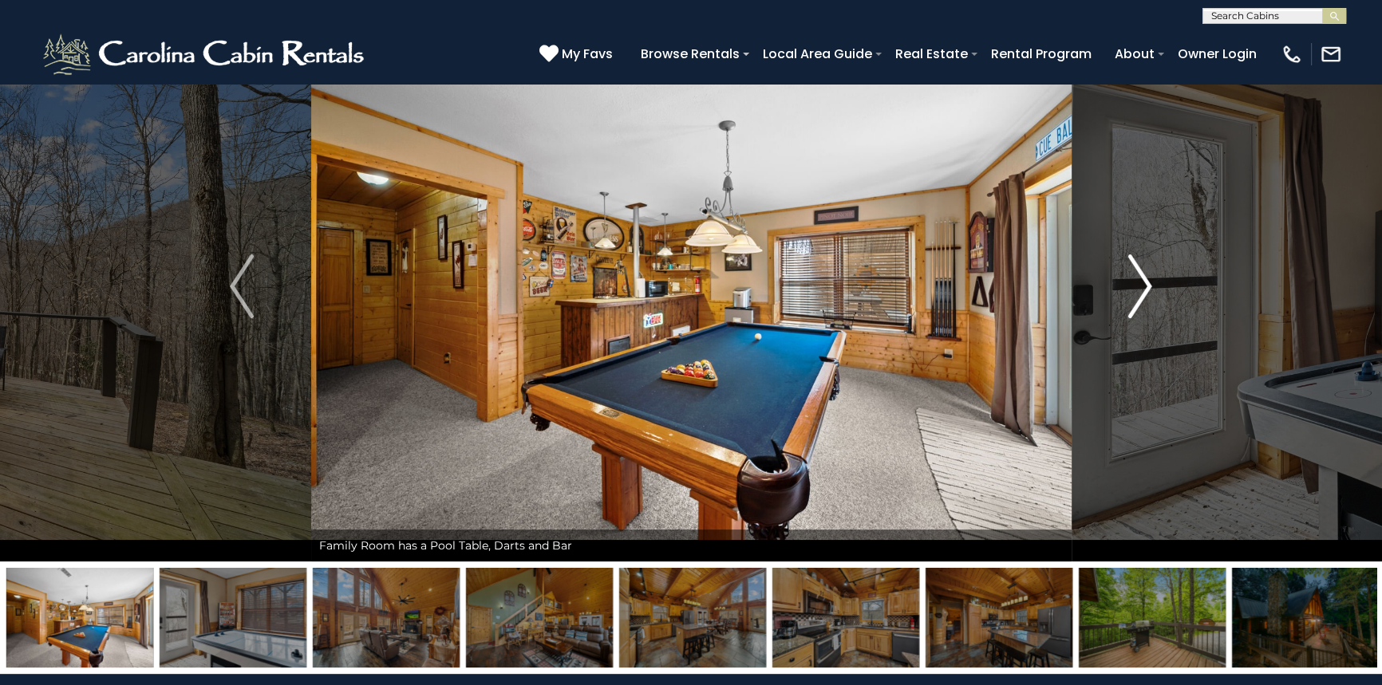
click at [1128, 298] on img "Next" at bounding box center [1140, 287] width 24 height 64
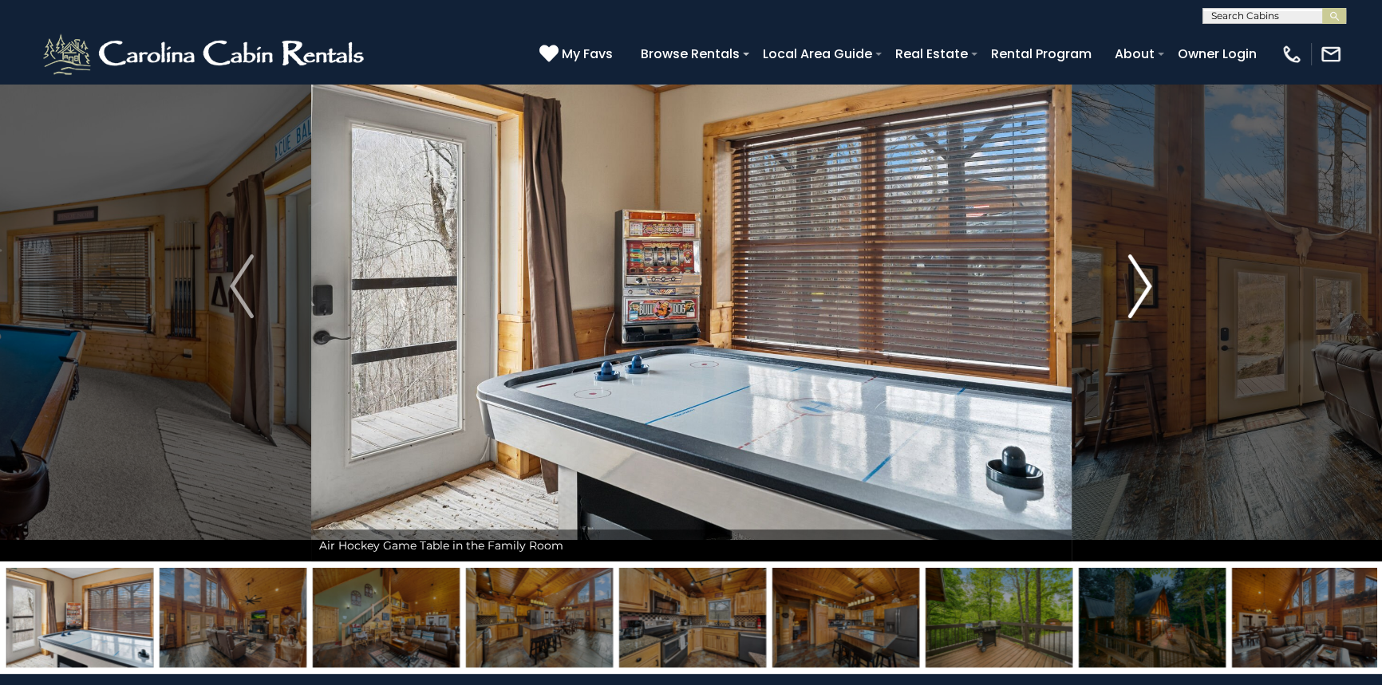
click at [1131, 298] on img "Next" at bounding box center [1140, 287] width 24 height 64
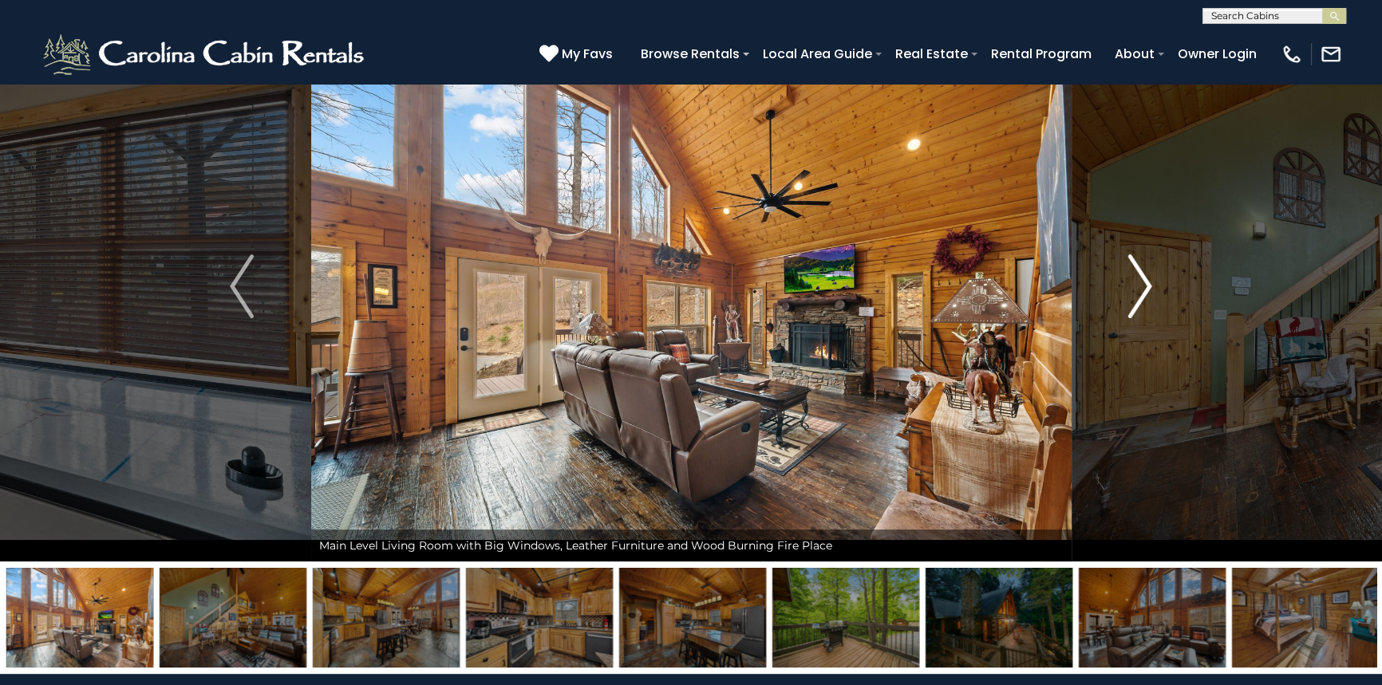
click at [1131, 298] on img "Next" at bounding box center [1140, 287] width 24 height 64
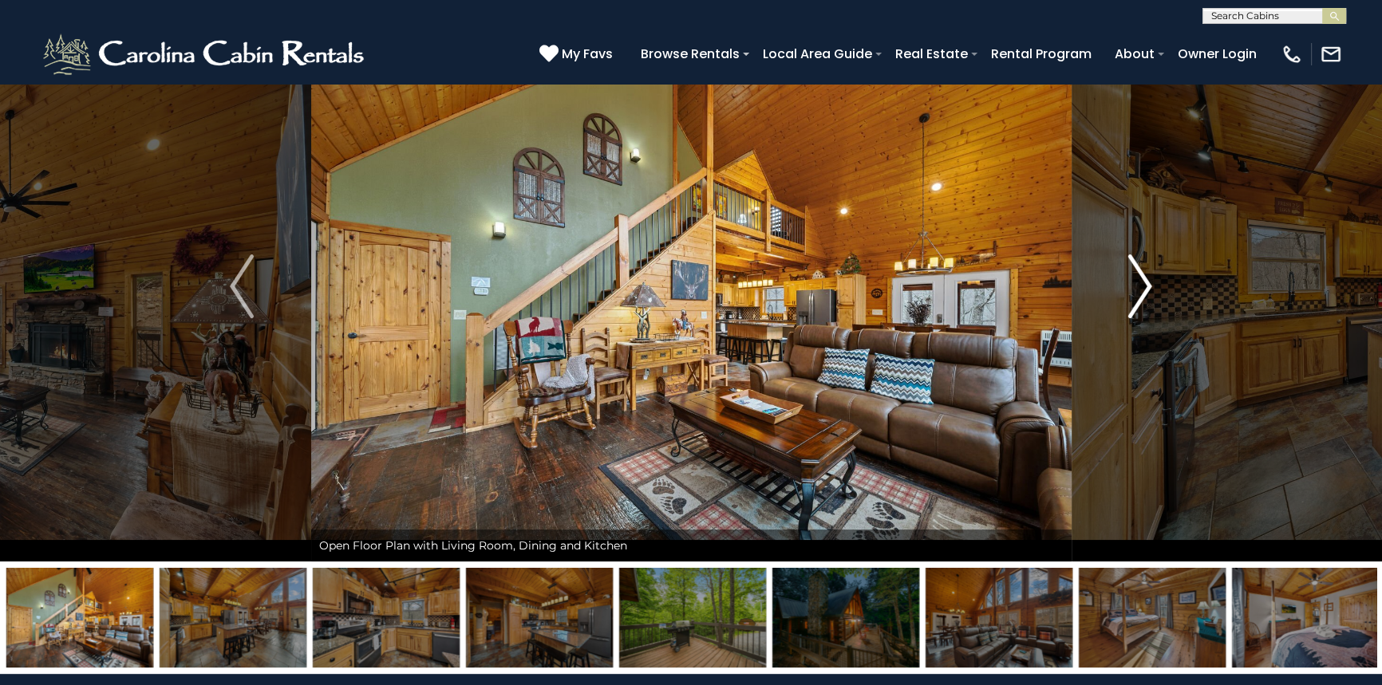
click at [1131, 298] on img "Next" at bounding box center [1140, 287] width 24 height 64
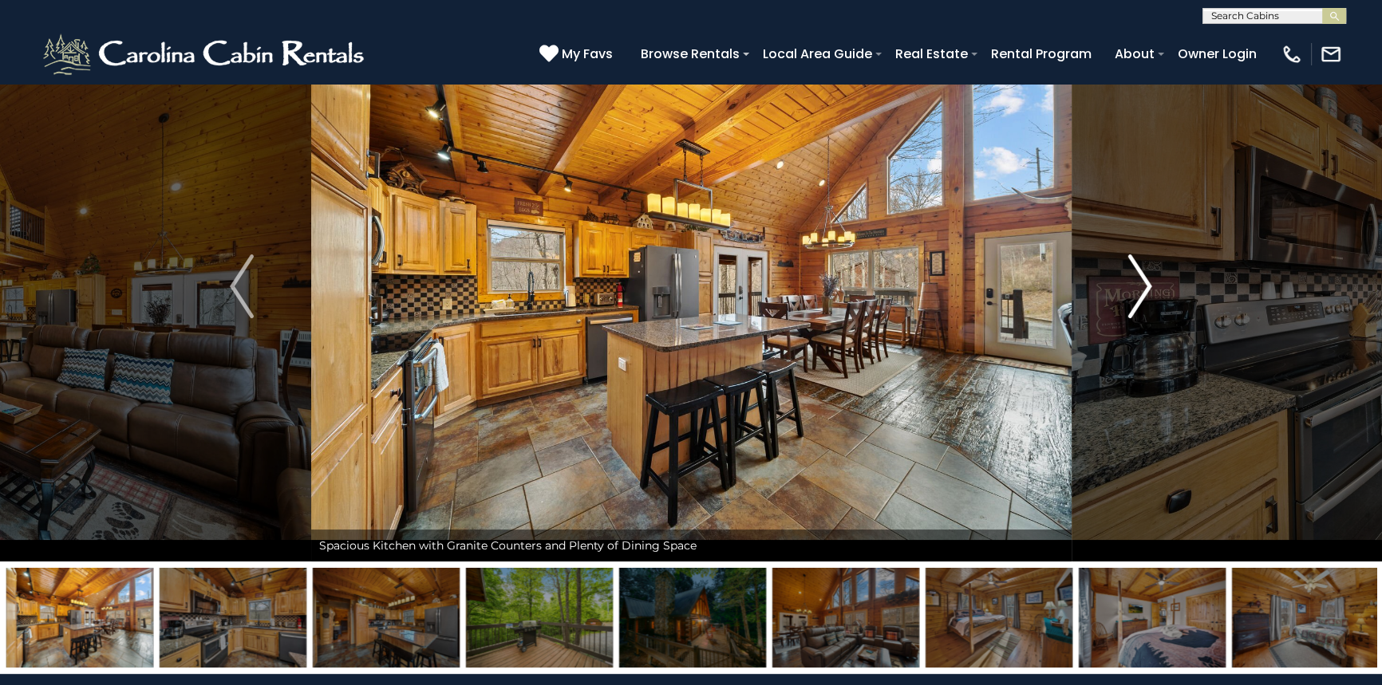
click at [1131, 298] on img "Next" at bounding box center [1140, 287] width 24 height 64
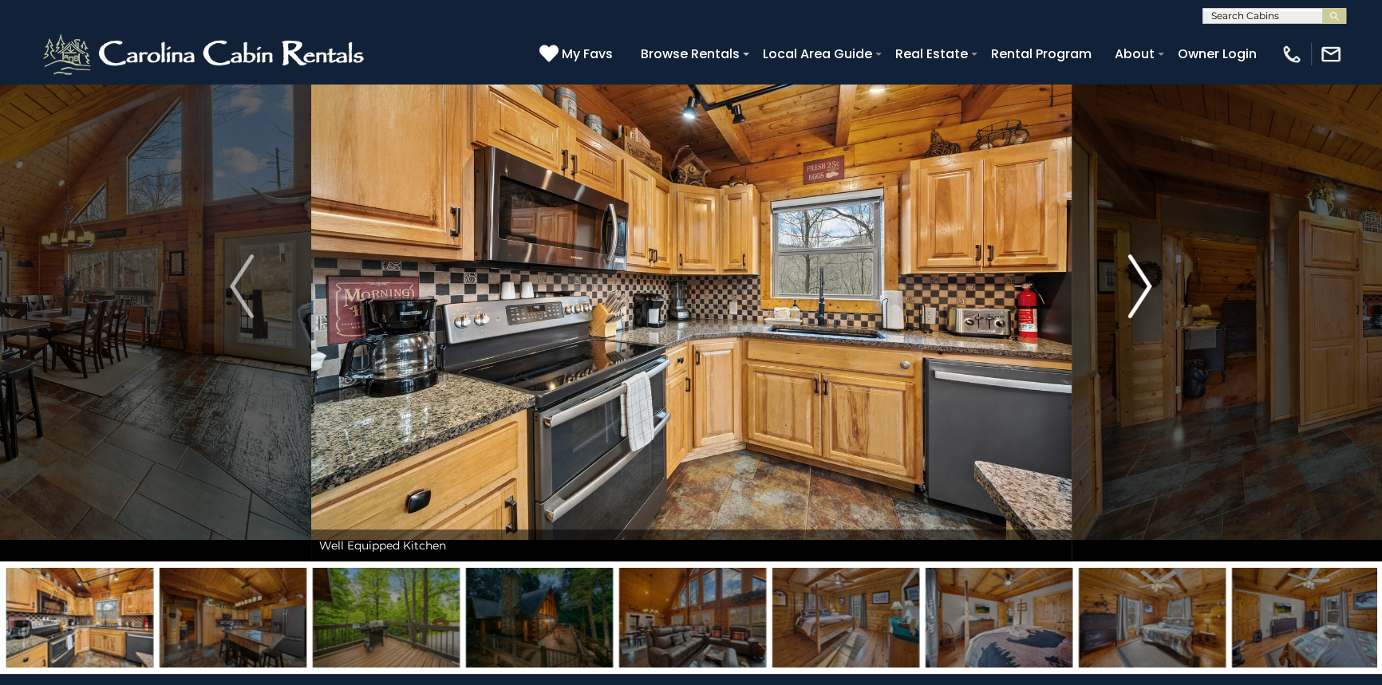
click at [1131, 298] on img "Next" at bounding box center [1140, 287] width 24 height 64
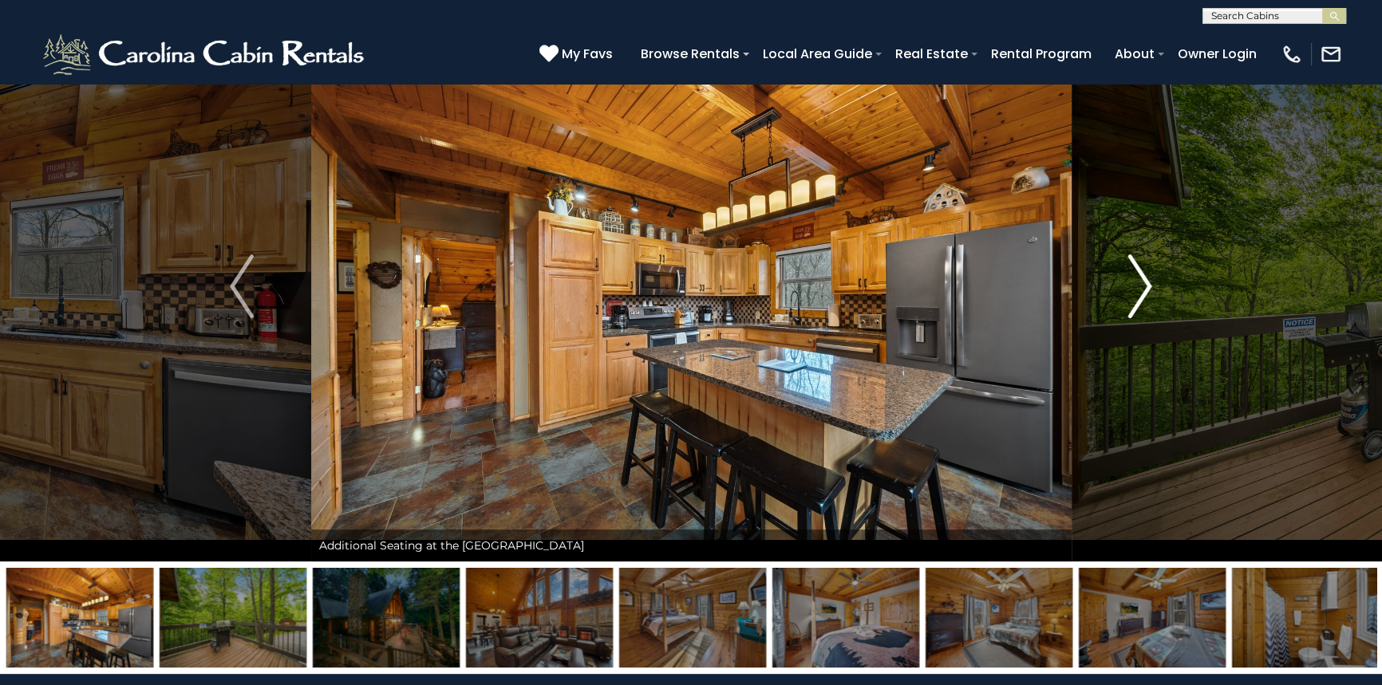
click at [1131, 298] on img "Next" at bounding box center [1140, 287] width 24 height 64
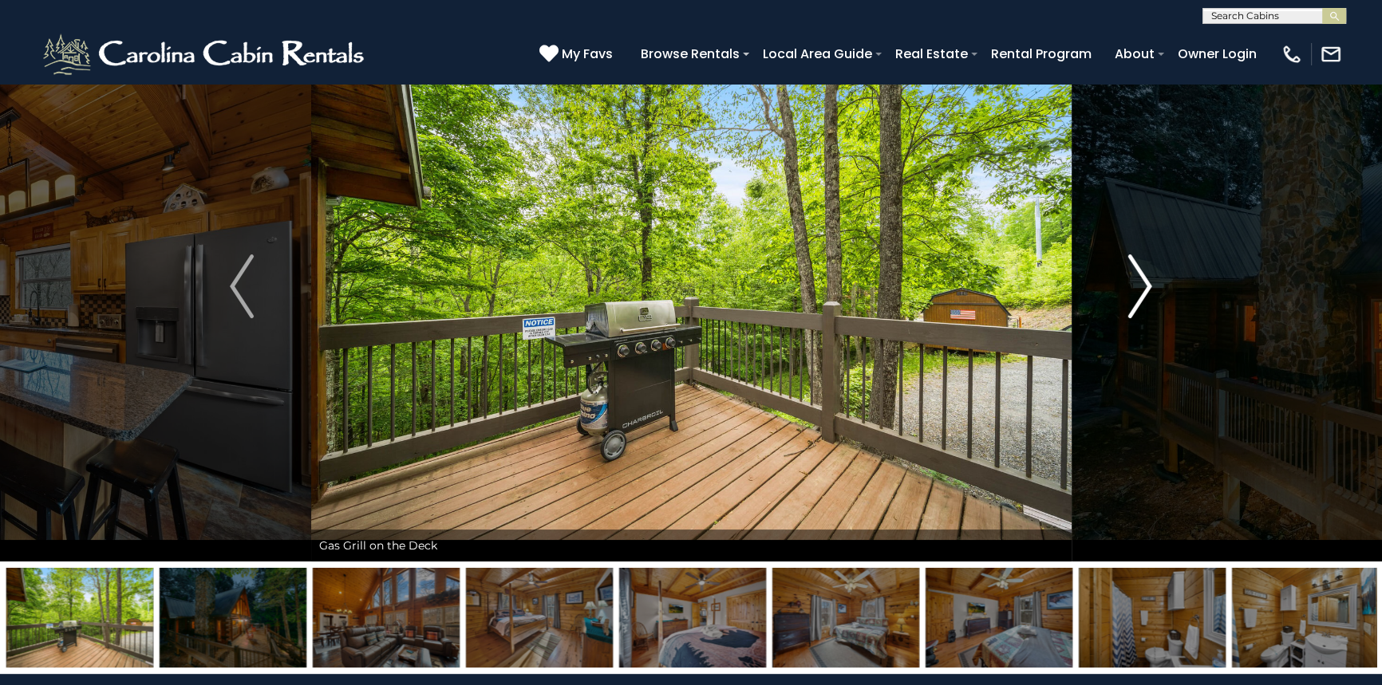
click at [1131, 298] on img "Next" at bounding box center [1140, 287] width 24 height 64
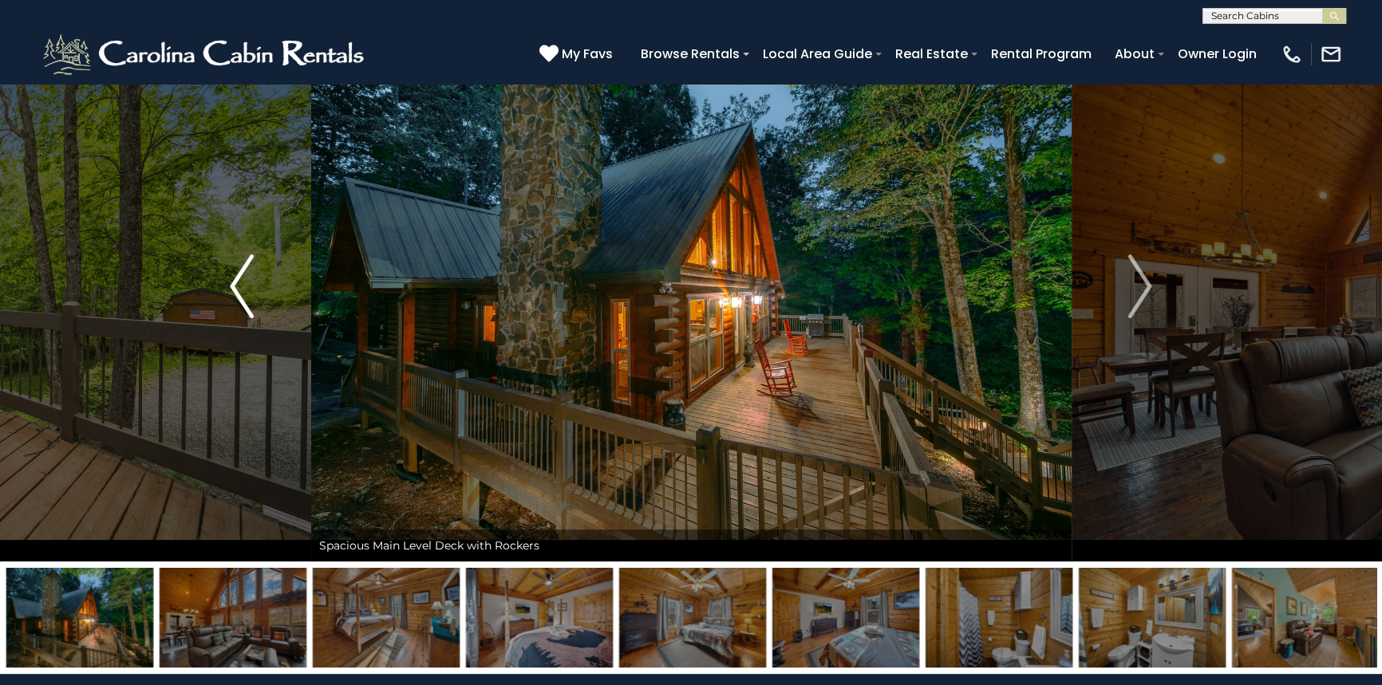
click at [239, 294] on img "Previous" at bounding box center [242, 287] width 24 height 64
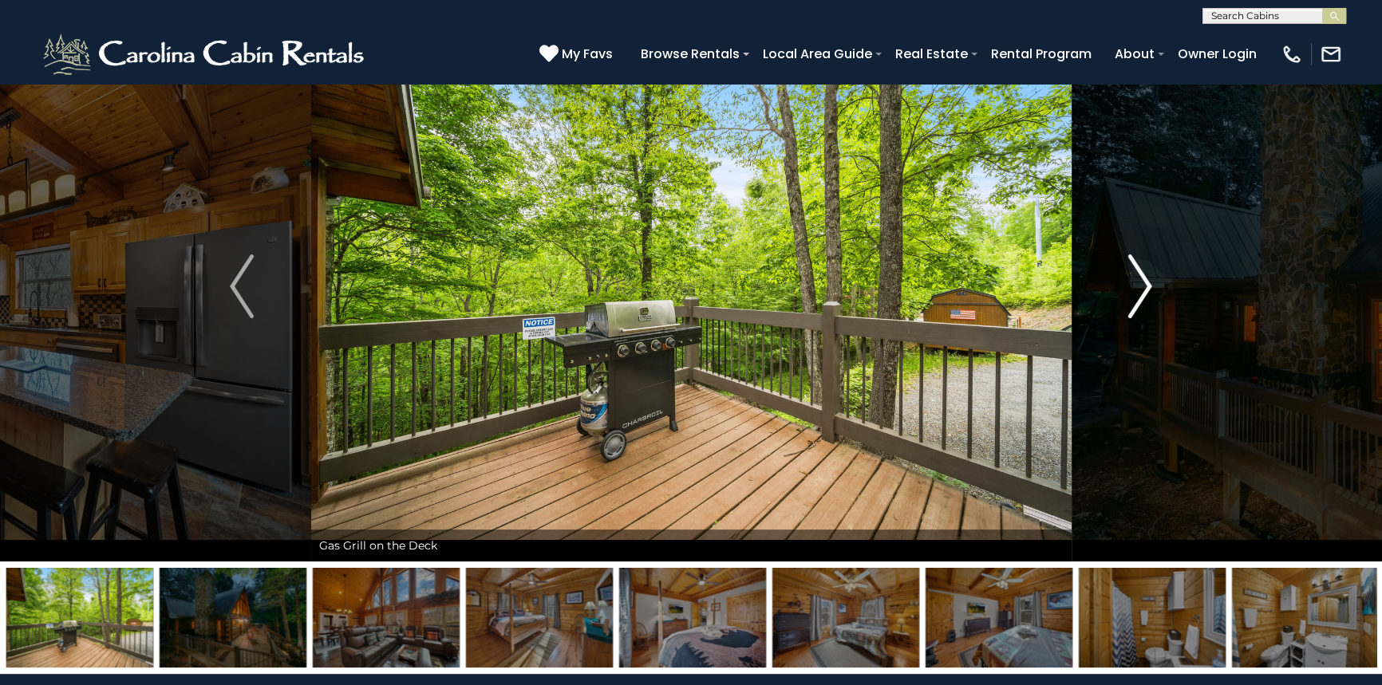
click at [1135, 298] on img "Next" at bounding box center [1140, 287] width 24 height 64
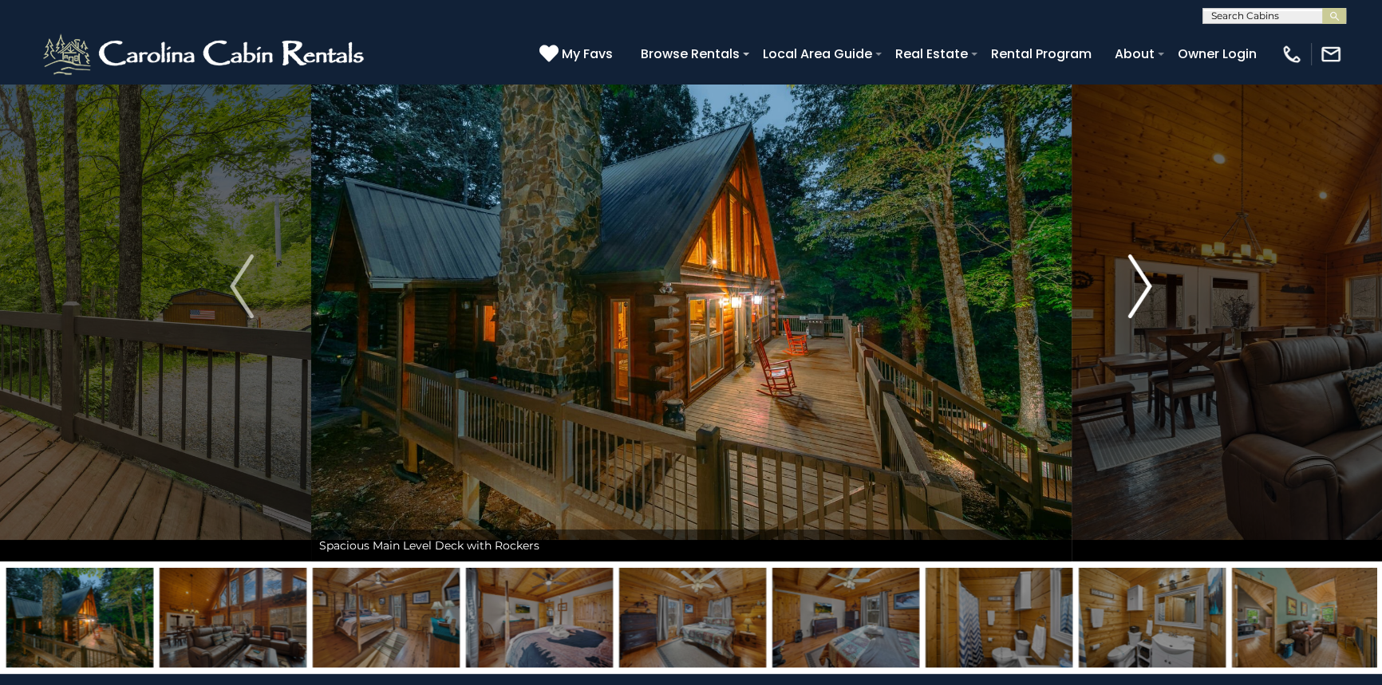
click at [1135, 298] on img "Next" at bounding box center [1140, 287] width 24 height 64
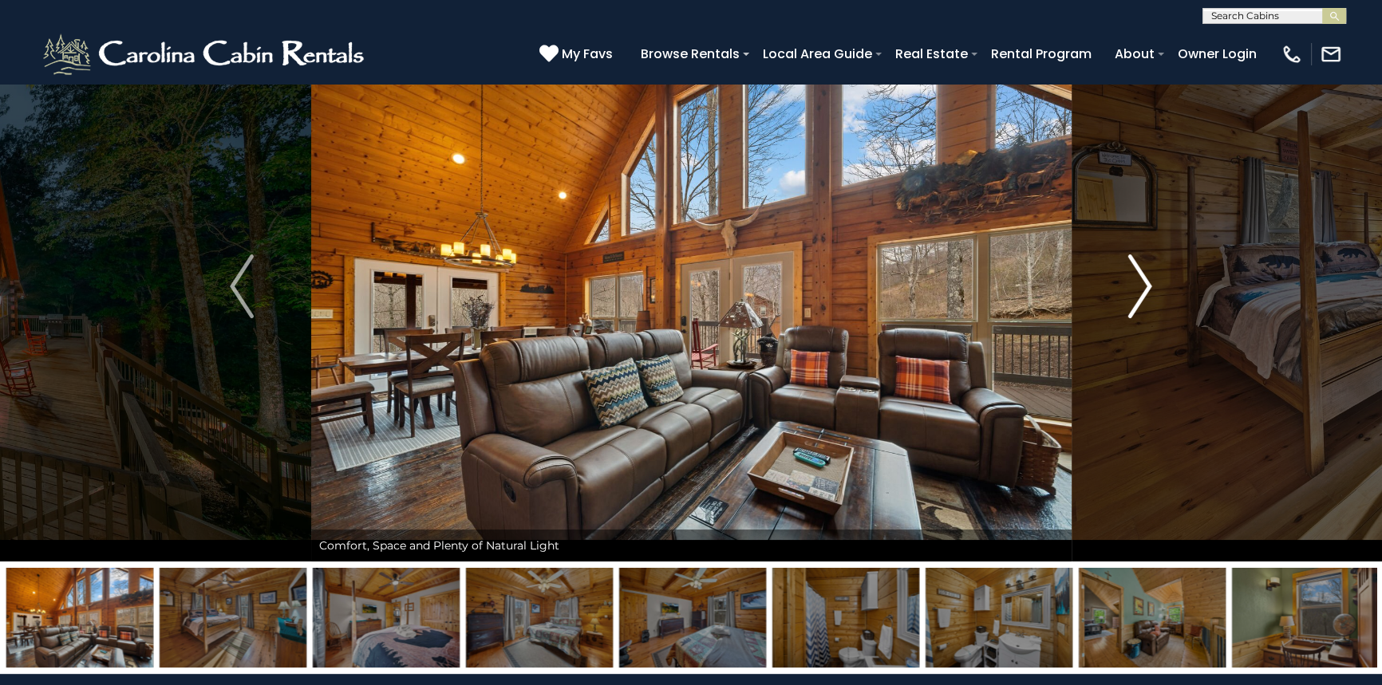
click at [1135, 298] on img "Next" at bounding box center [1140, 287] width 24 height 64
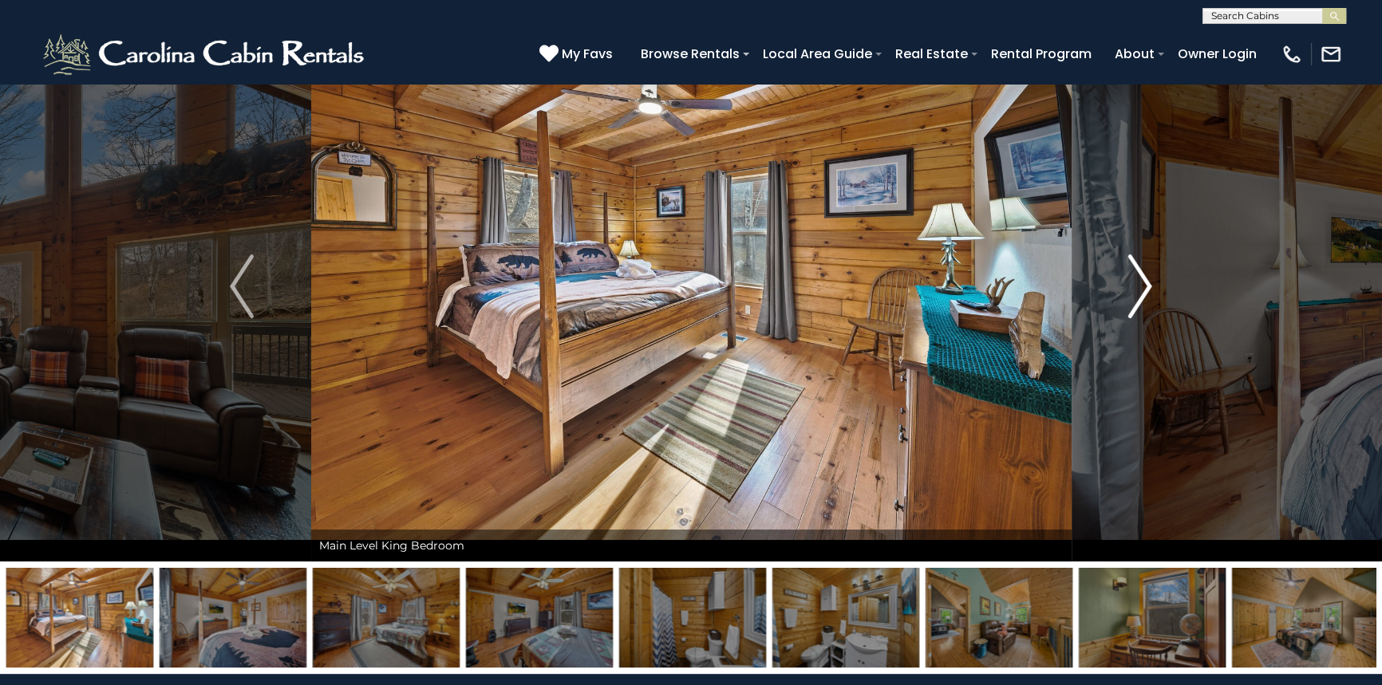
click at [1135, 298] on img "Next" at bounding box center [1140, 287] width 24 height 64
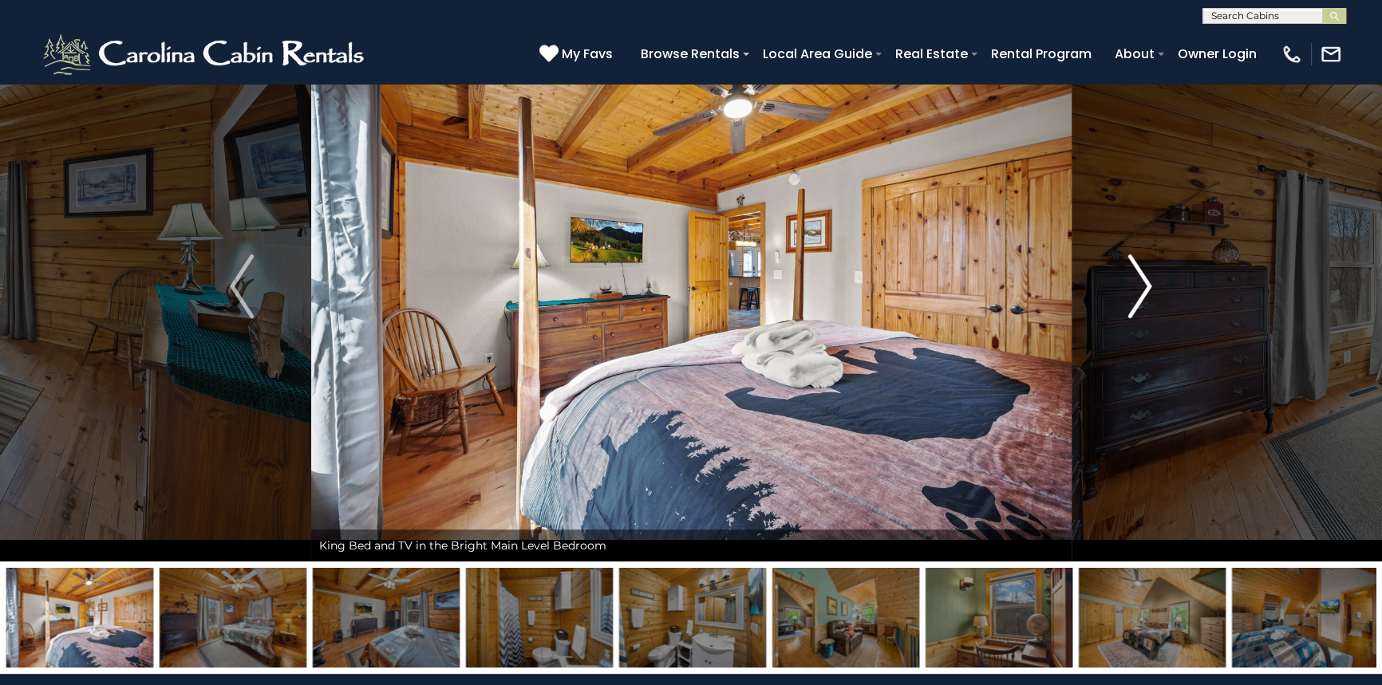
click at [1135, 298] on img "Next" at bounding box center [1140, 287] width 24 height 64
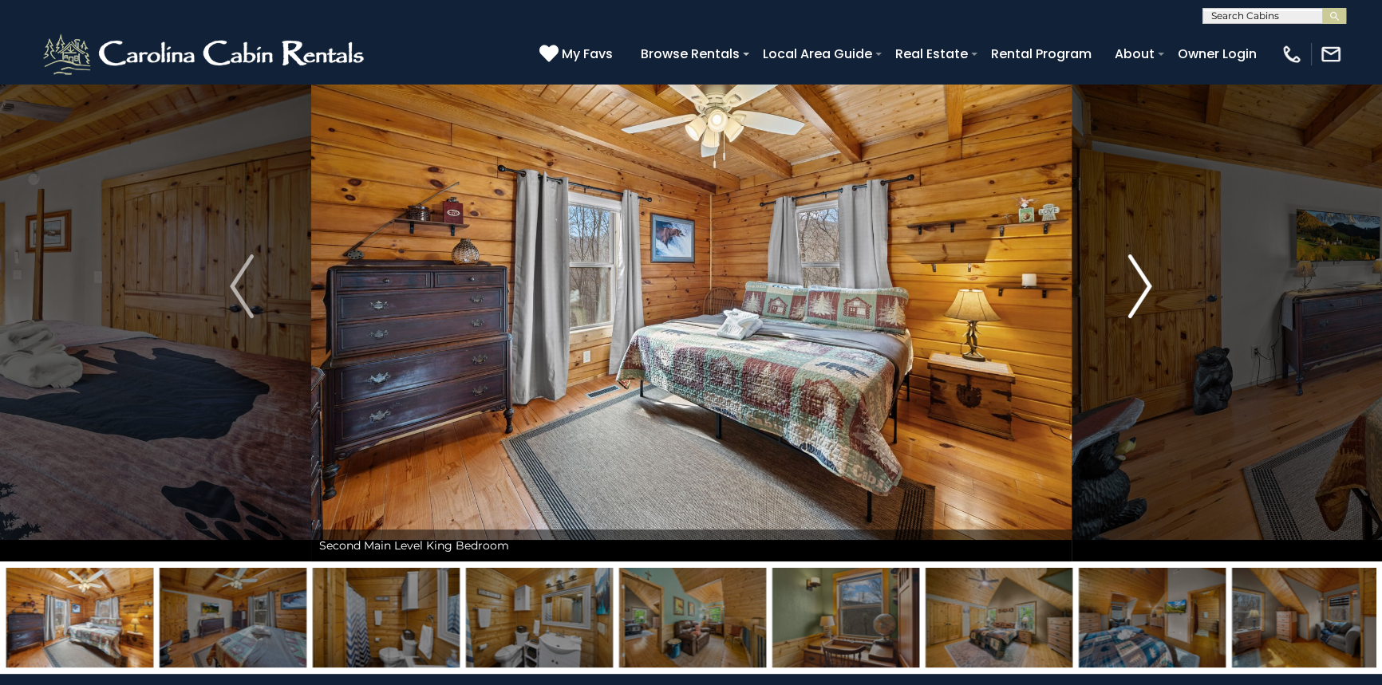
click at [1135, 298] on img "Next" at bounding box center [1140, 287] width 24 height 64
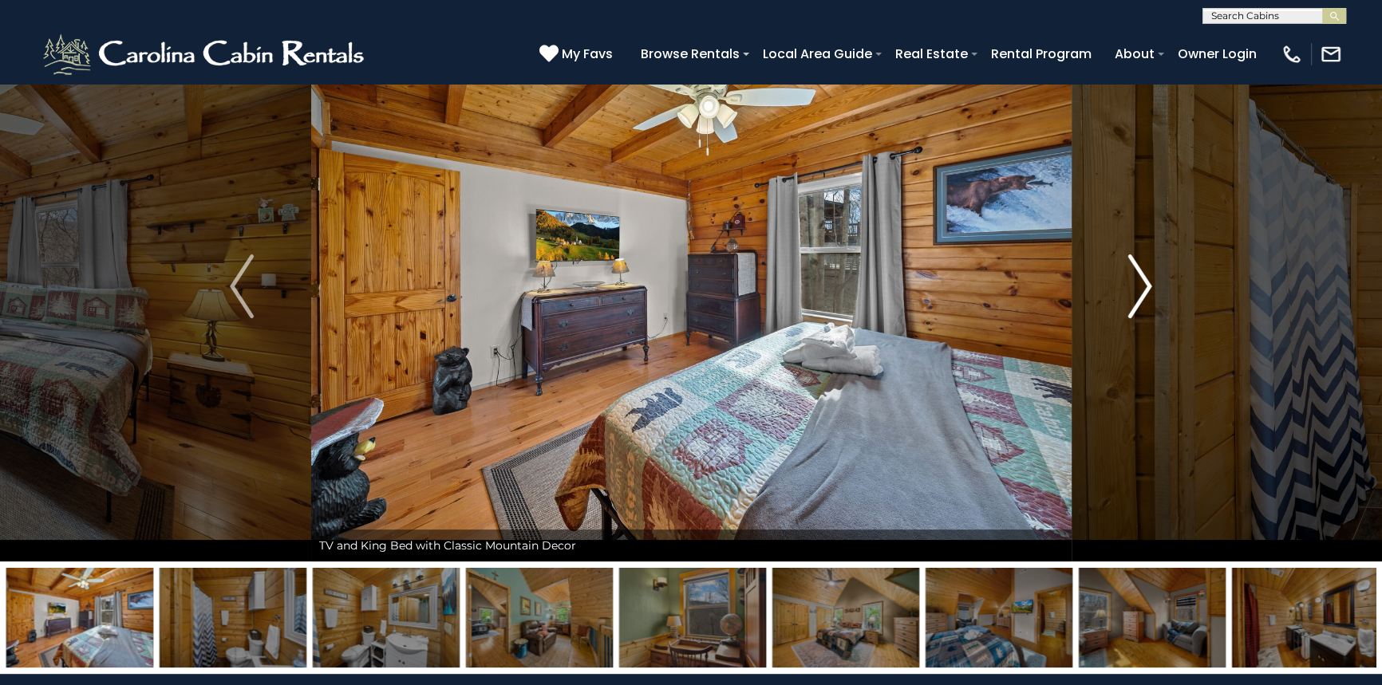
click at [1135, 298] on img "Next" at bounding box center [1140, 287] width 24 height 64
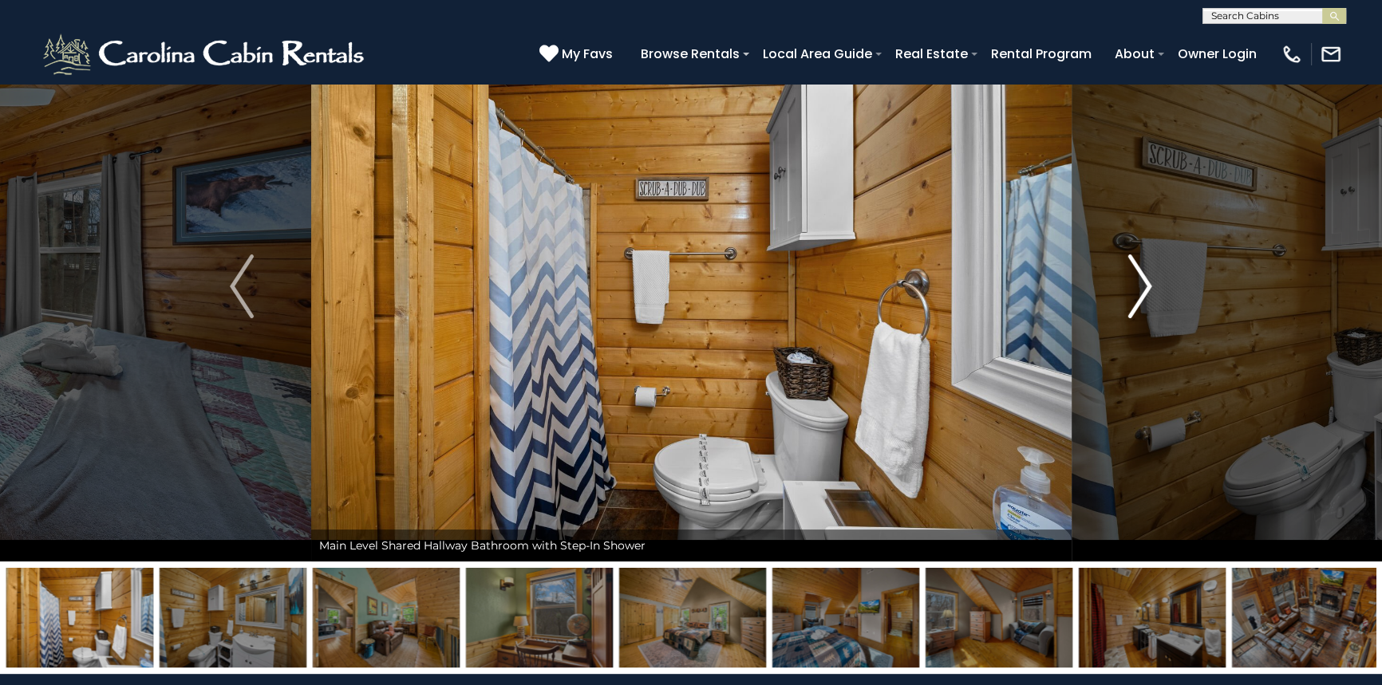
click at [1135, 298] on img "Next" at bounding box center [1140, 287] width 24 height 64
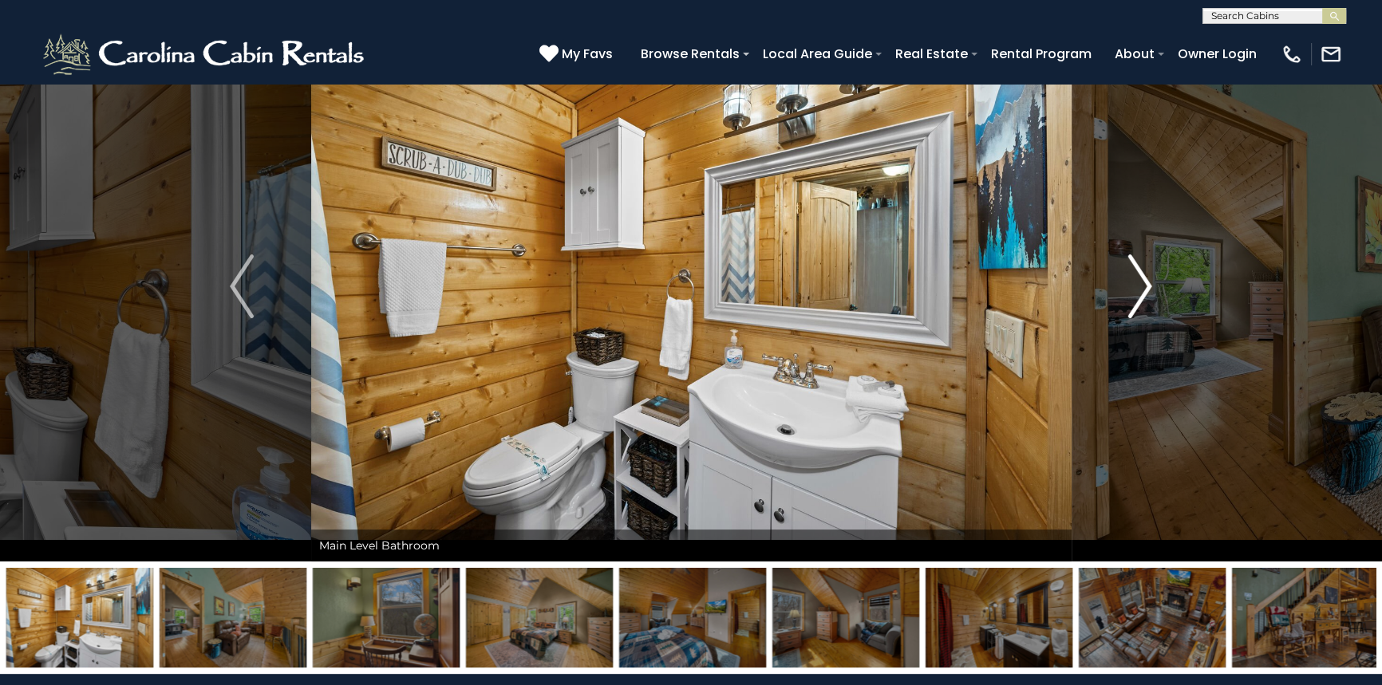
click at [1135, 298] on img "Next" at bounding box center [1140, 287] width 24 height 64
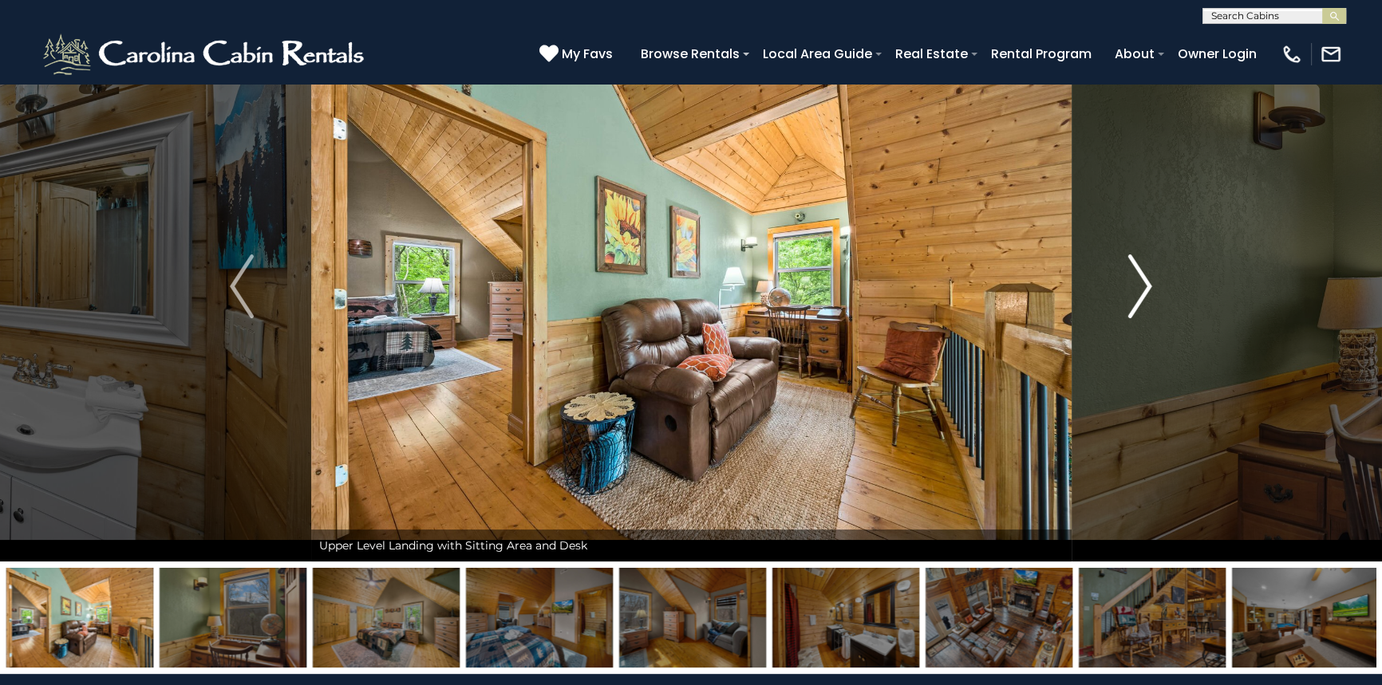
click at [1135, 298] on img "Next" at bounding box center [1140, 287] width 24 height 64
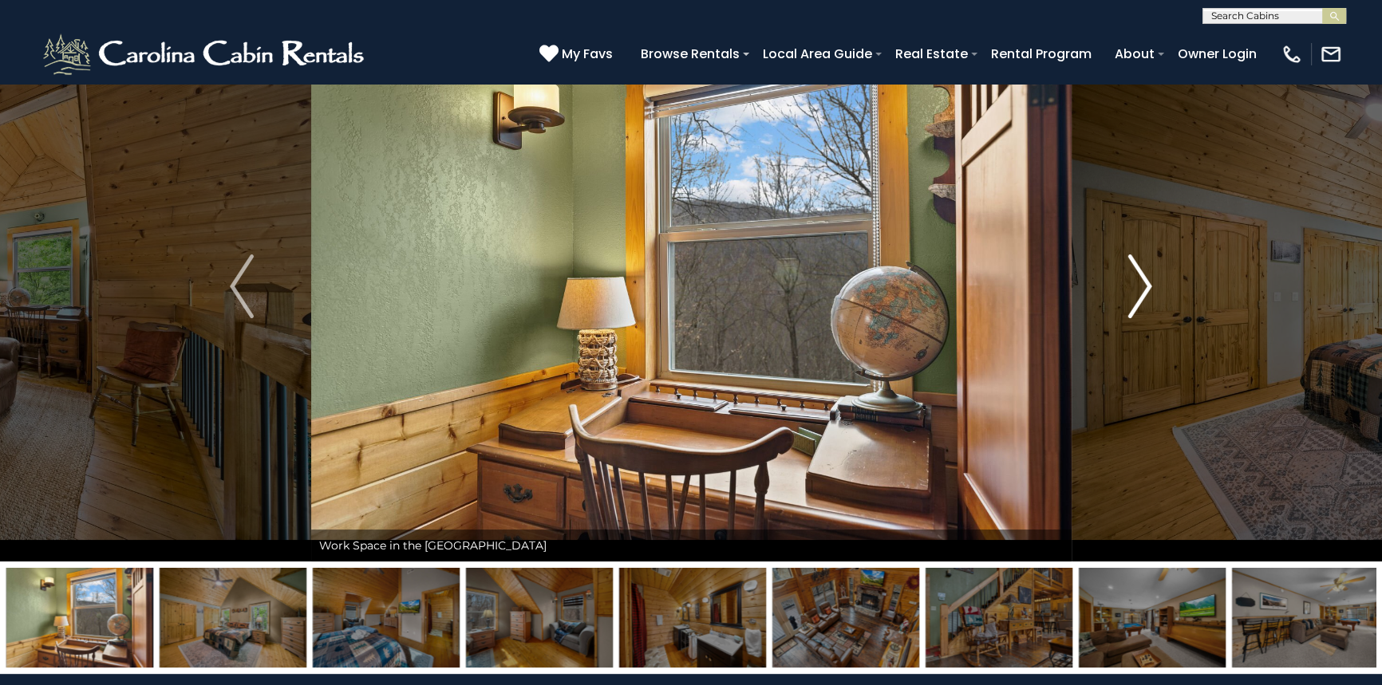
click at [1135, 298] on img "Next" at bounding box center [1140, 287] width 24 height 64
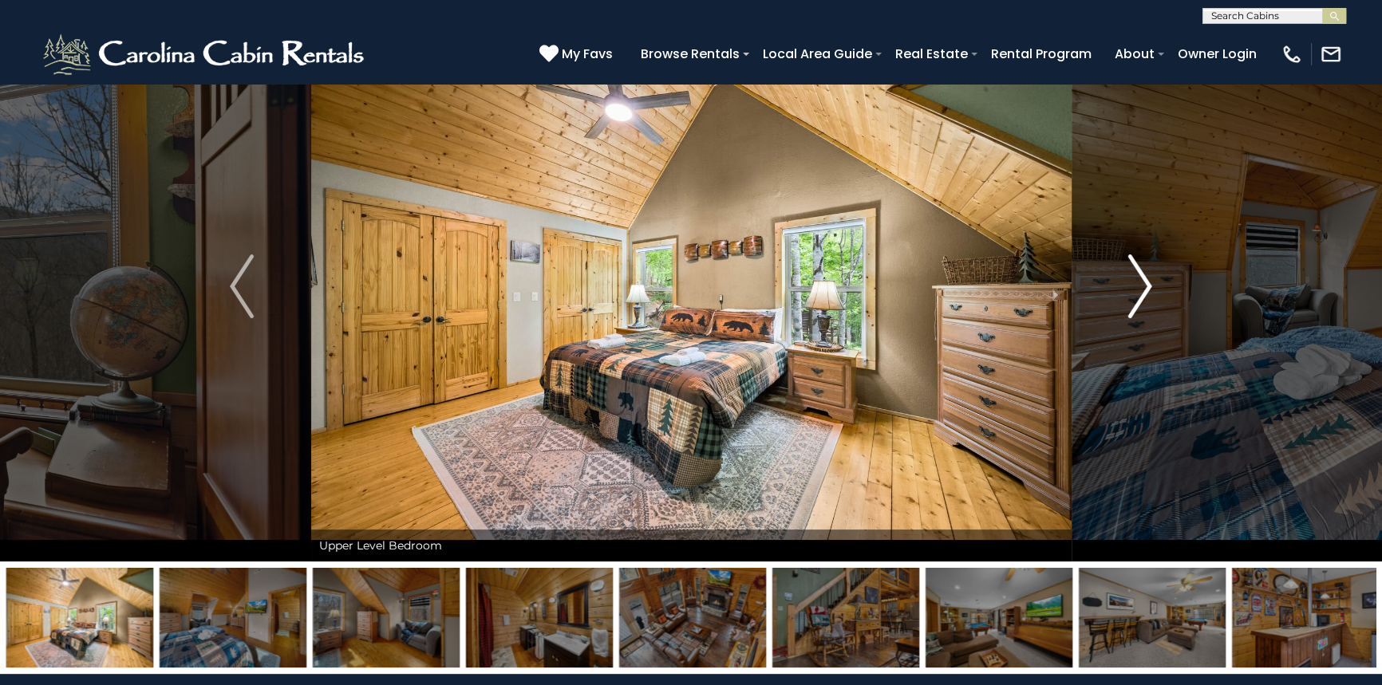
click at [1135, 298] on img "Next" at bounding box center [1140, 287] width 24 height 64
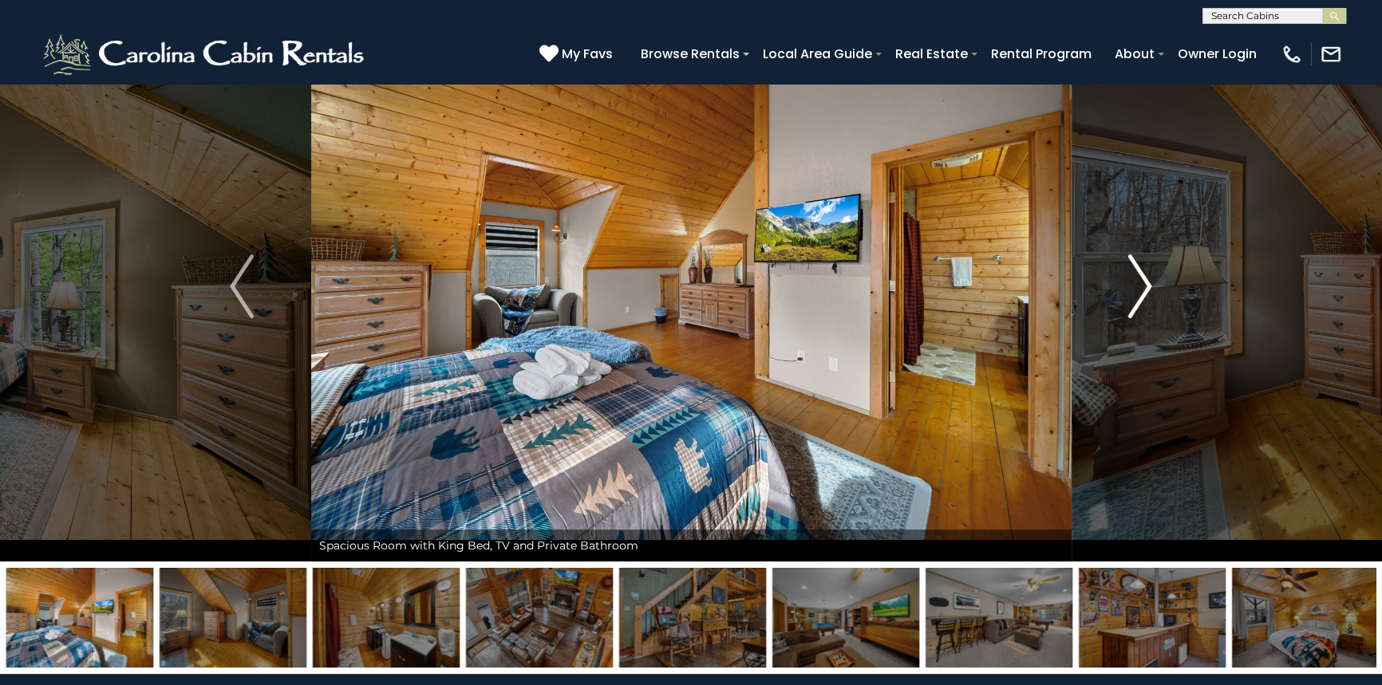
click at [1135, 298] on img "Next" at bounding box center [1140, 287] width 24 height 64
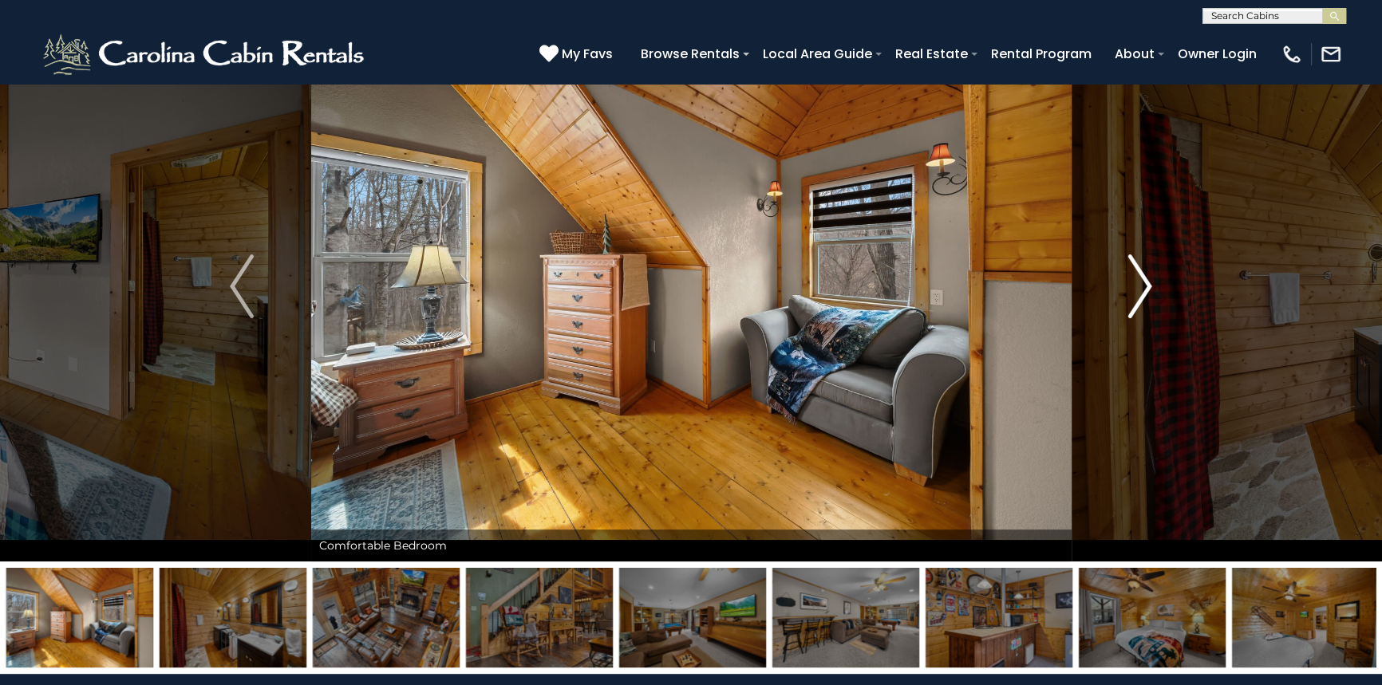
click at [1135, 298] on img "Next" at bounding box center [1140, 287] width 24 height 64
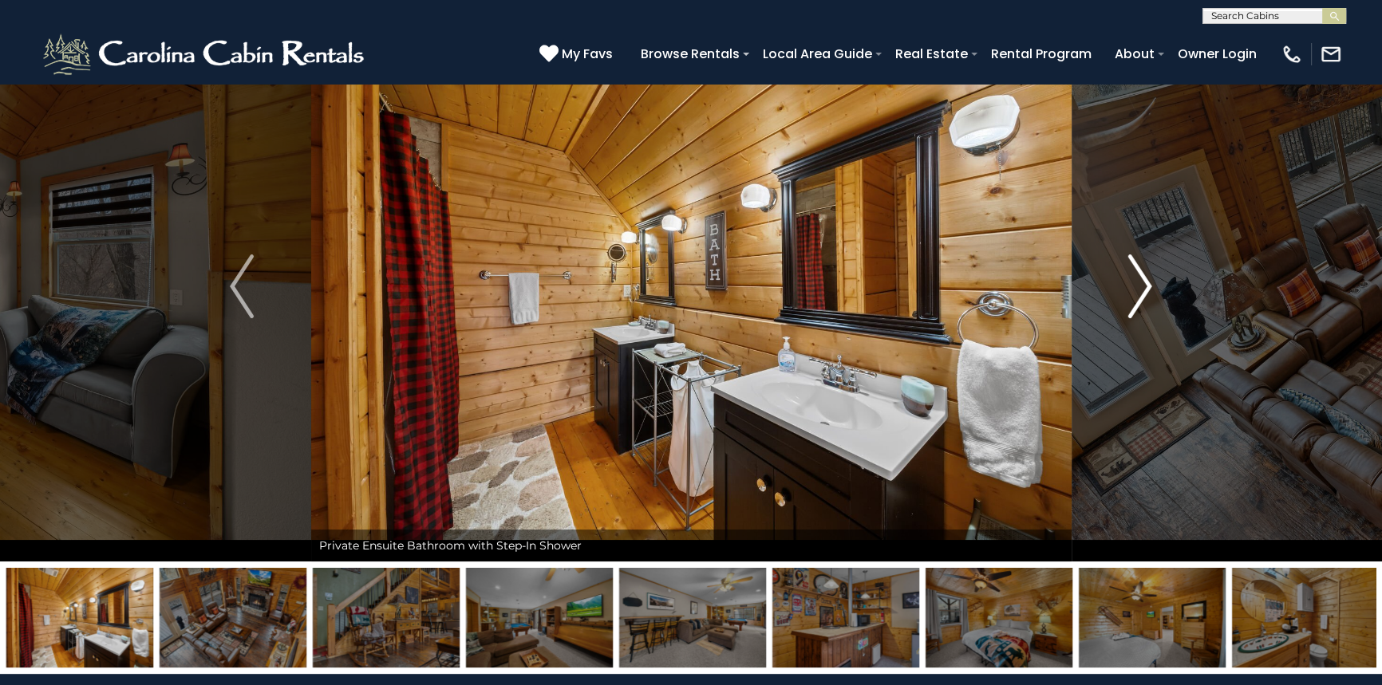
click at [1135, 298] on img "Next" at bounding box center [1140, 287] width 24 height 64
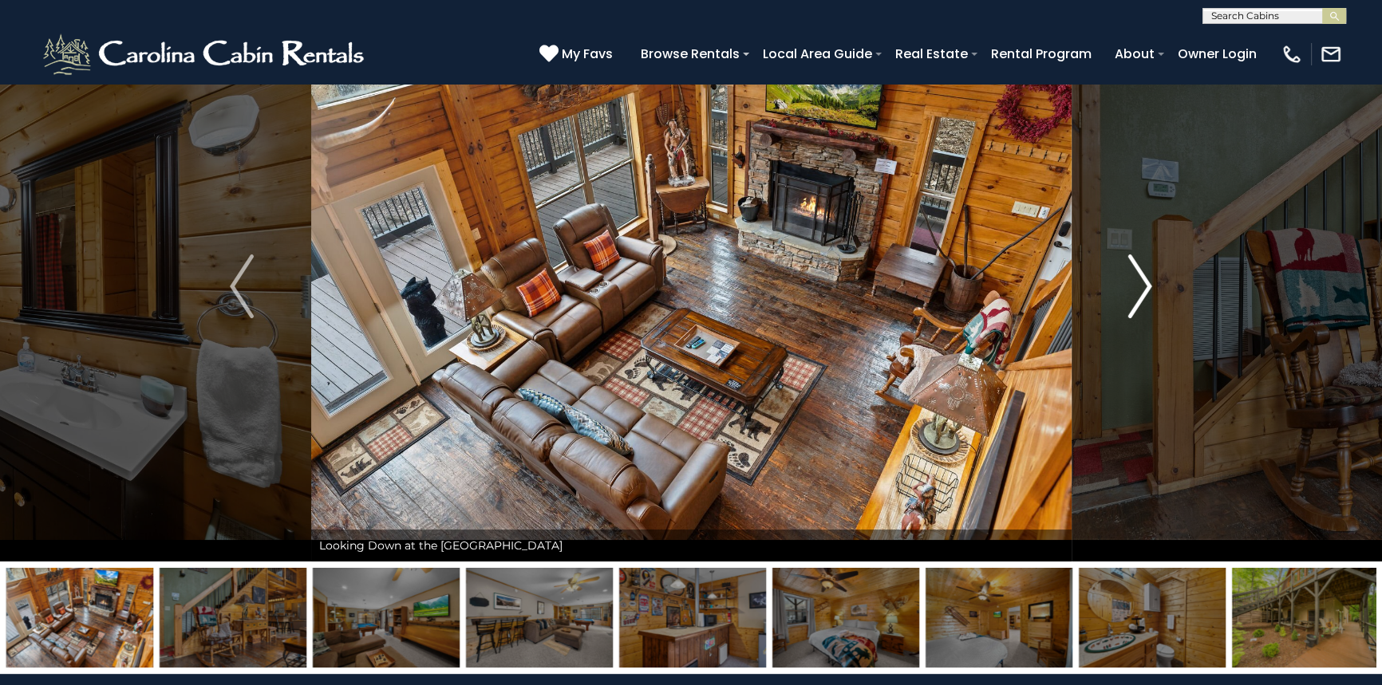
click at [1135, 298] on img "Next" at bounding box center [1140, 287] width 24 height 64
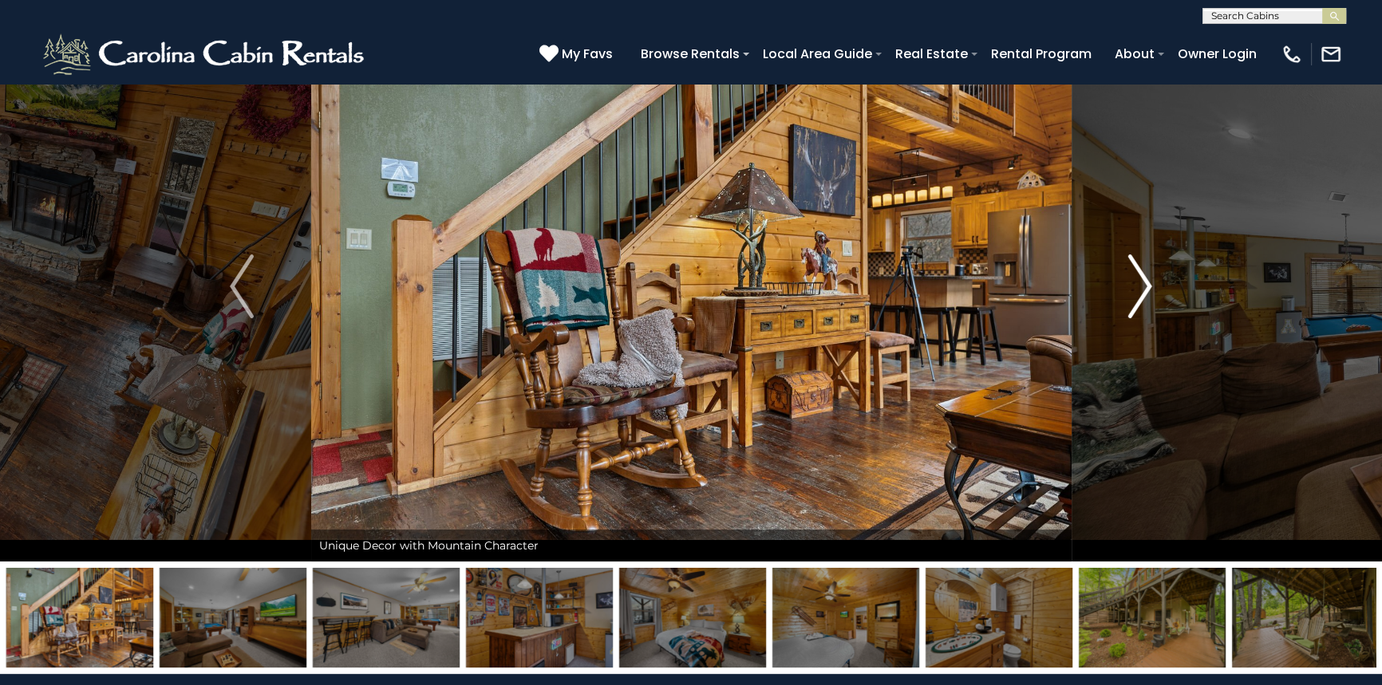
click at [1135, 298] on img "Next" at bounding box center [1140, 287] width 24 height 64
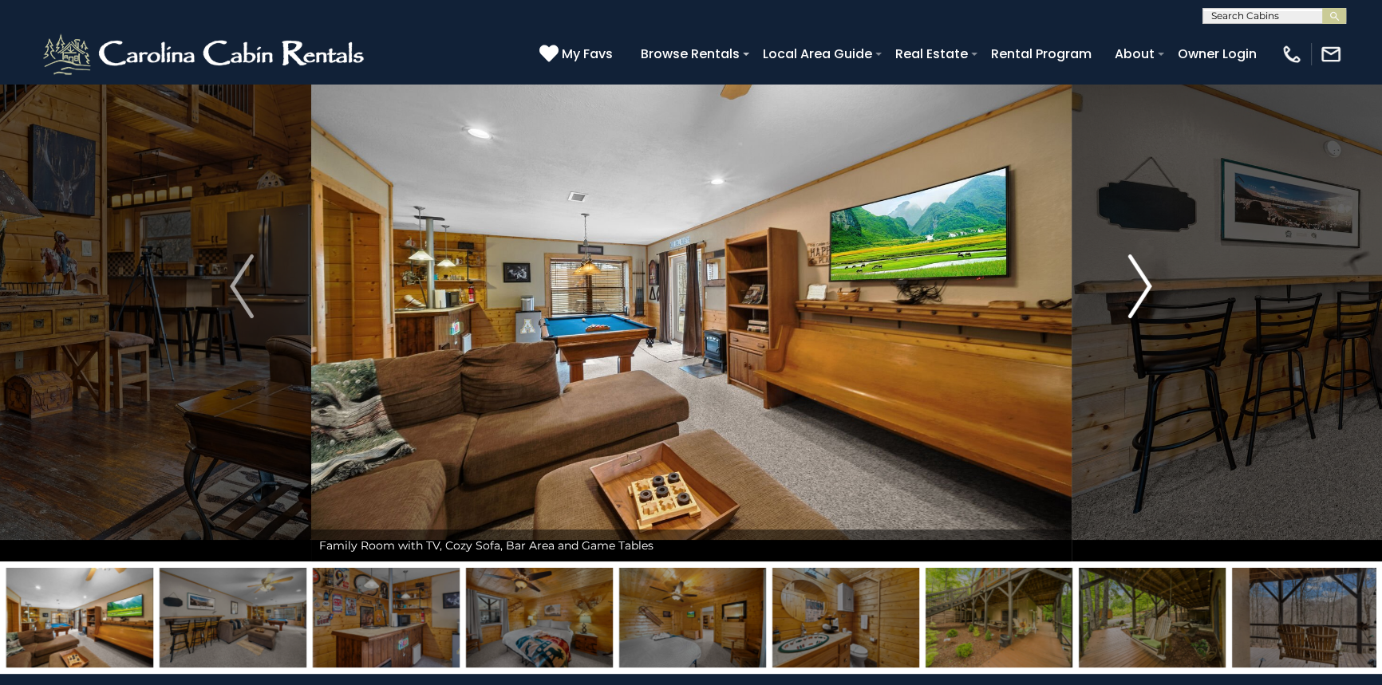
click at [1135, 298] on img "Next" at bounding box center [1140, 287] width 24 height 64
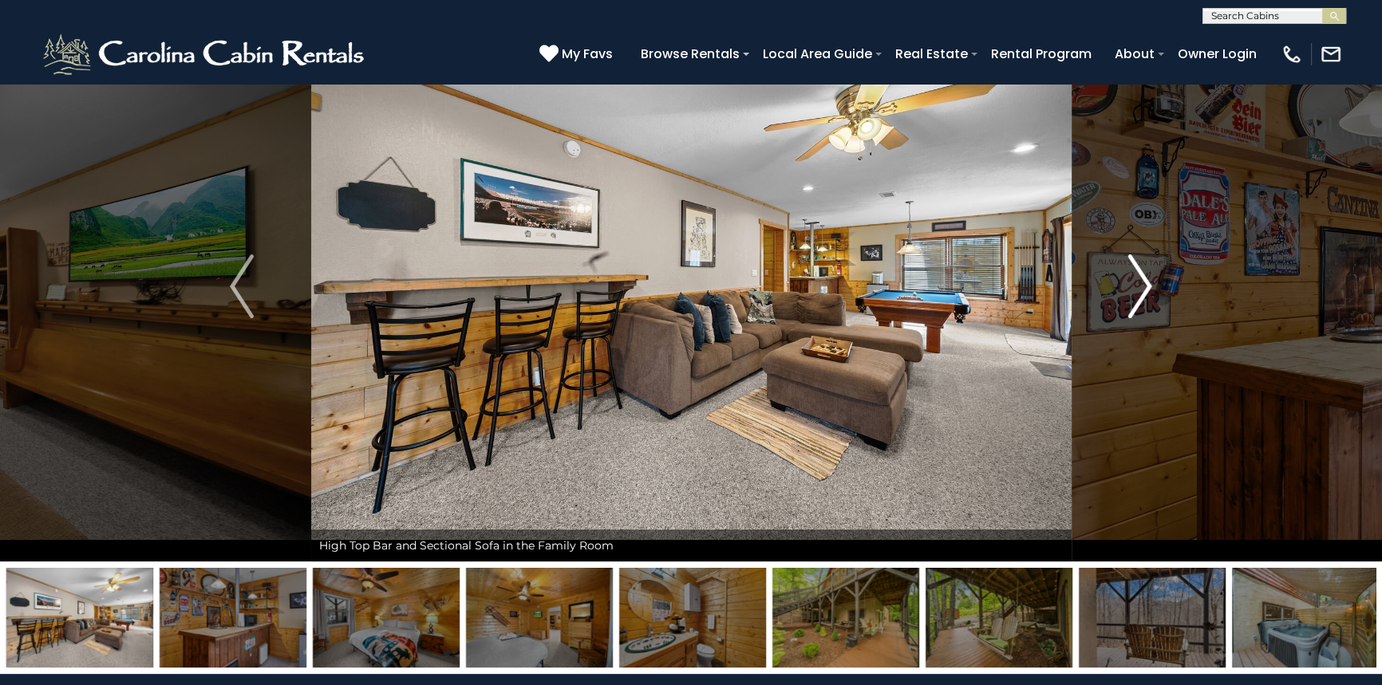
click at [1135, 298] on img "Next" at bounding box center [1140, 287] width 24 height 64
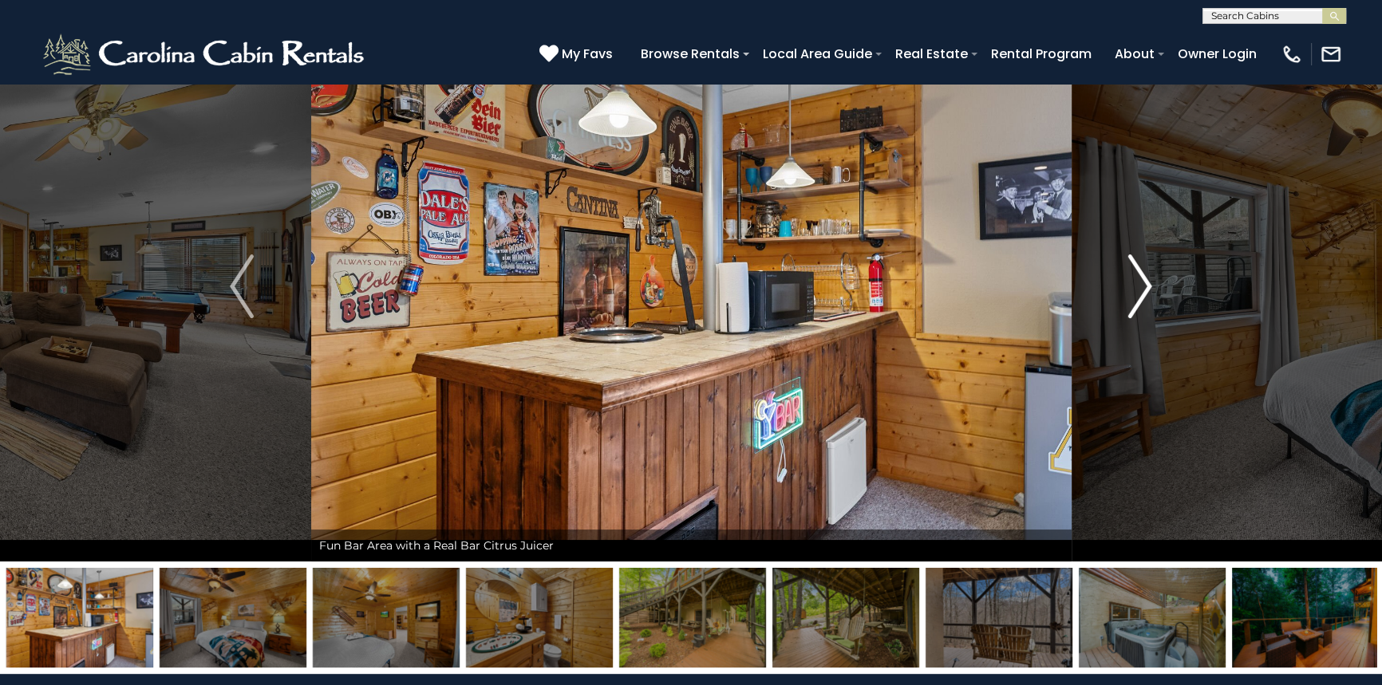
click at [1135, 298] on img "Next" at bounding box center [1140, 287] width 24 height 64
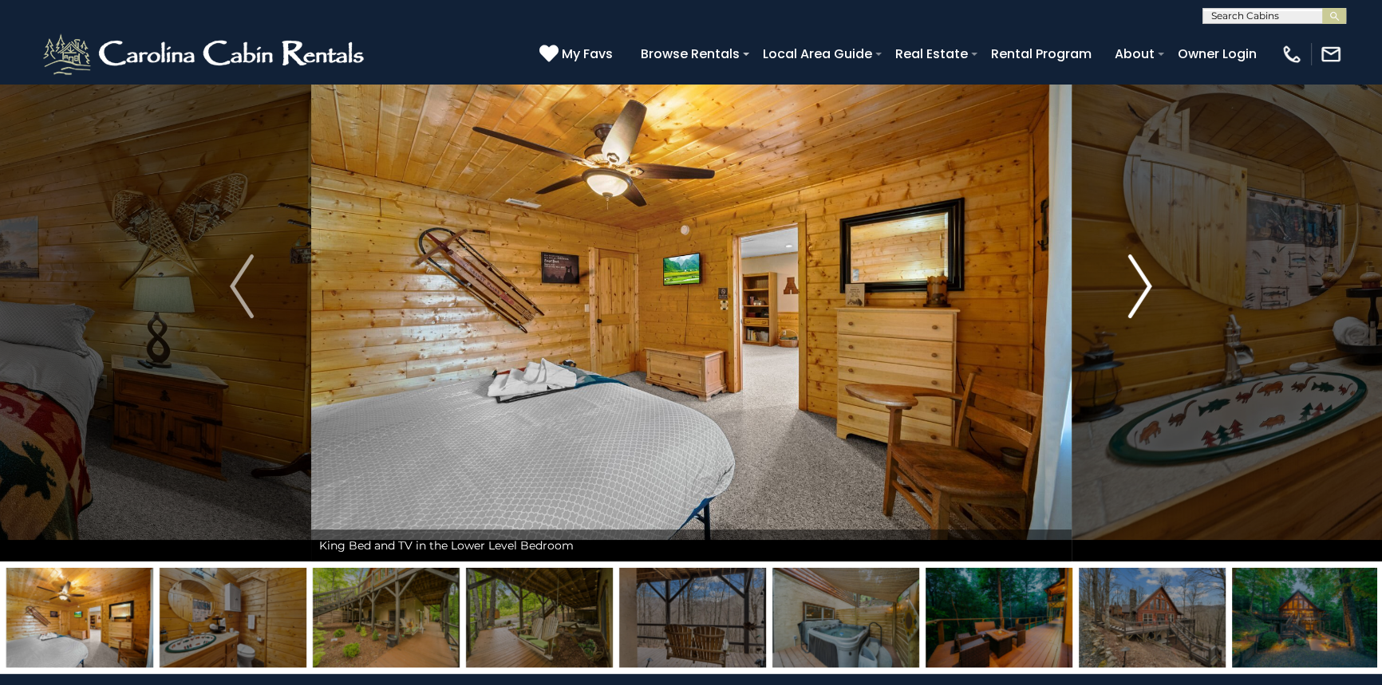
click at [1135, 298] on img "Next" at bounding box center [1140, 287] width 24 height 64
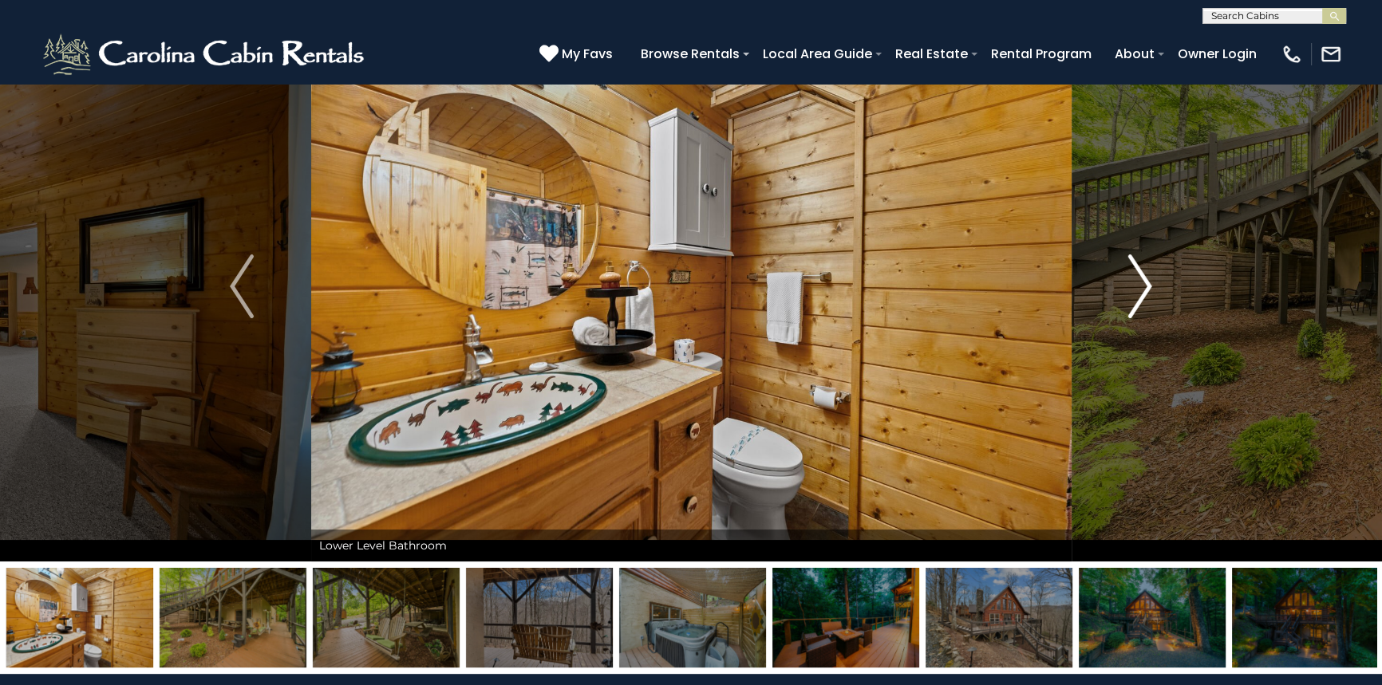
click at [1135, 298] on img "Next" at bounding box center [1140, 287] width 24 height 64
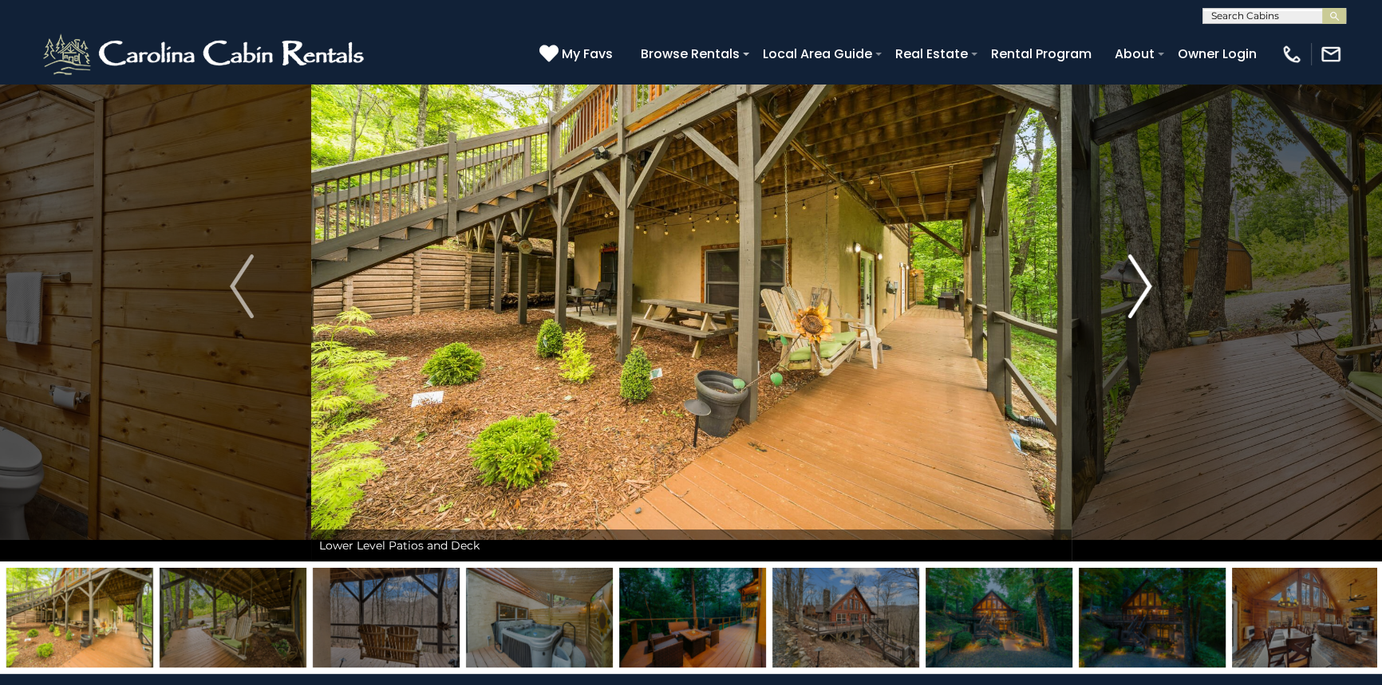
click at [1135, 298] on img "Next" at bounding box center [1140, 287] width 24 height 64
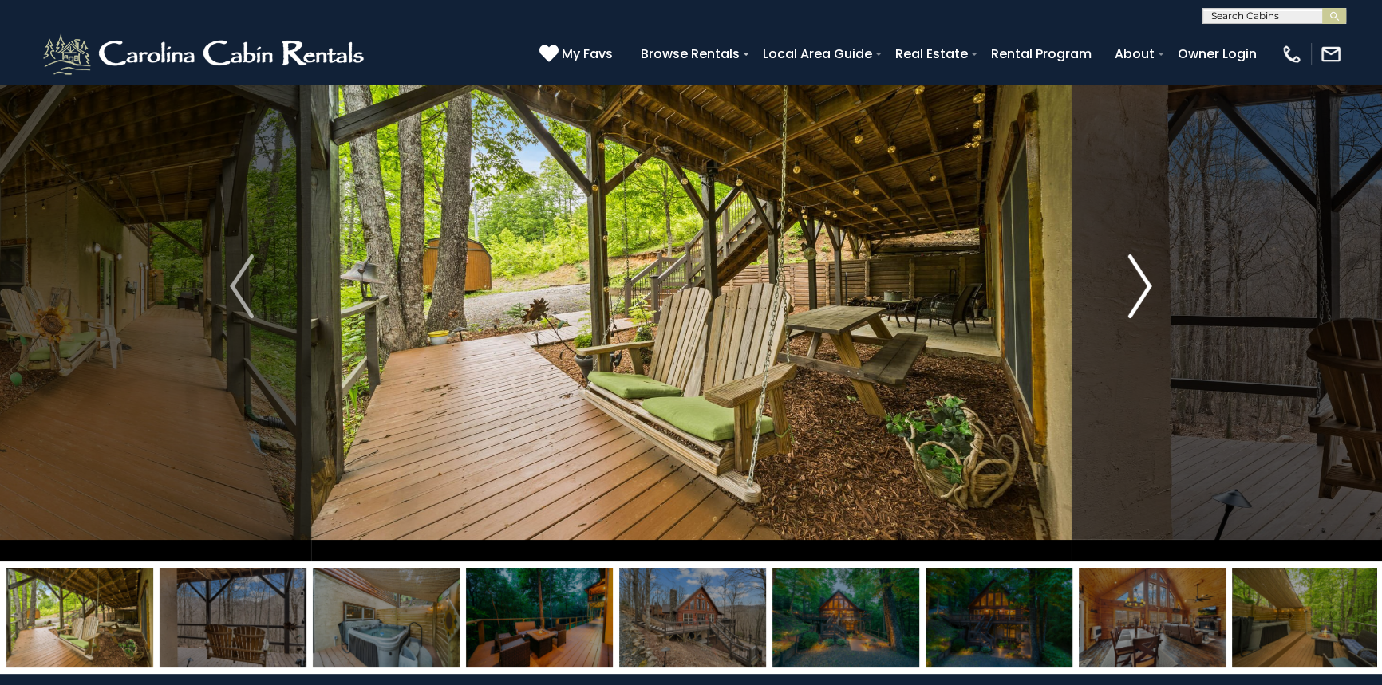
click at [1131, 294] on img "Next" at bounding box center [1140, 287] width 24 height 64
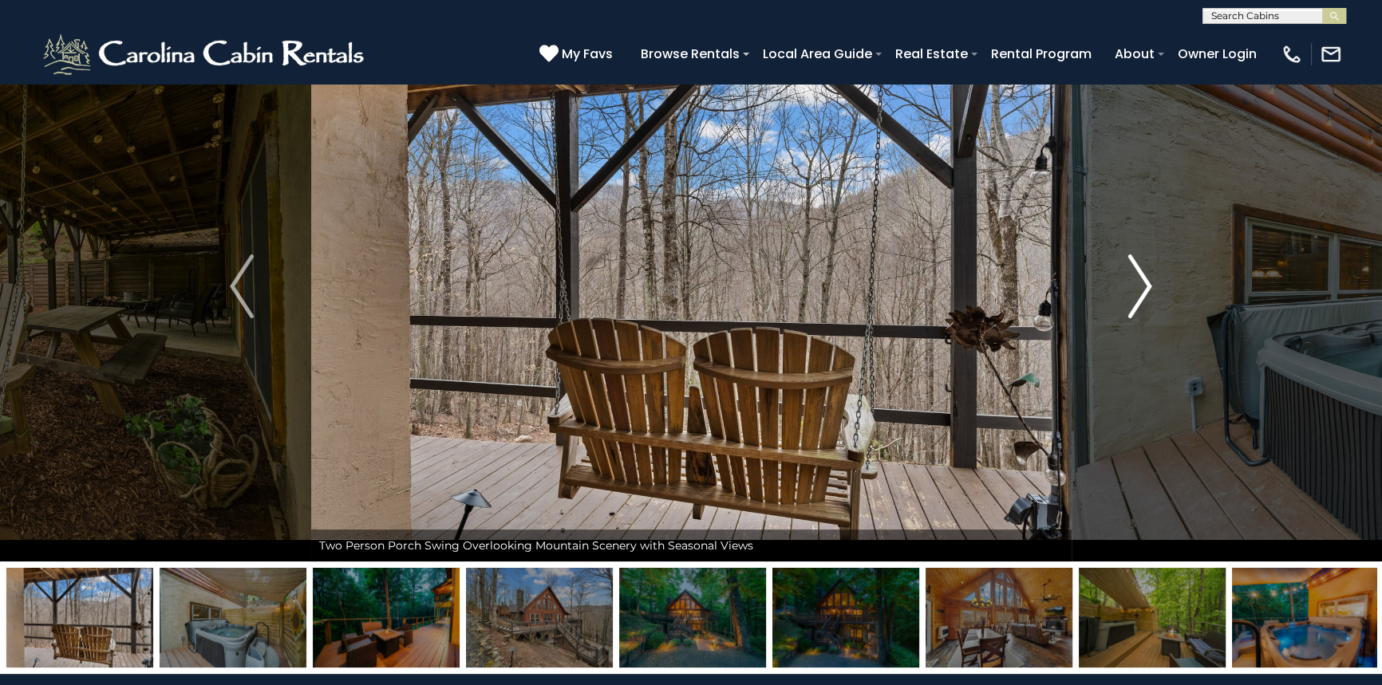
click at [1128, 294] on img "Next" at bounding box center [1140, 287] width 24 height 64
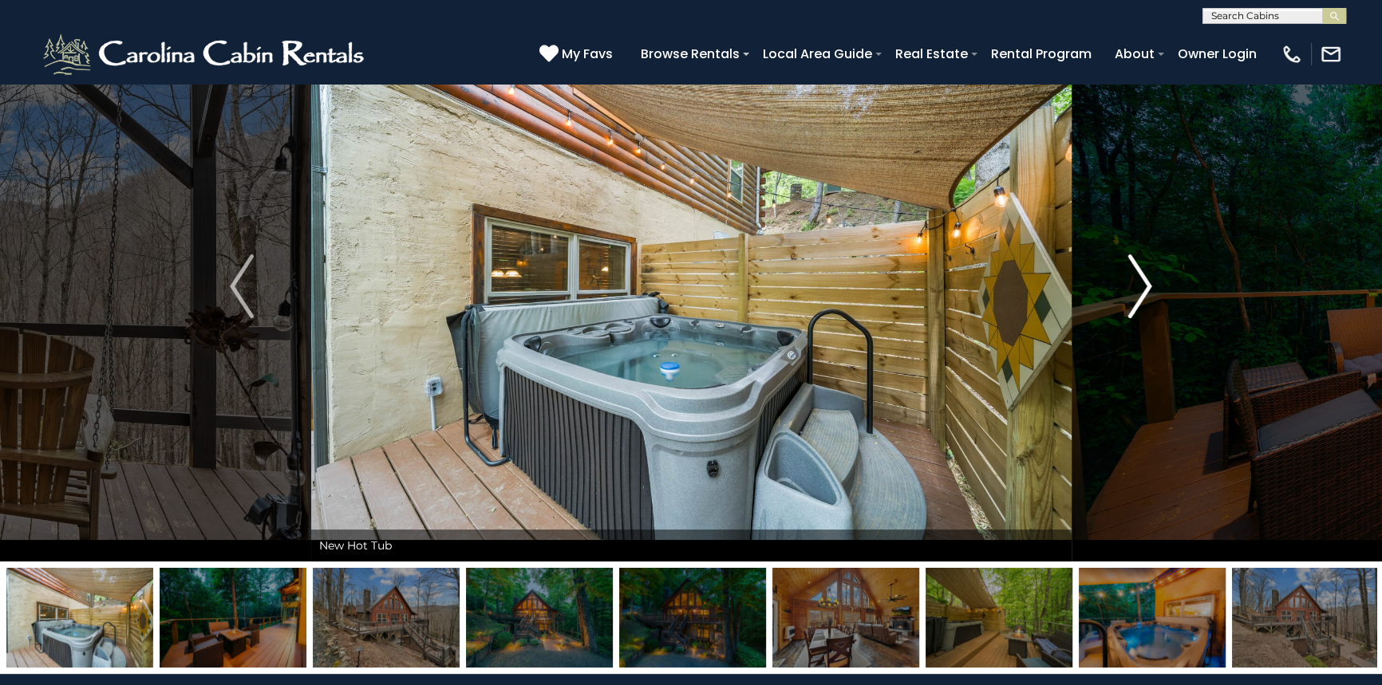
click at [1131, 295] on img "Next" at bounding box center [1140, 287] width 24 height 64
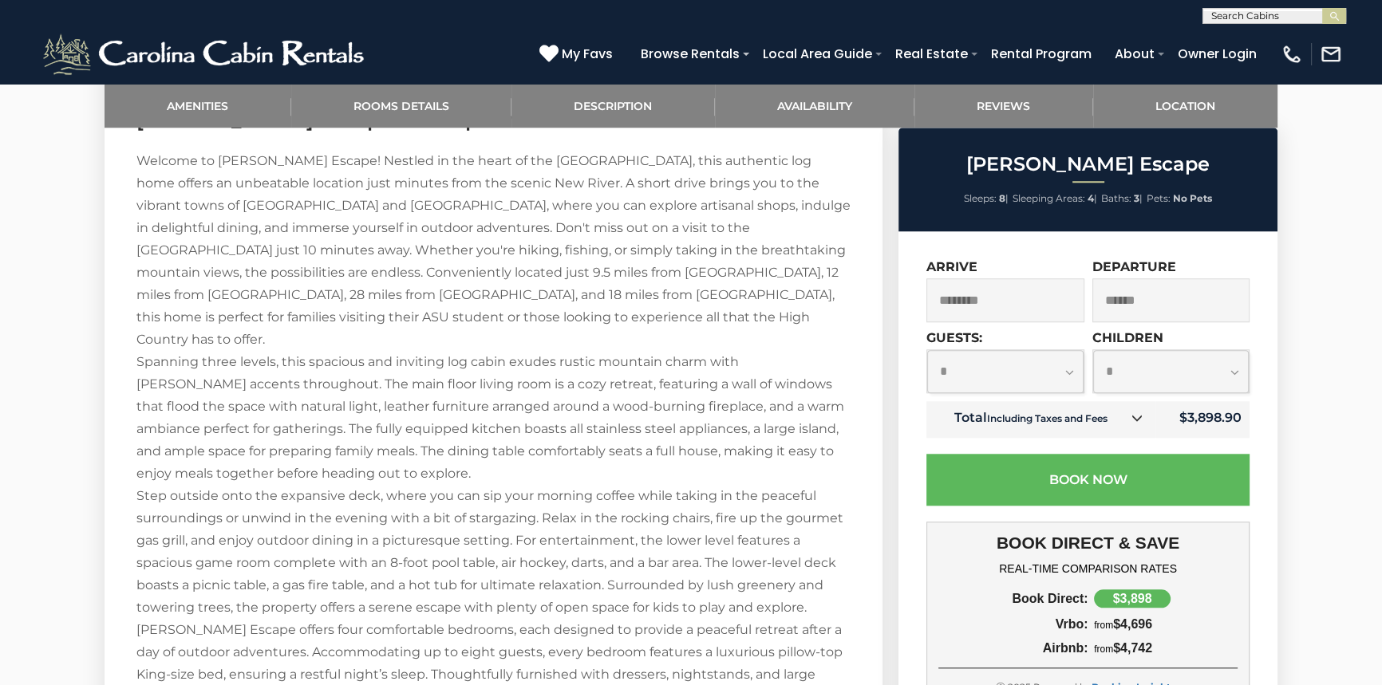
scroll to position [1958, 0]
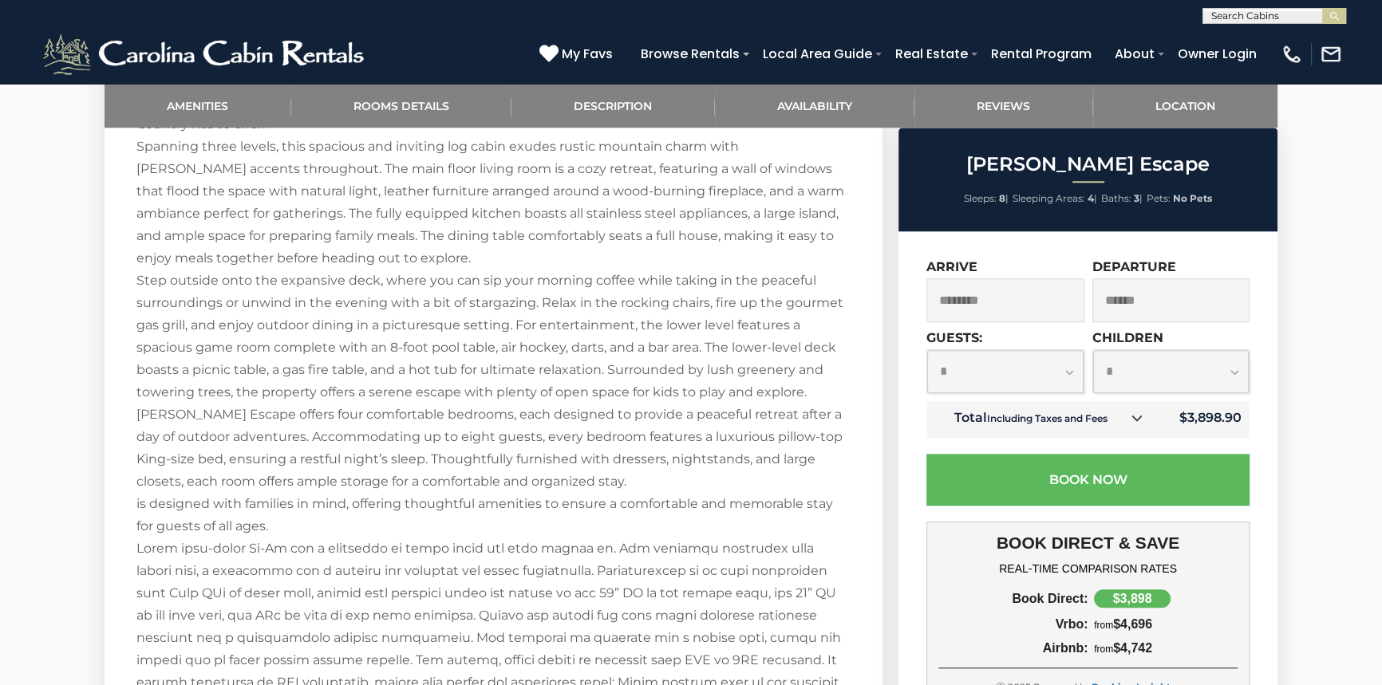
click at [910, 506] on div "**********" at bounding box center [1087, 583] width 379 height 704
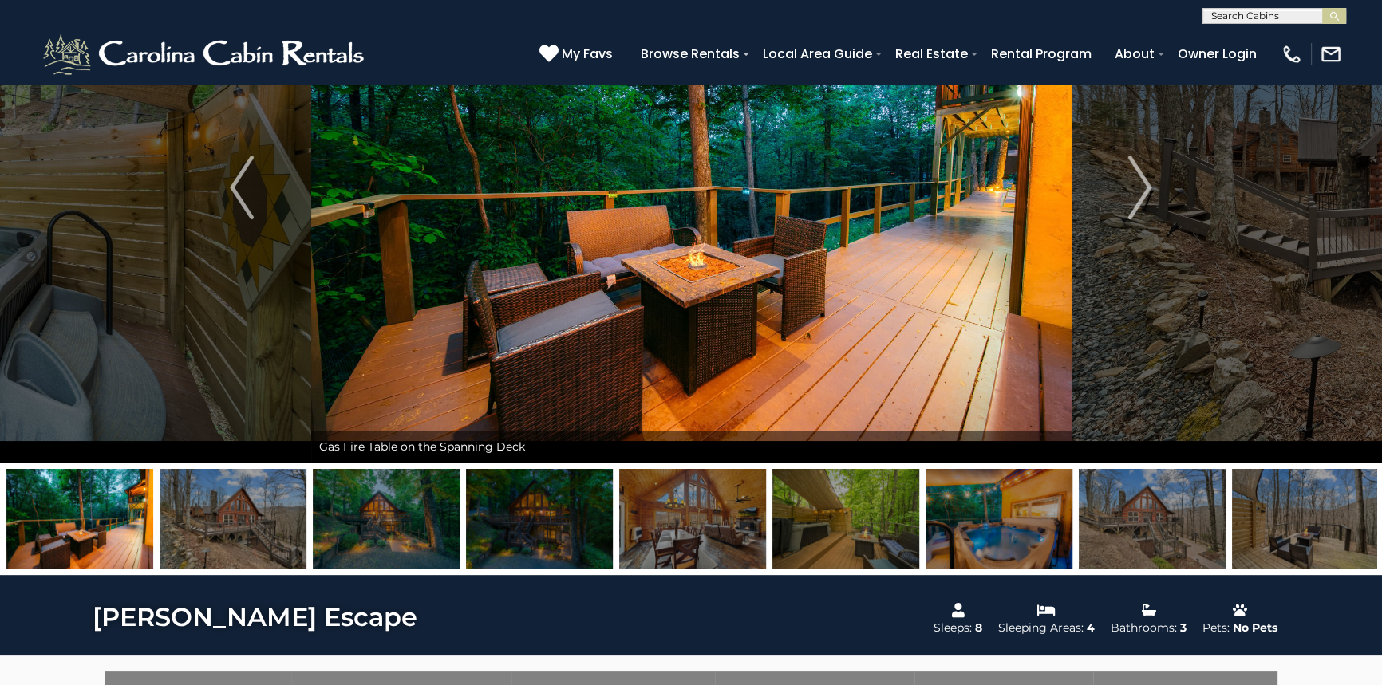
scroll to position [217, 0]
